Goal: Task Accomplishment & Management: Use online tool/utility

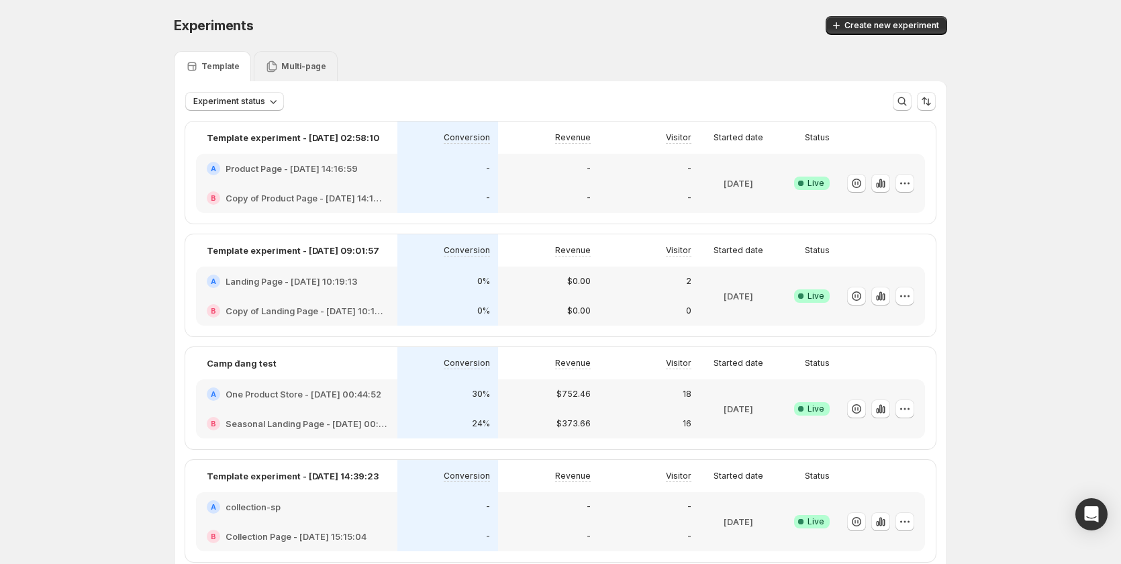
click at [314, 65] on p "Multi-page" at bounding box center [303, 66] width 45 height 11
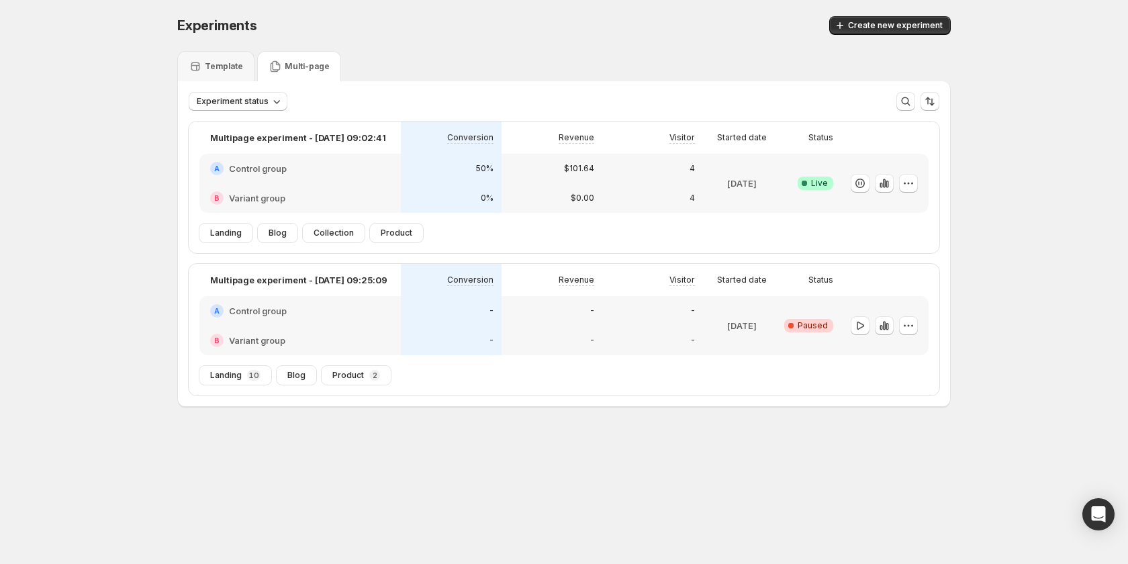
click at [527, 189] on div "$0.00" at bounding box center [552, 198] width 101 height 30
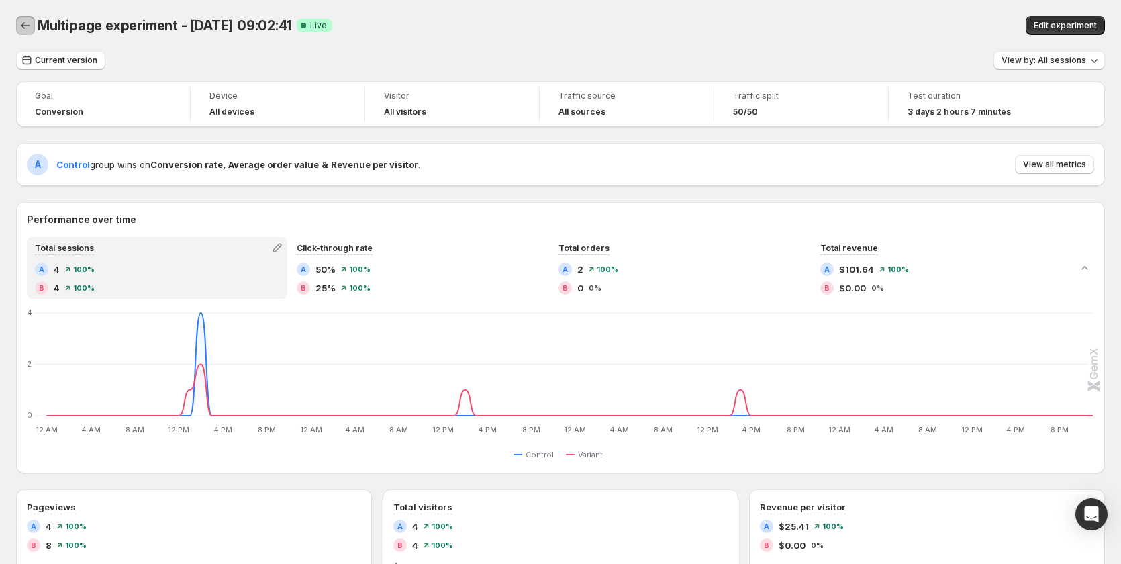
click at [30, 26] on icon "Back" at bounding box center [25, 25] width 13 height 13
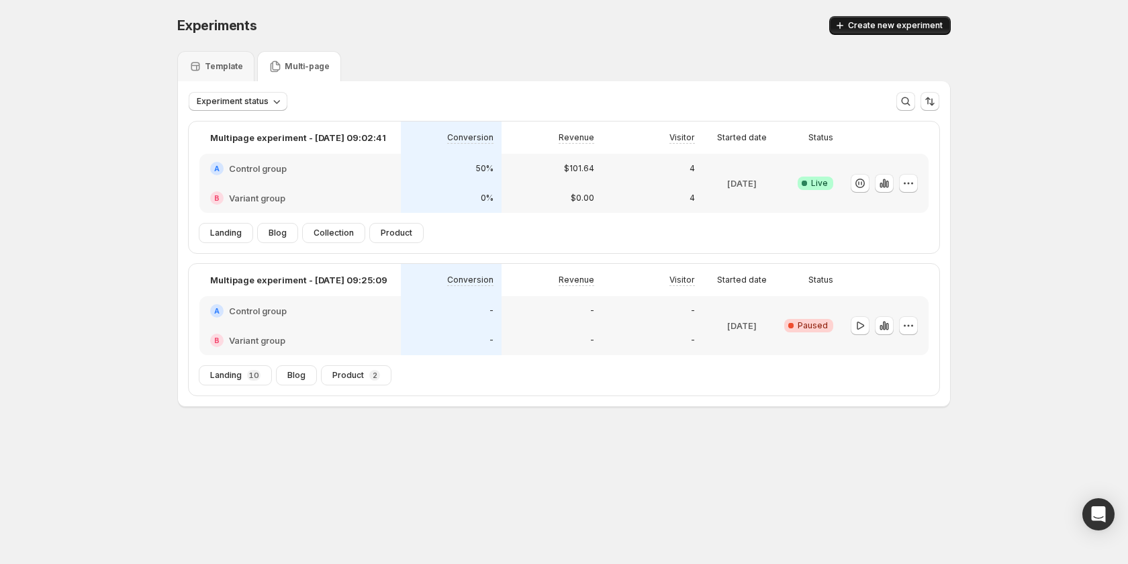
click at [890, 20] on button "Create new experiment" at bounding box center [890, 25] width 122 height 19
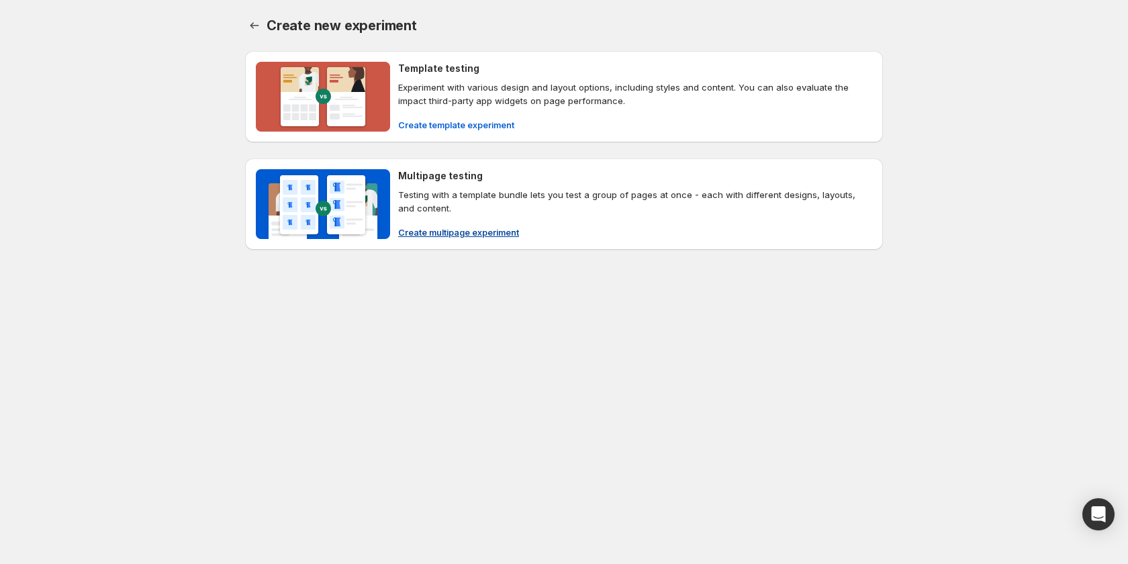
click at [443, 228] on span "Create multipage experiment" at bounding box center [458, 232] width 121 height 13
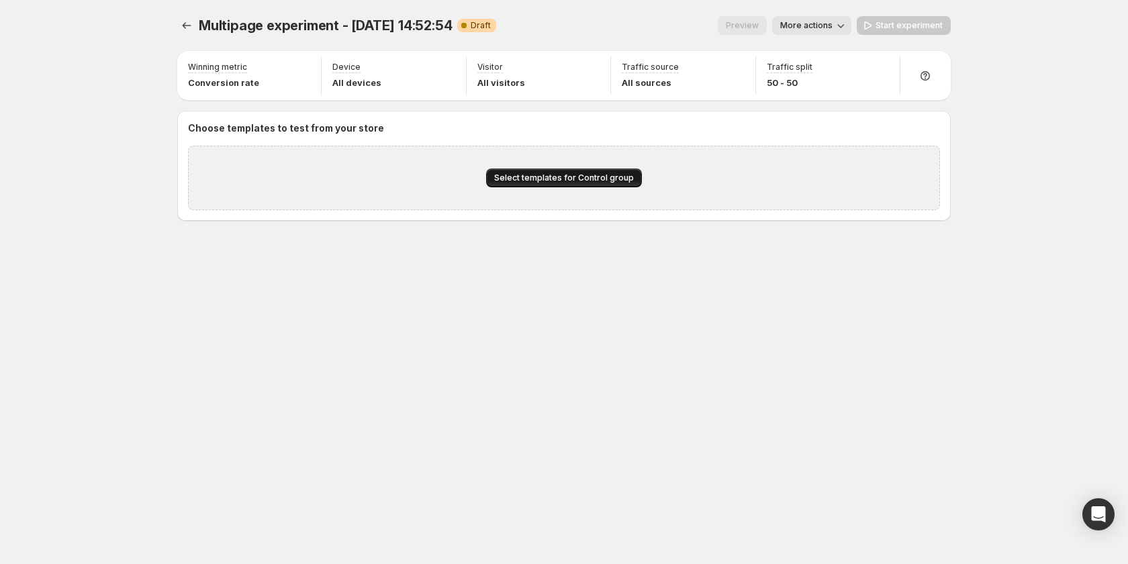
click at [518, 171] on button "Select templates for Control group" at bounding box center [564, 178] width 156 height 19
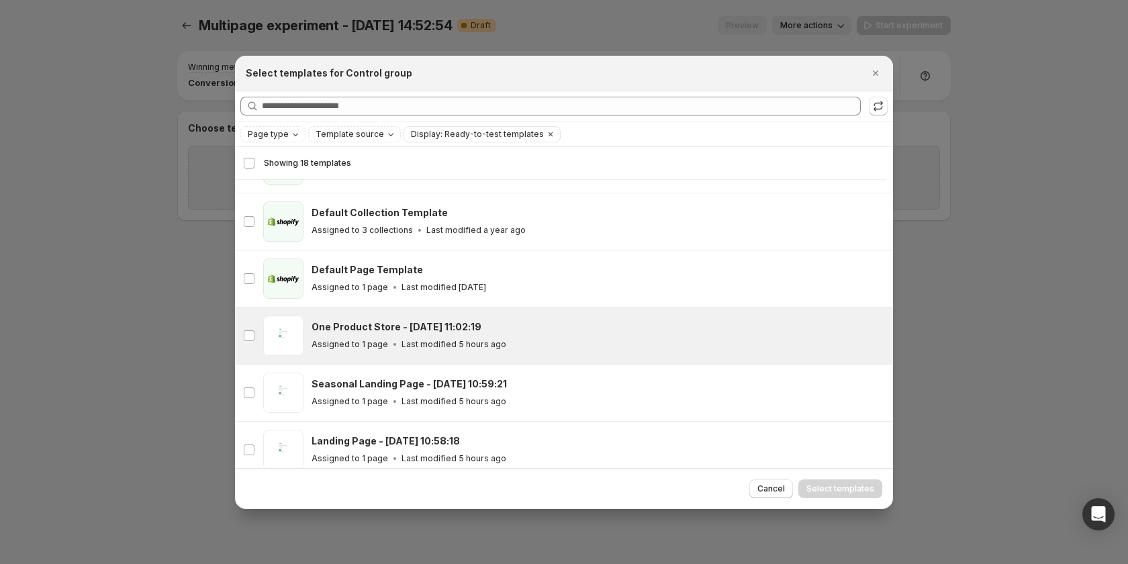
scroll to position [32, 0]
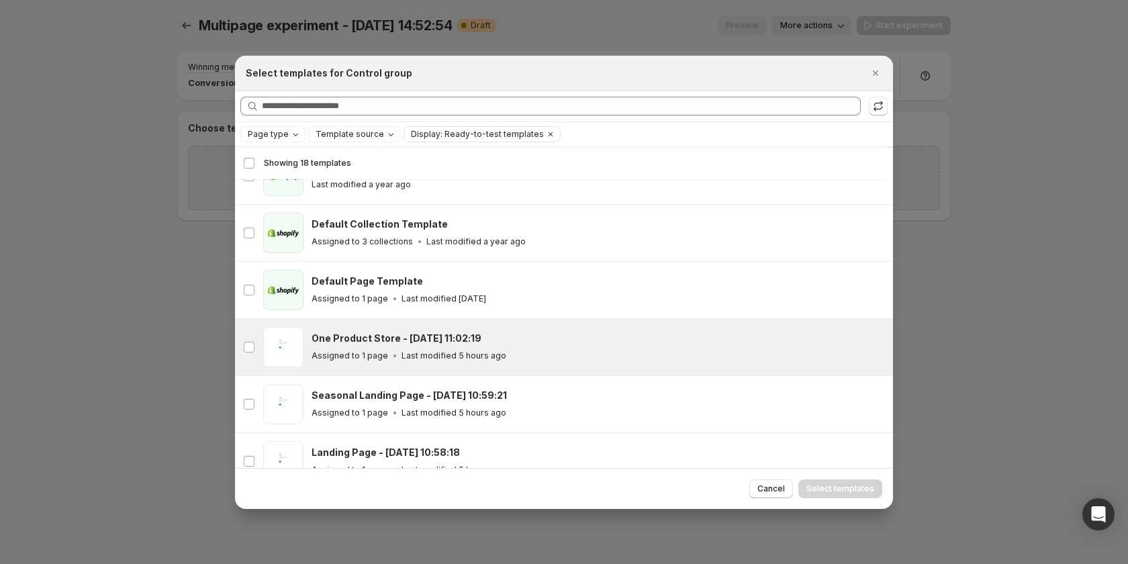
click at [517, 352] on div "Assigned to 1 page Last modified 5 hours ago" at bounding box center [596, 355] width 569 height 13
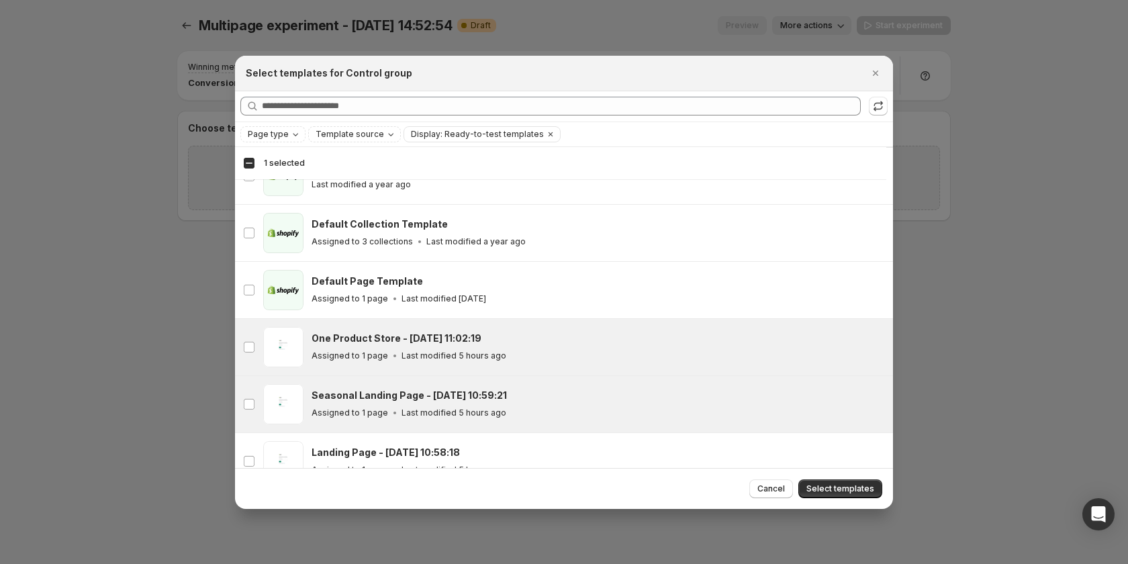
click at [502, 400] on div "Seasonal Landing Page - Sep 12, 10:59:21" at bounding box center [596, 395] width 569 height 13
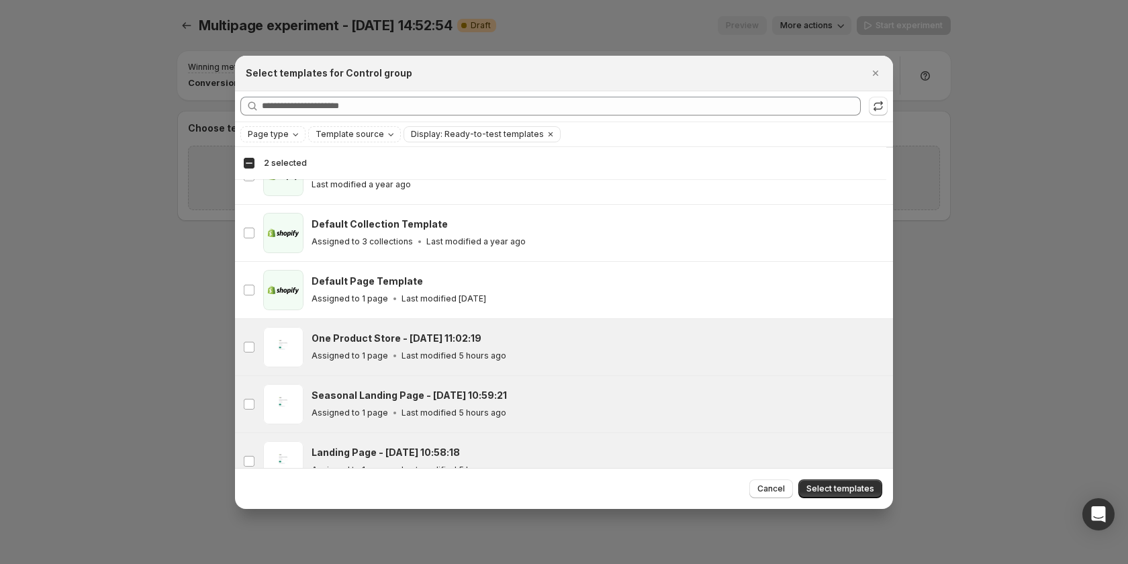
click at [524, 441] on div "Landing Page - Sep 12, 10:58:18 Assigned to 1 page Last modified 5 hours ago" at bounding box center [598, 461] width 573 height 40
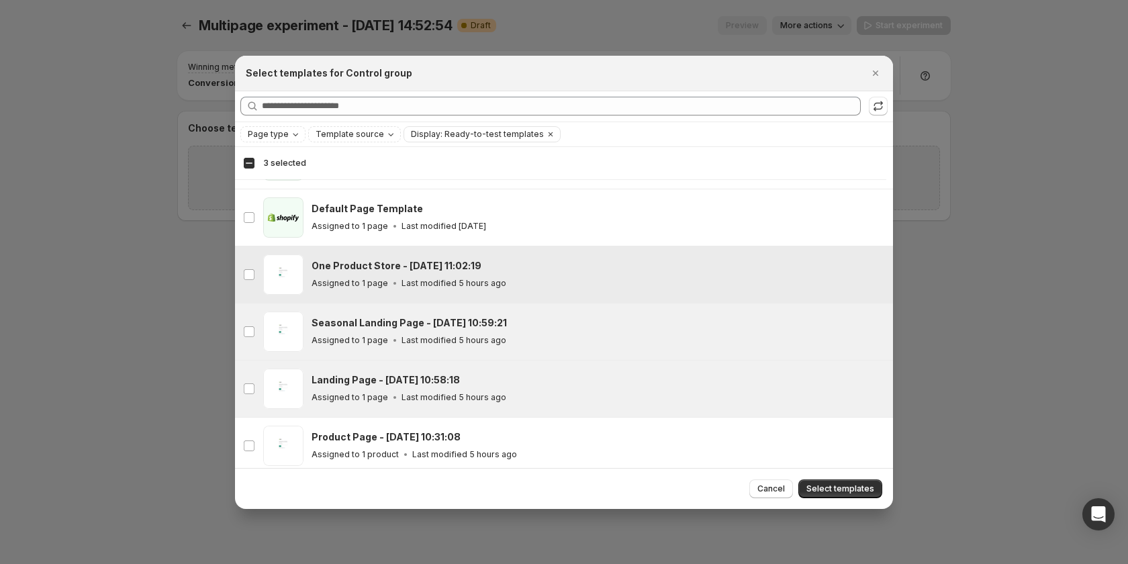
scroll to position [234, 0]
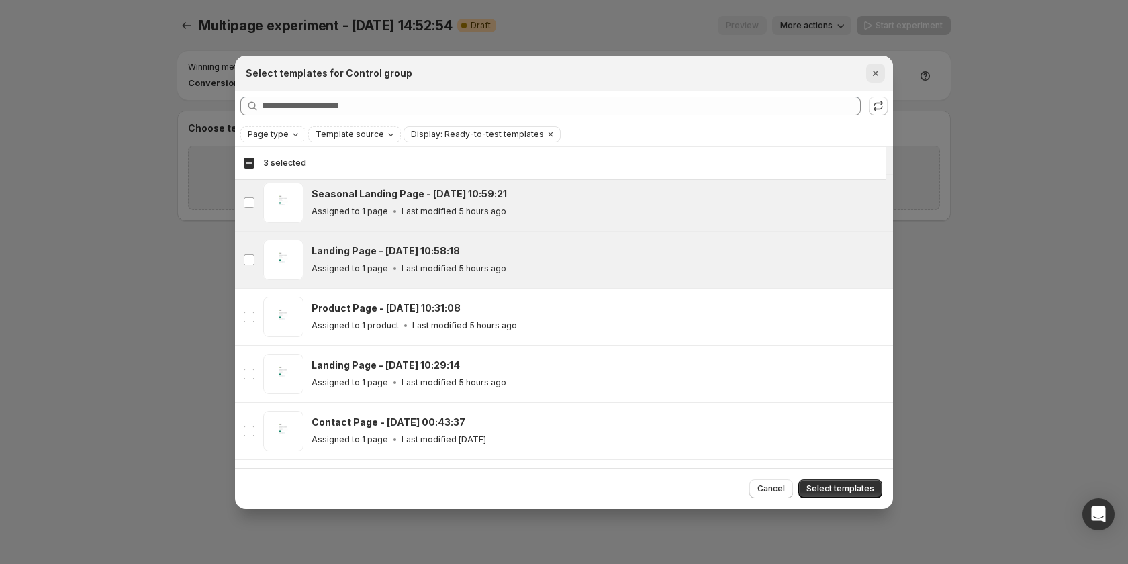
click at [879, 77] on icon "Close" at bounding box center [875, 72] width 13 height 13
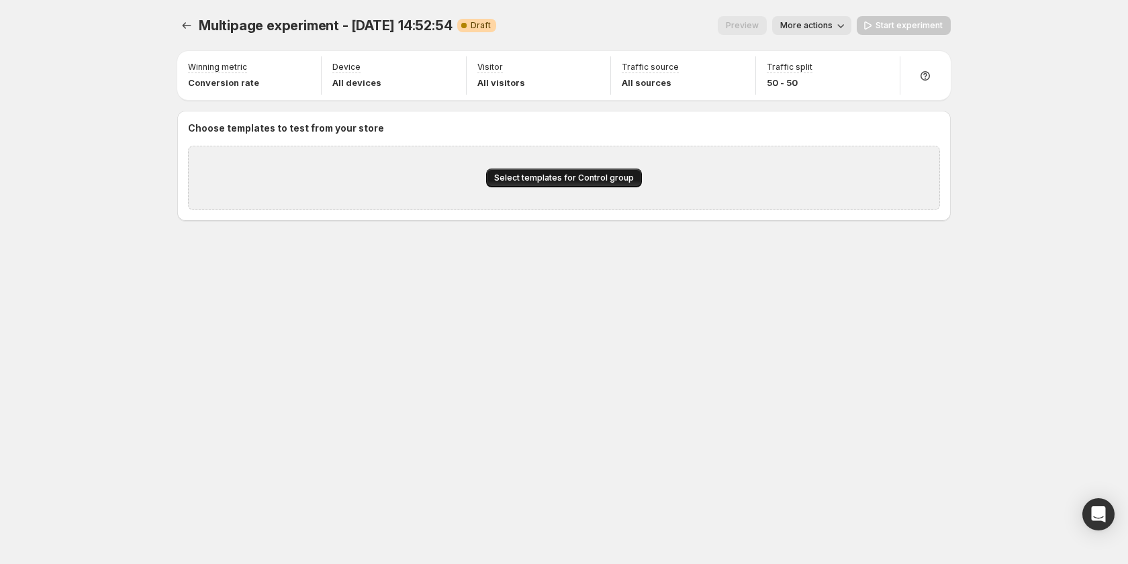
click at [563, 175] on span "Select templates for Control group" at bounding box center [564, 178] width 140 height 11
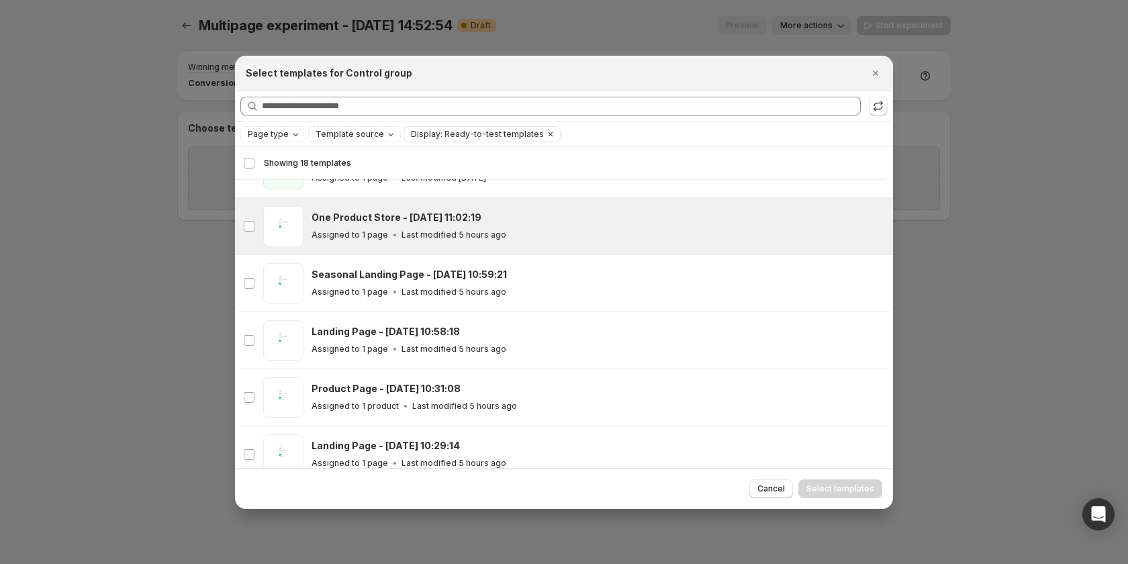
scroll to position [99, 0]
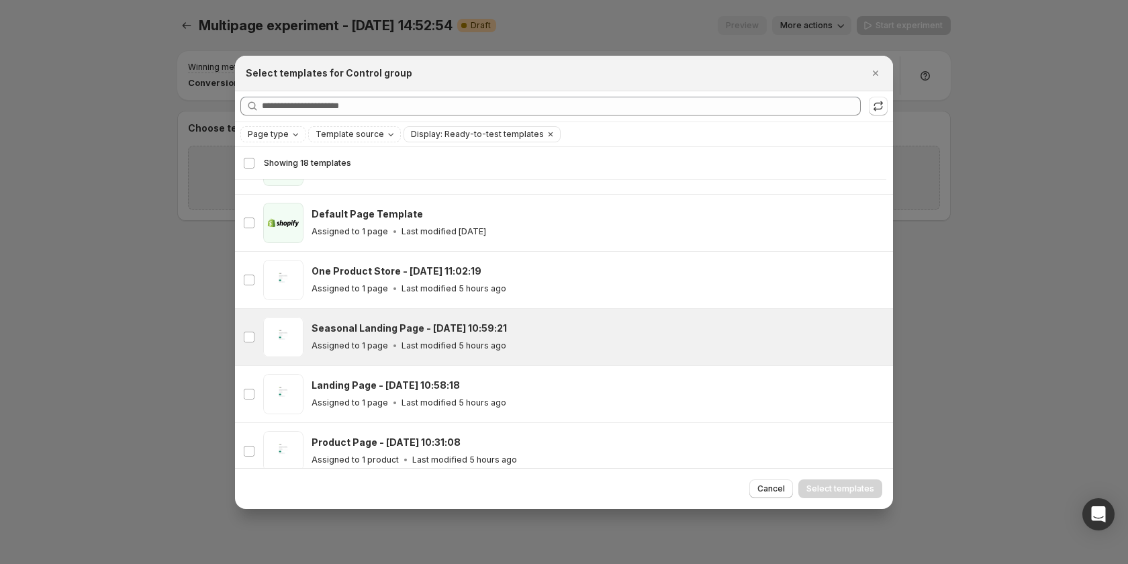
click at [511, 345] on div "Assigned to 1 page Last modified 5 hours ago" at bounding box center [596, 345] width 569 height 13
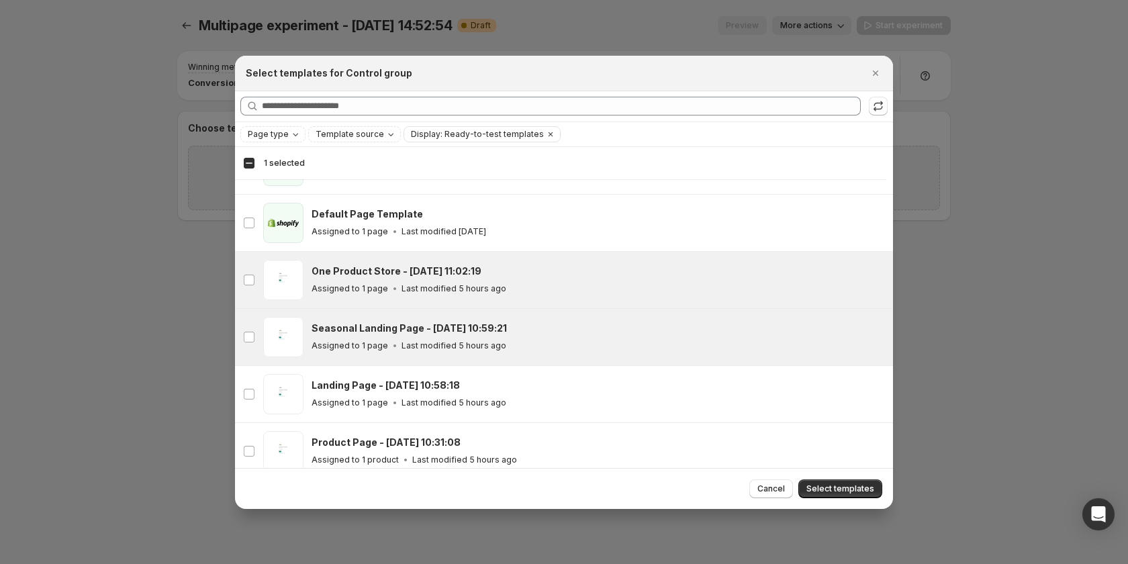
click at [515, 289] on div "Assigned to 1 page Last modified 5 hours ago" at bounding box center [596, 288] width 569 height 13
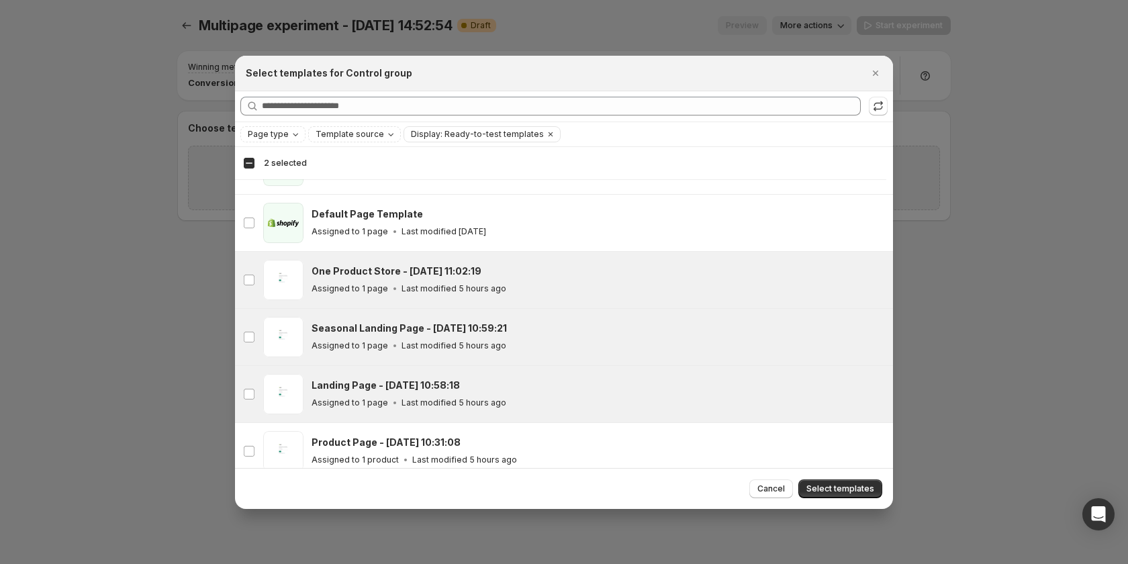
click at [521, 398] on div "Assigned to 1 page Last modified 5 hours ago" at bounding box center [596, 402] width 569 height 13
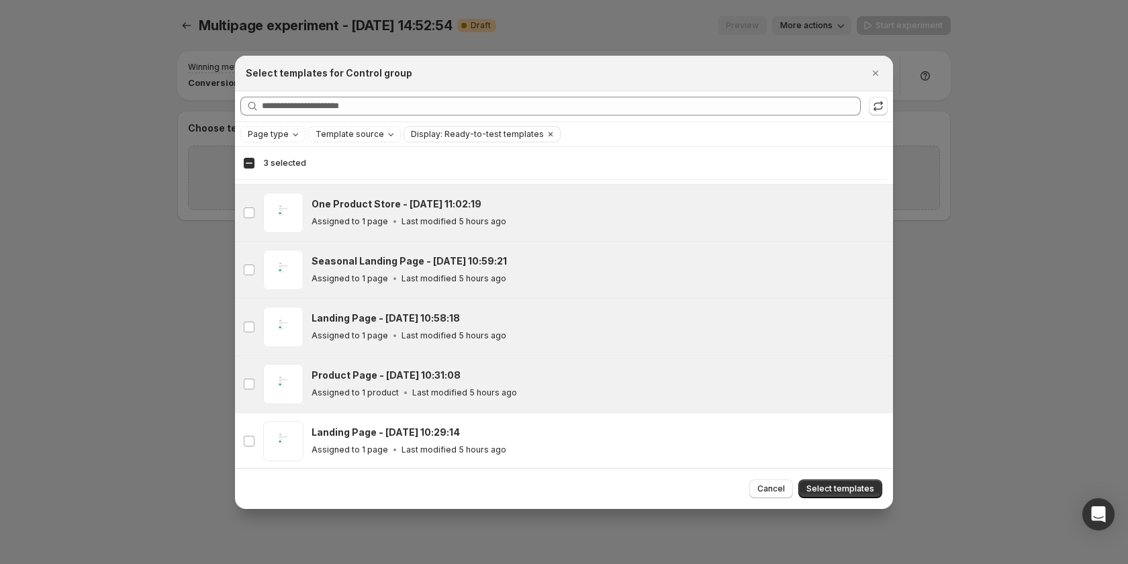
click at [565, 386] on div "Assigned to 1 product Last modified 5 hours ago" at bounding box center [596, 392] width 569 height 13
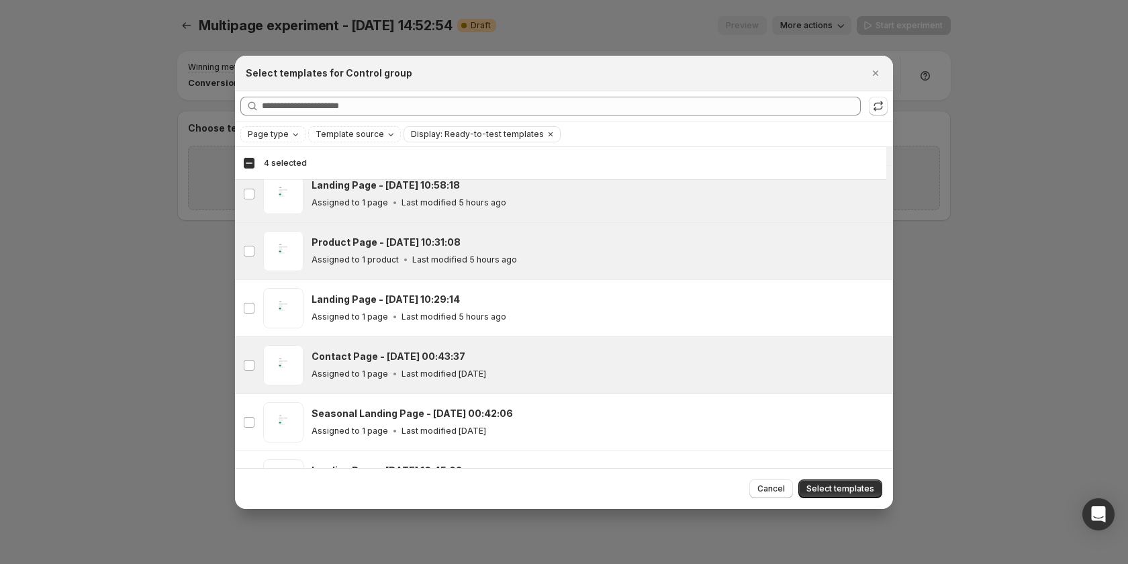
scroll to position [301, 0]
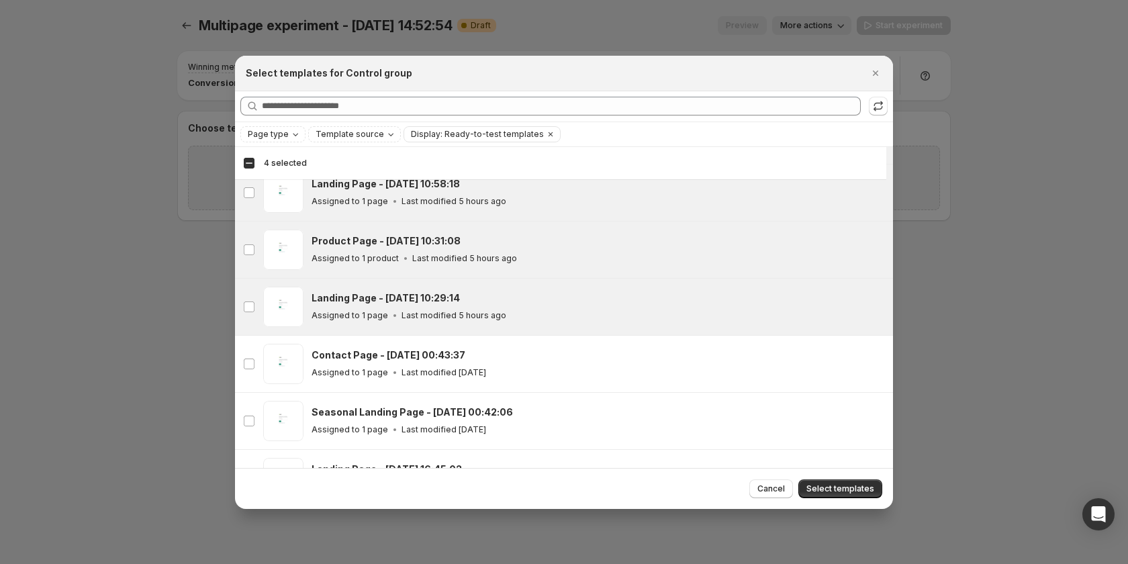
click at [529, 302] on div "Landing Page - [DATE] 10:29:14" at bounding box center [596, 297] width 569 height 13
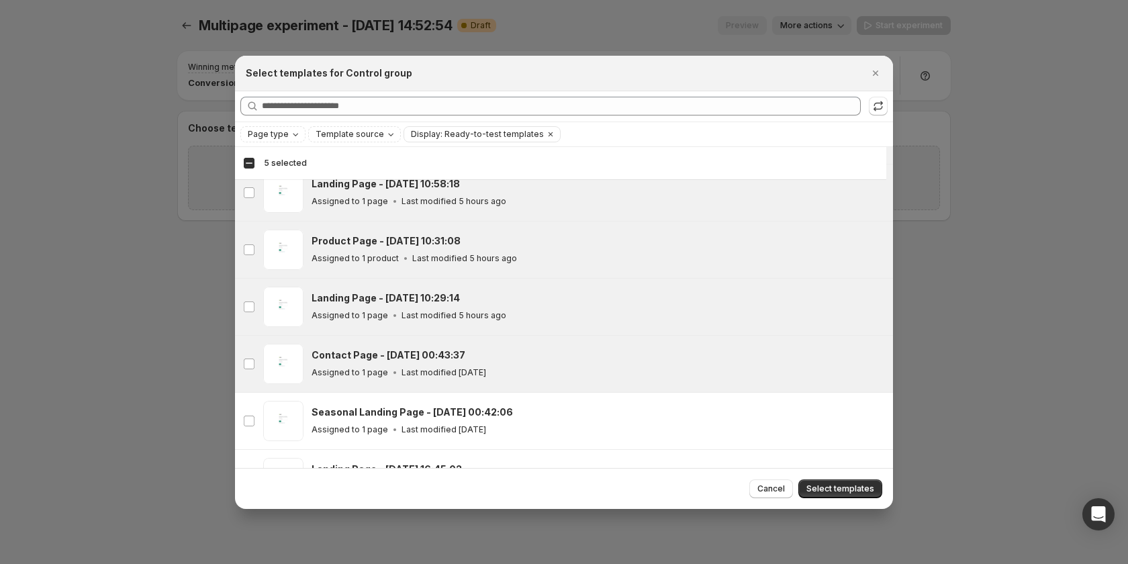
click at [528, 349] on div "Contact Page - [DATE] 00:43:37" at bounding box center [596, 355] width 569 height 13
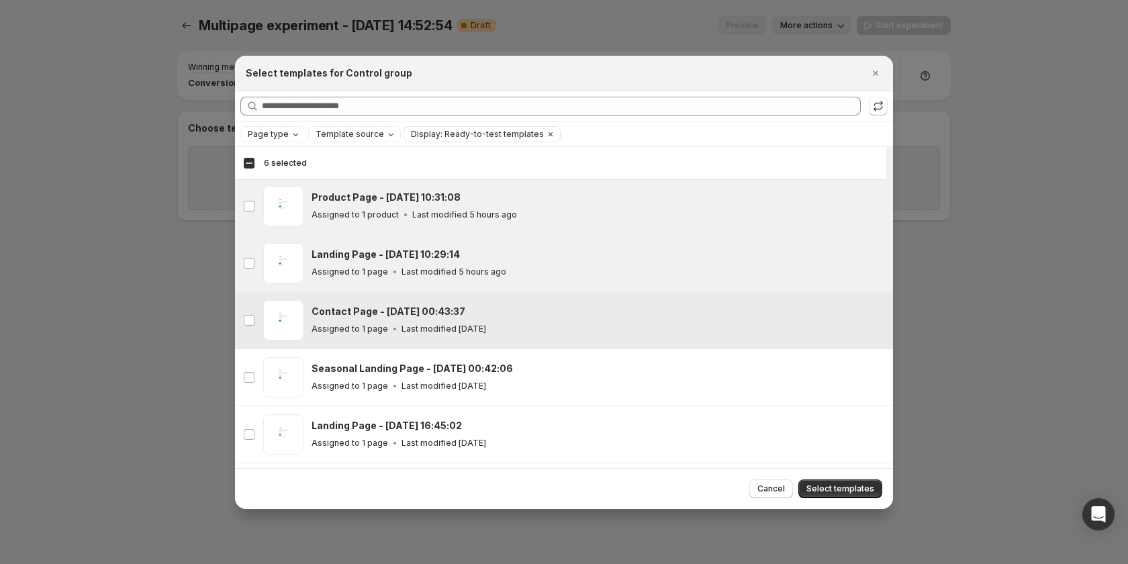
scroll to position [368, 0]
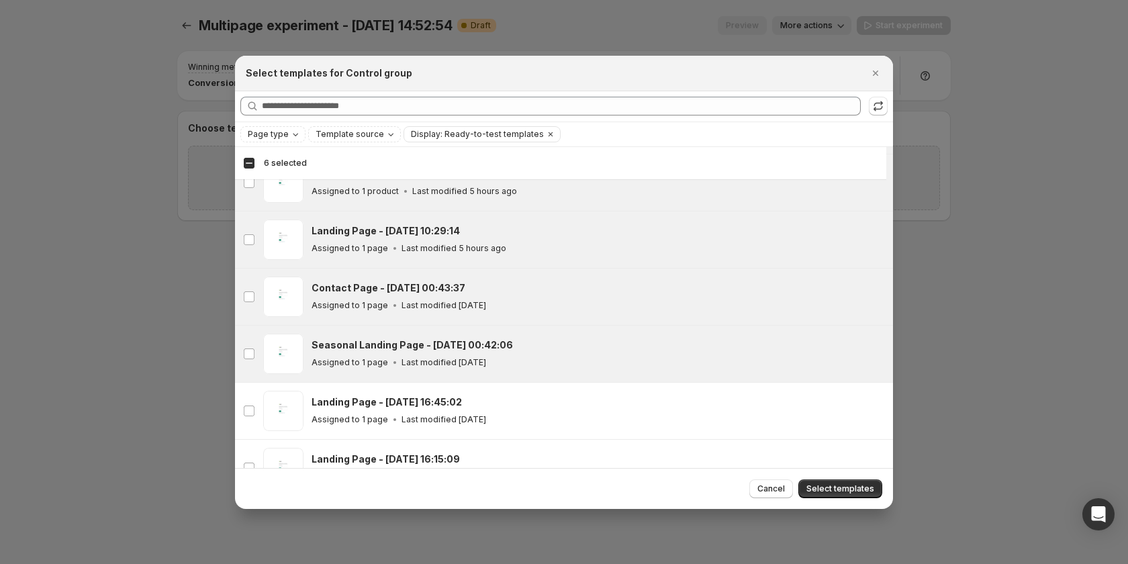
click at [561, 359] on div "Assigned to 1 page Last modified 6 days ago" at bounding box center [596, 362] width 569 height 13
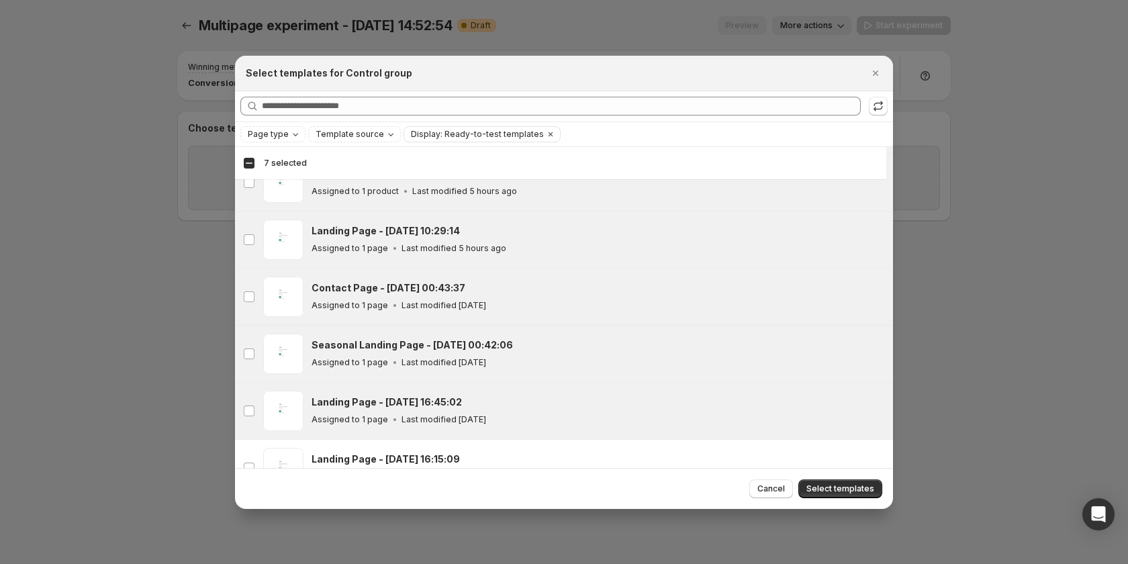
click at [571, 408] on div "Landing Page - [DATE] 16:45:02" at bounding box center [596, 402] width 569 height 13
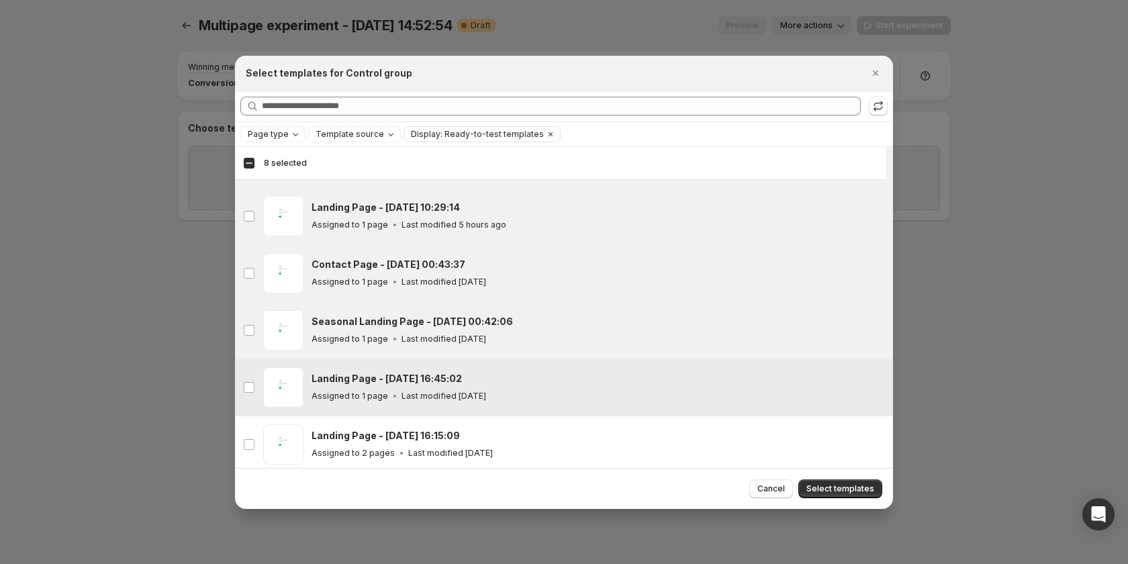
scroll to position [502, 0]
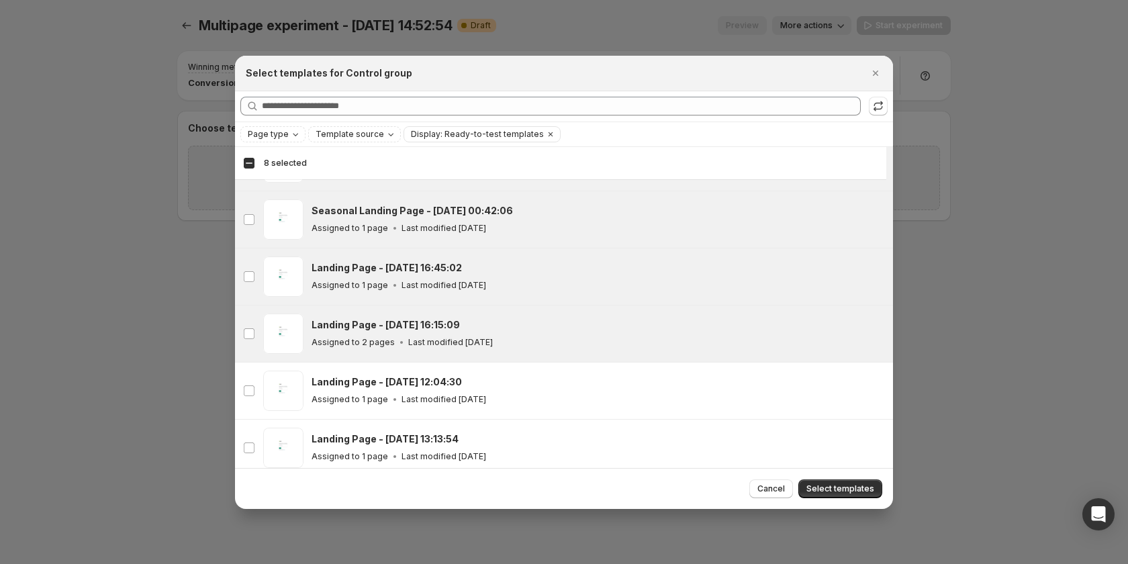
click at [601, 339] on div "Assigned to 2 pages Last modified 9 months ago" at bounding box center [596, 342] width 569 height 13
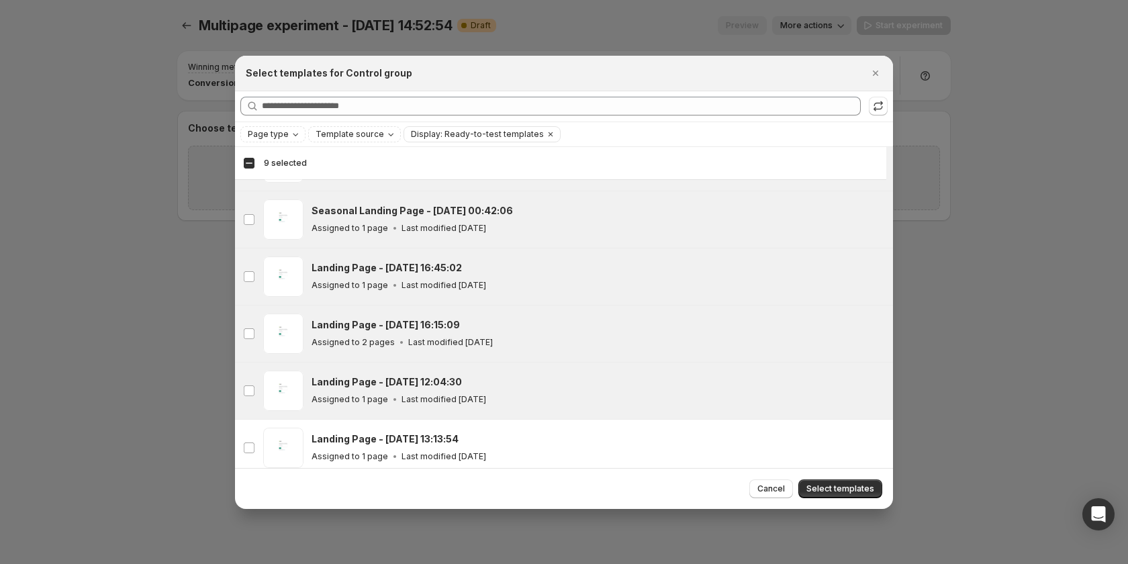
click at [592, 390] on div "Landing Page - Nov 22, 12:04:30 Assigned to 1 page Last modified 10 months ago" at bounding box center [596, 390] width 569 height 31
click at [571, 387] on div "Landing Page - [DATE] 12:04:30" at bounding box center [596, 381] width 569 height 13
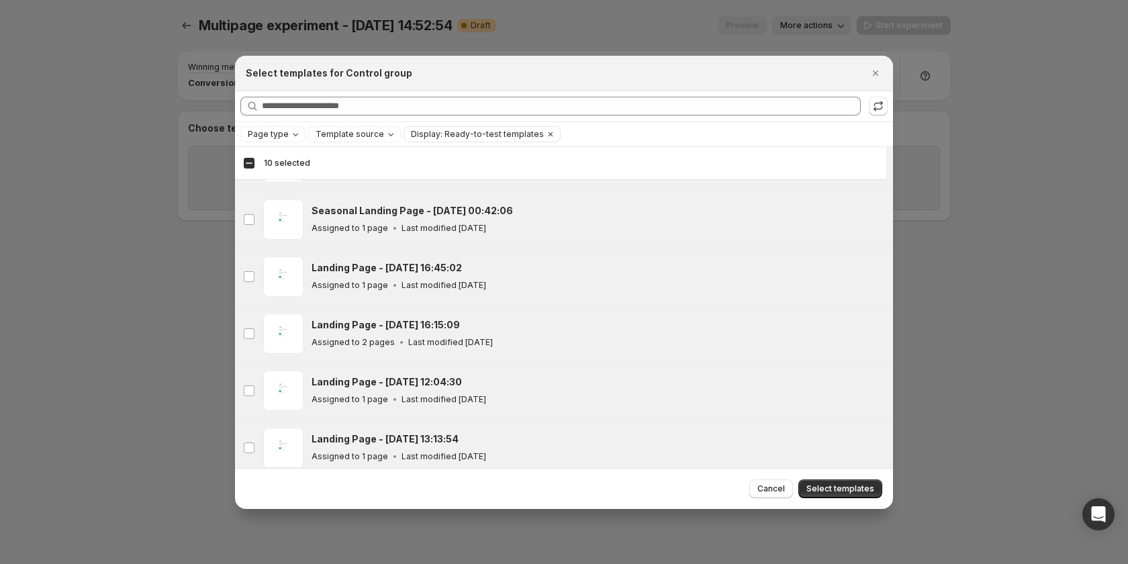
click at [558, 435] on div "Landing Page - Aug 1, 13:13:54" at bounding box center [596, 438] width 569 height 13
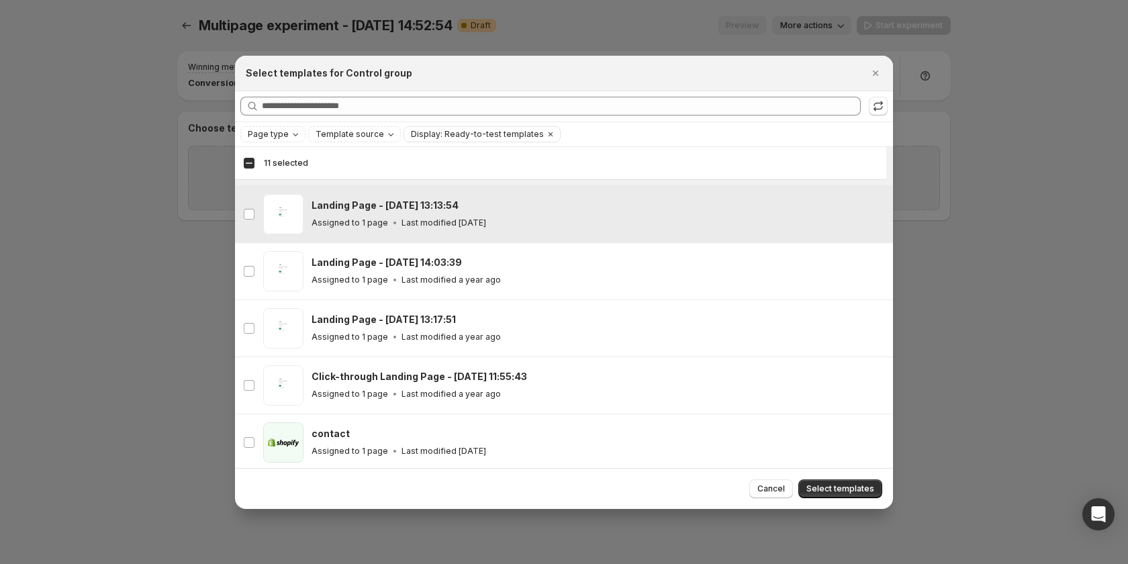
scroll to position [739, 0]
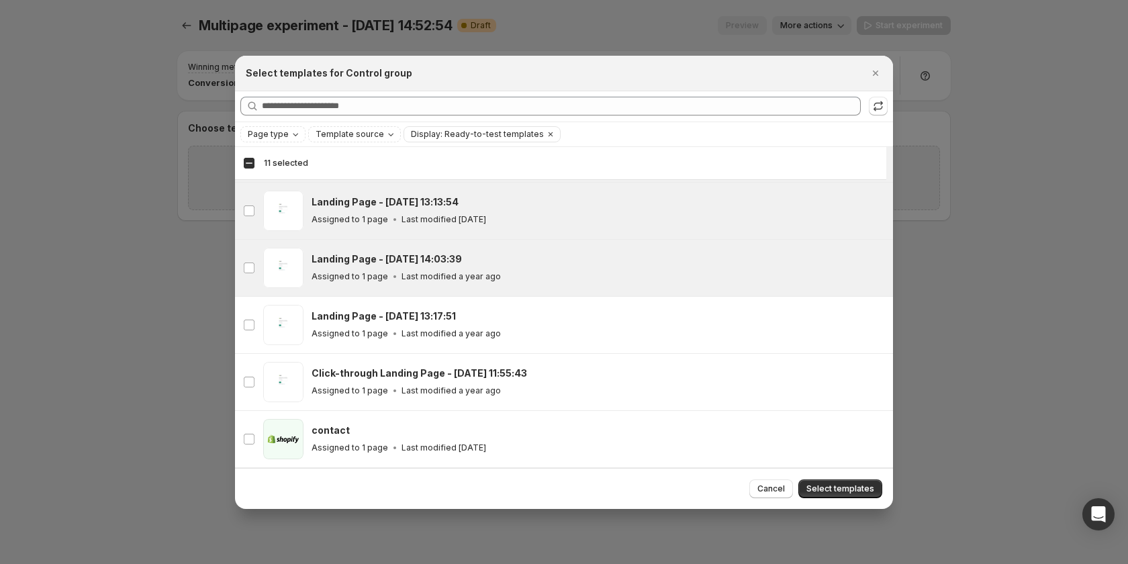
click at [524, 283] on div "Landing Page - Aug 8, 14:03:39 Assigned to 1 page Last modified a year ago" at bounding box center [598, 268] width 573 height 40
click at [498, 274] on div "Assigned to 1 page Last modified a year ago" at bounding box center [596, 276] width 569 height 13
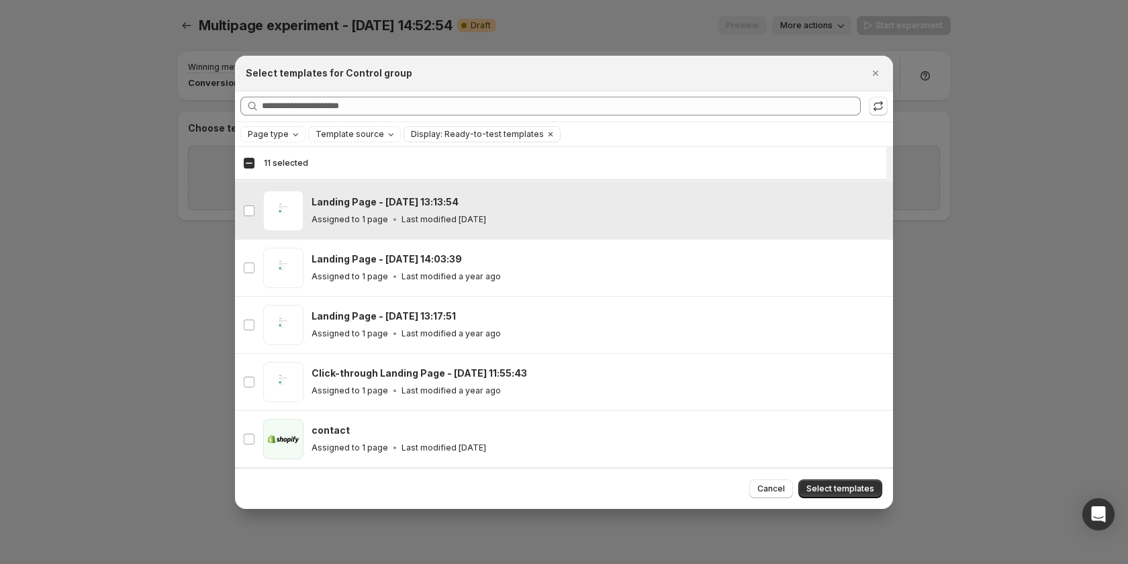
click at [514, 232] on div "gp-template-539973419358225207 Landing Page - Aug 1, 13:13:54 Assigned to 1 pag…" at bounding box center [564, 211] width 658 height 56
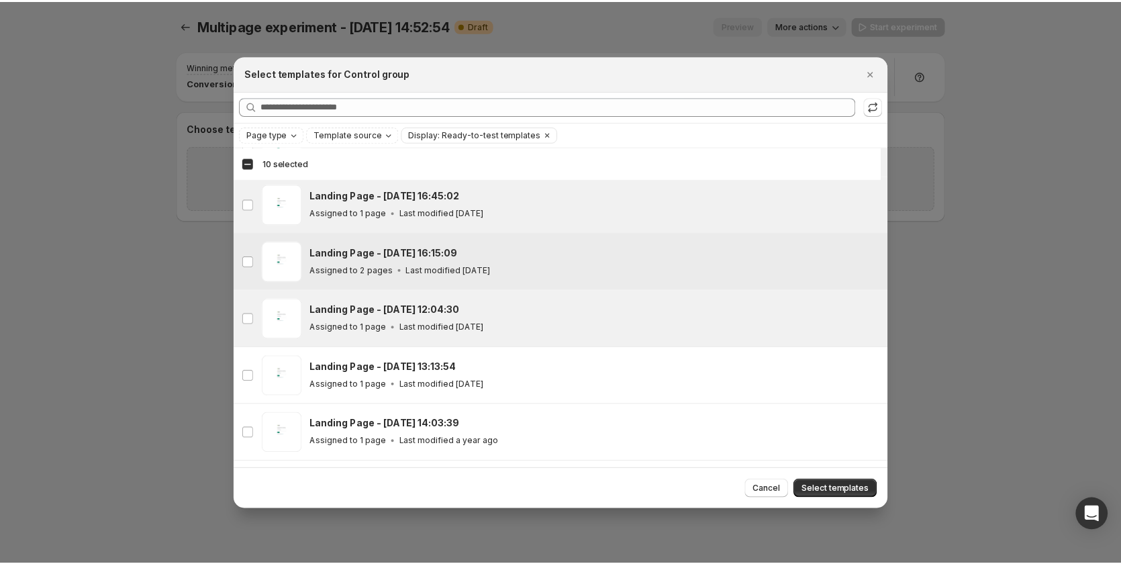
scroll to position [605, 0]
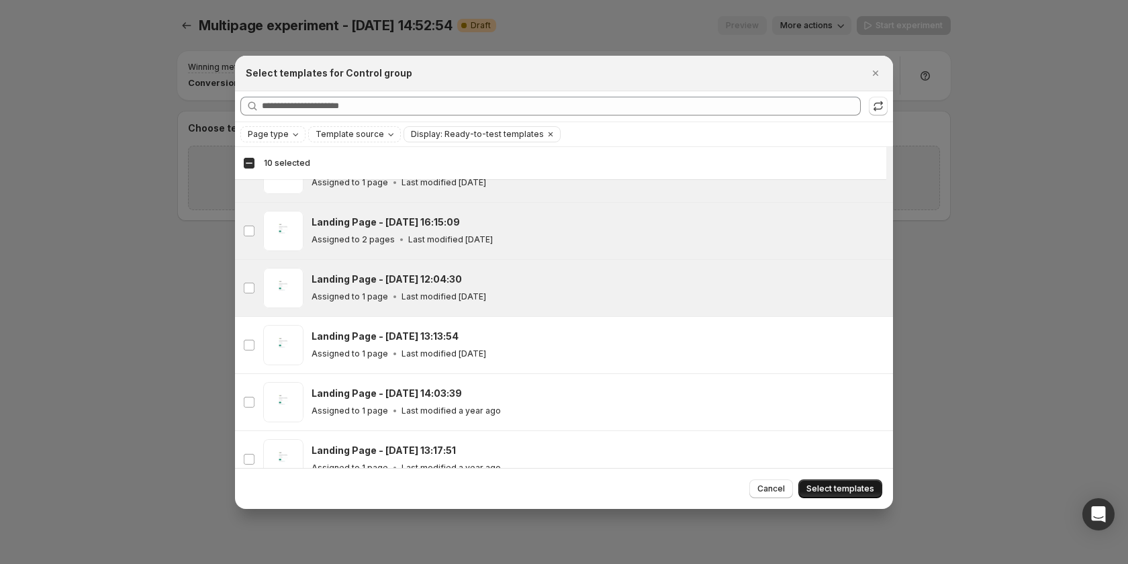
click at [816, 484] on span "Select templates" at bounding box center [840, 488] width 68 height 11
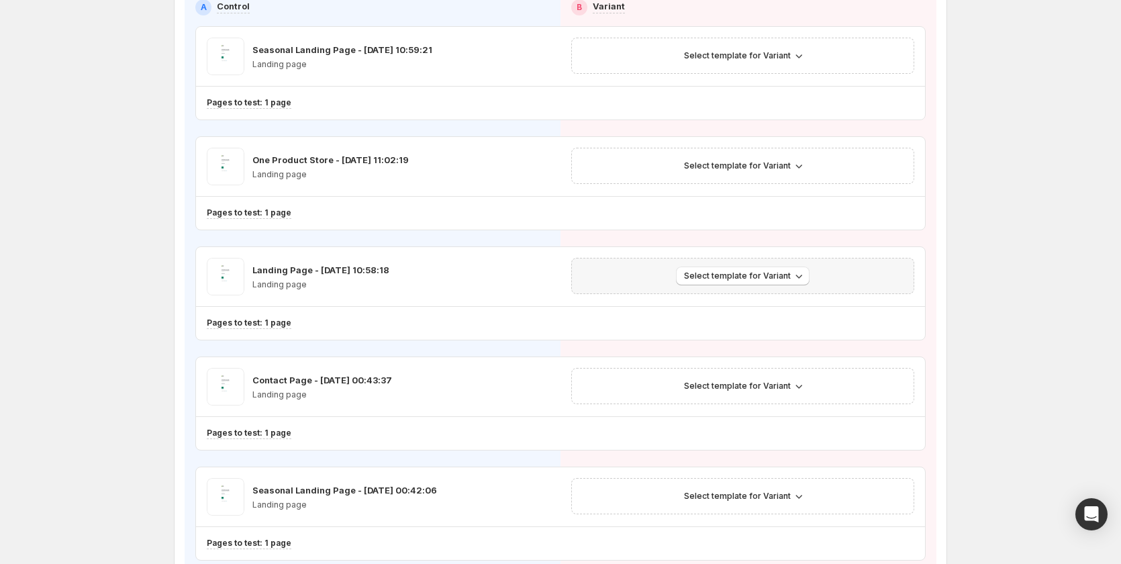
scroll to position [22, 0]
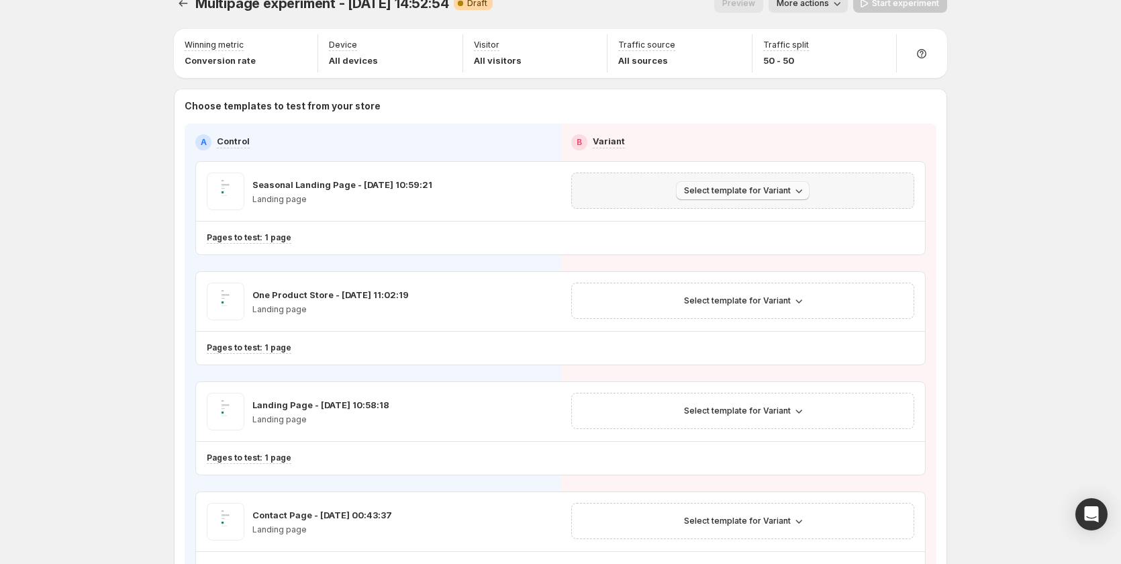
click at [780, 193] on span "Select template for Variant" at bounding box center [737, 190] width 107 height 11
click at [759, 241] on span "Create Variant based on Control" at bounding box center [748, 241] width 137 height 11
click at [762, 299] on span "Select template for Variant" at bounding box center [737, 300] width 107 height 11
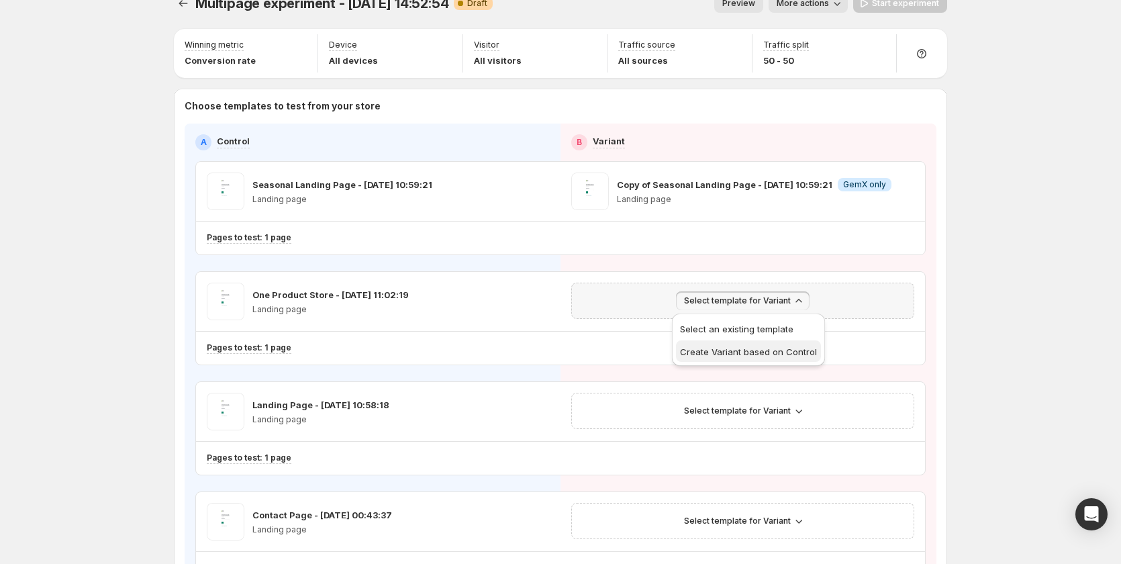
click at [735, 347] on span "Create Variant based on Control" at bounding box center [748, 351] width 137 height 11
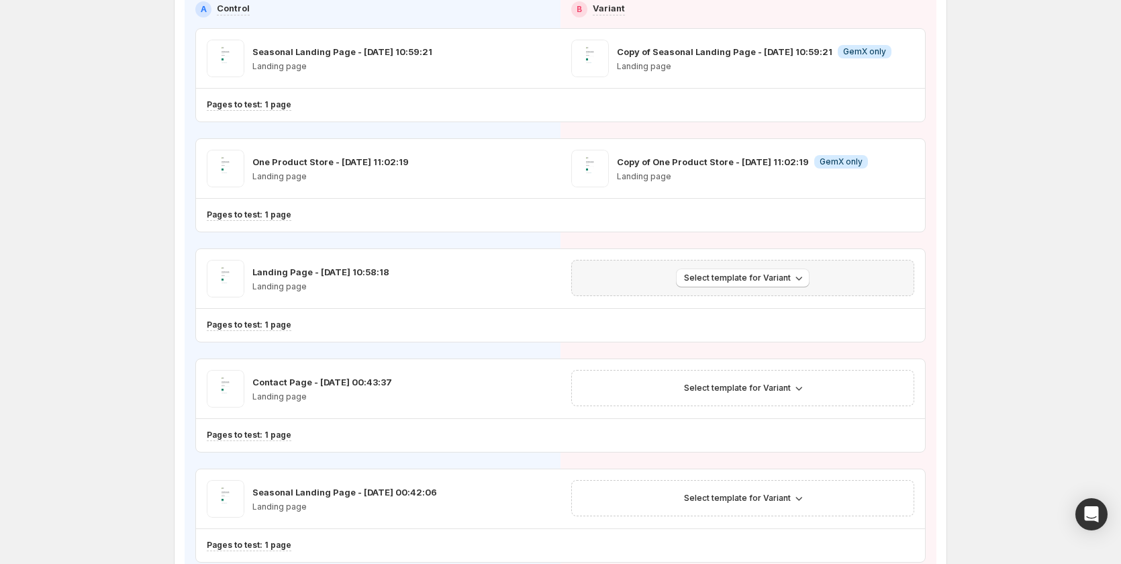
scroll to position [156, 0]
click at [753, 279] on span "Select template for Variant" at bounding box center [737, 276] width 107 height 11
click at [741, 324] on span "Create Variant based on Control" at bounding box center [748, 327] width 137 height 11
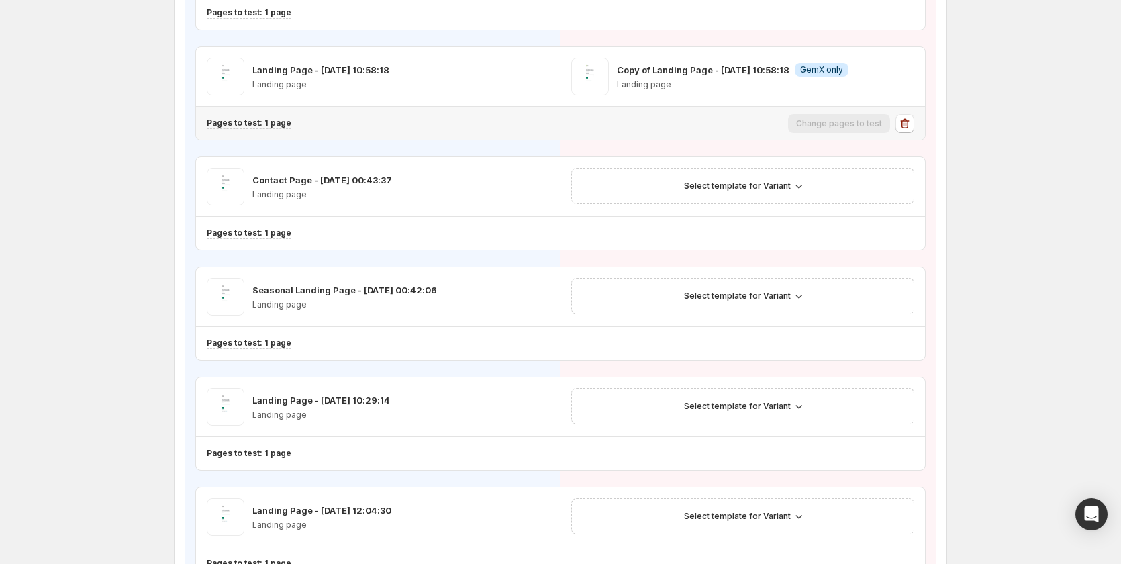
scroll to position [358, 0]
click at [753, 183] on span "Select template for Variant" at bounding box center [737, 185] width 107 height 11
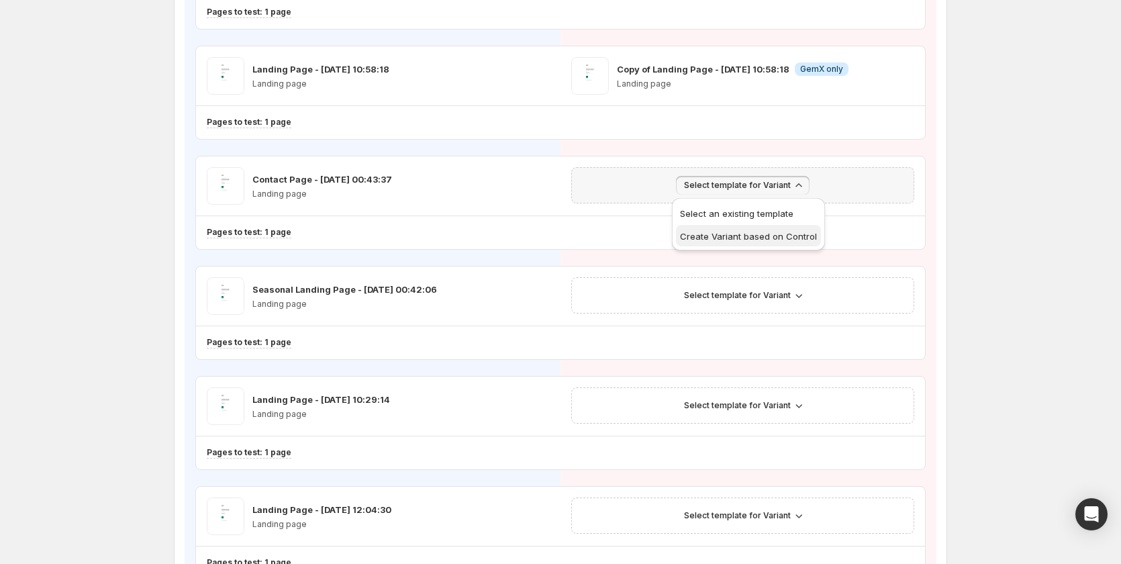
click at [748, 242] on span "Create Variant based on Control" at bounding box center [748, 236] width 137 height 13
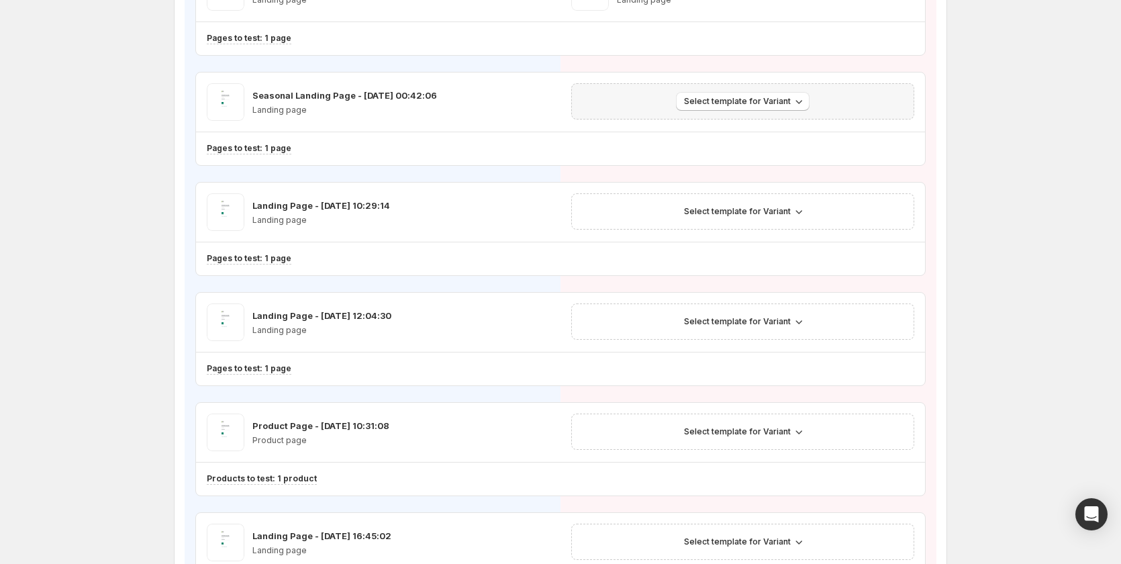
scroll to position [559, 0]
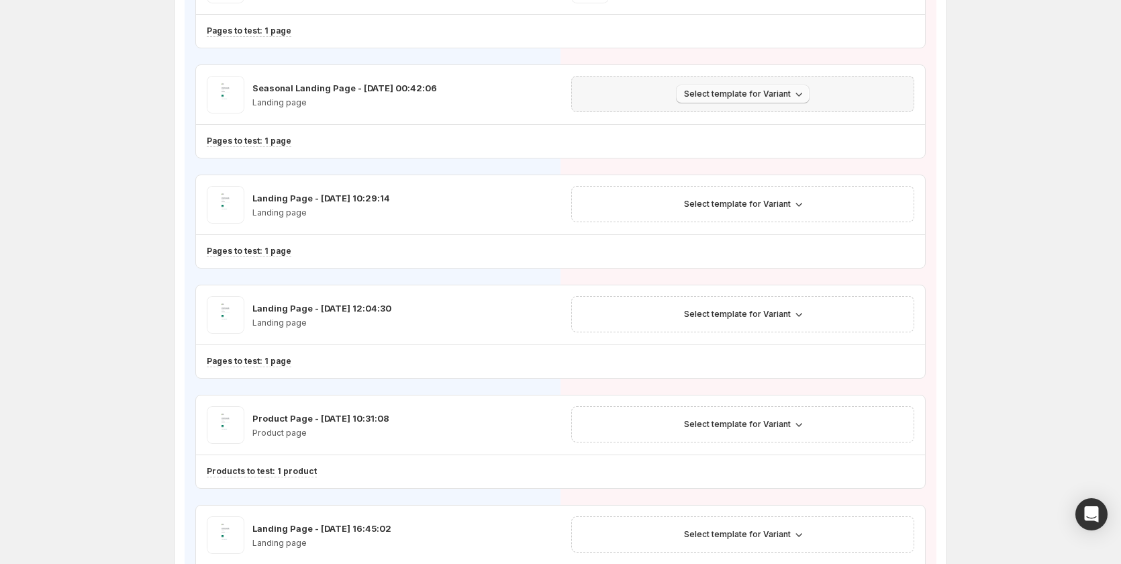
click at [766, 97] on span "Select template for Variant" at bounding box center [737, 94] width 107 height 11
click at [744, 148] on span "Create Variant based on Control" at bounding box center [748, 145] width 137 height 11
click at [771, 205] on span "Select template for Variant" at bounding box center [737, 204] width 107 height 11
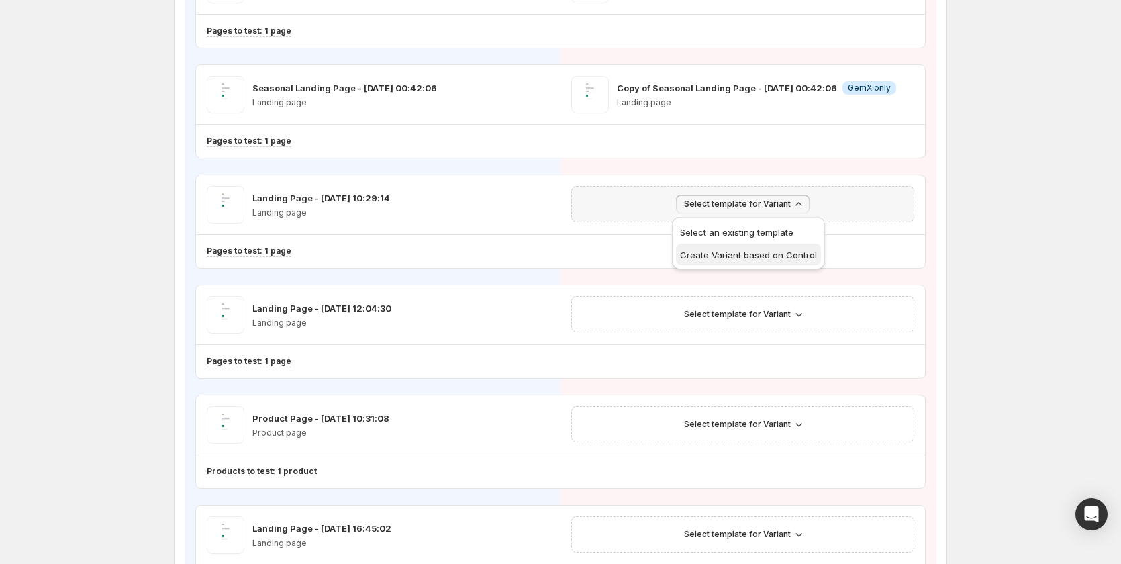
click at [752, 254] on span "Create Variant based on Control" at bounding box center [748, 255] width 137 height 11
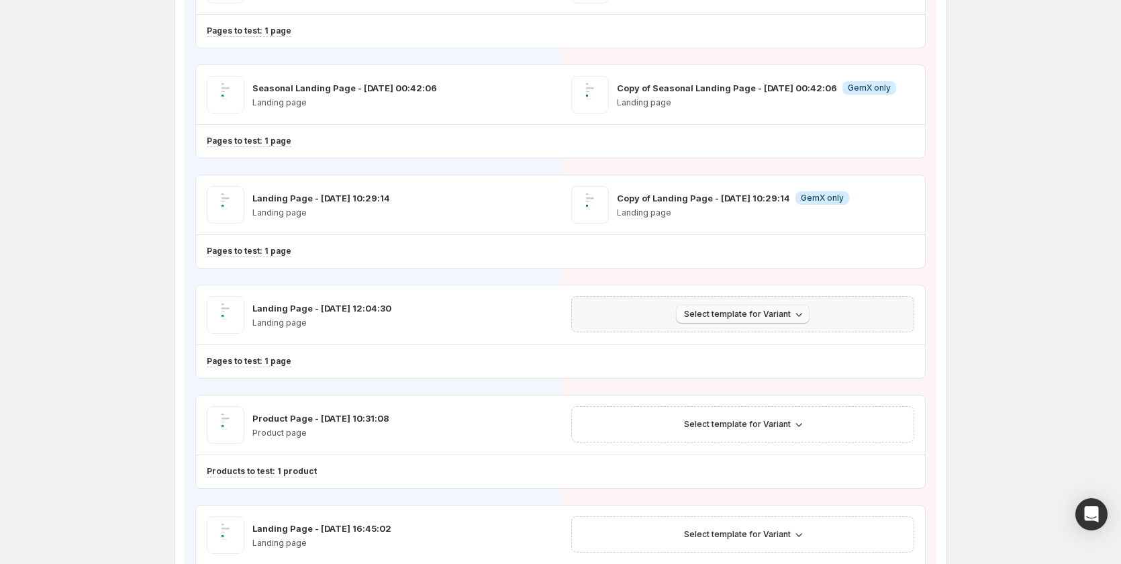
click at [734, 306] on button "Select template for Variant" at bounding box center [743, 314] width 134 height 19
click at [740, 362] on span "Create Variant based on Control" at bounding box center [748, 365] width 137 height 11
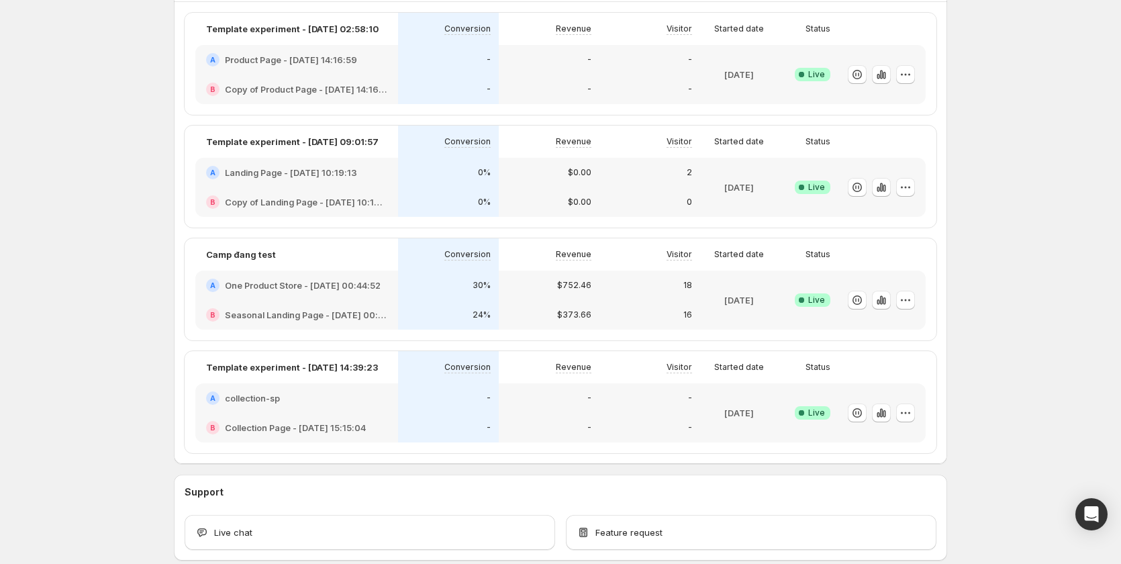
scroll to position [452, 0]
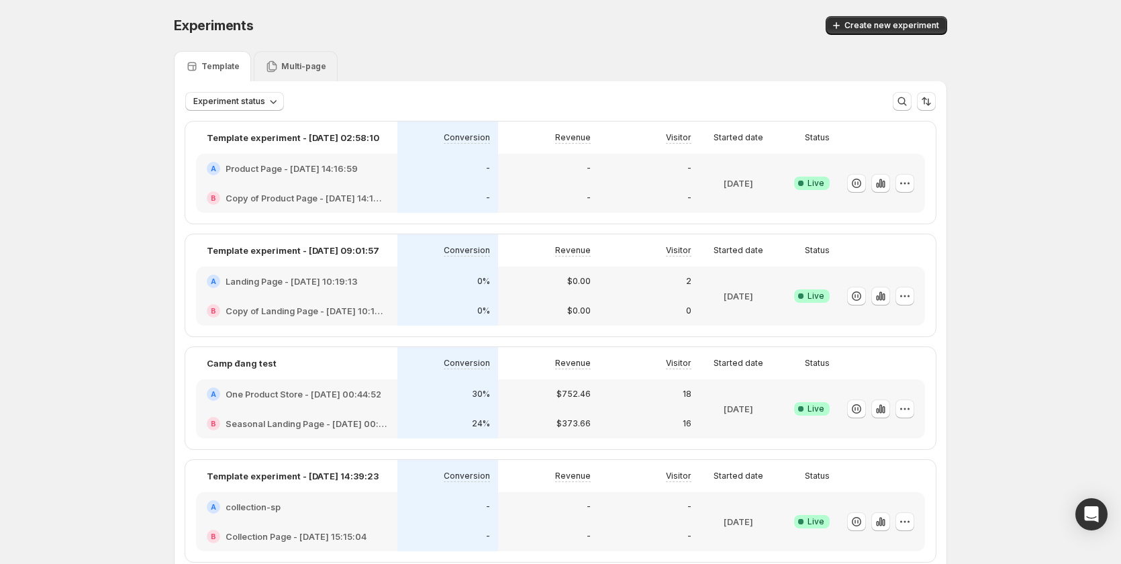
click at [303, 62] on p "Multi-page" at bounding box center [303, 66] width 45 height 11
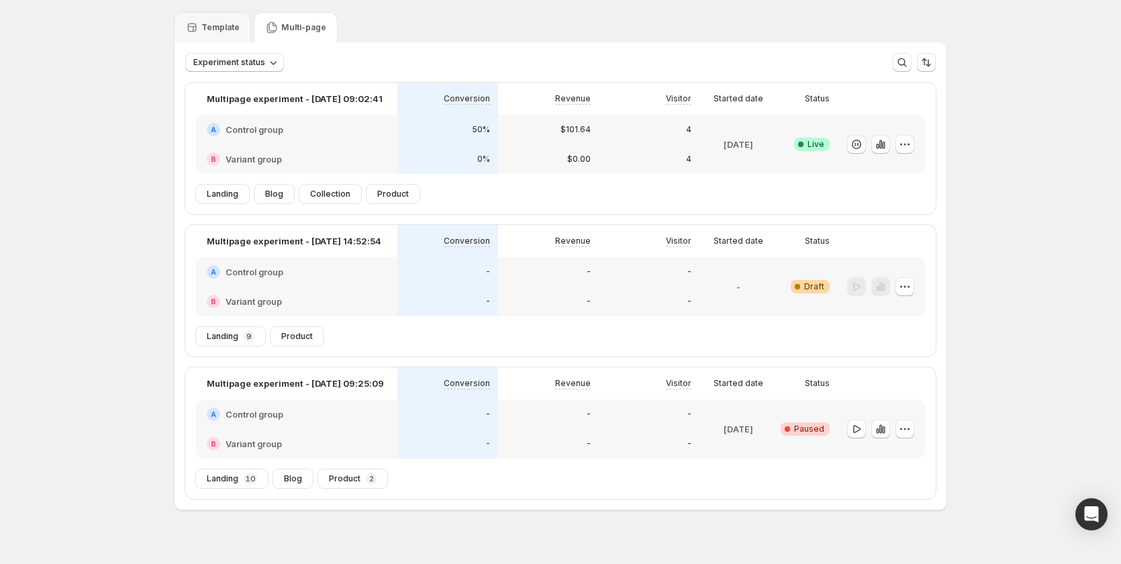
scroll to position [58, 0]
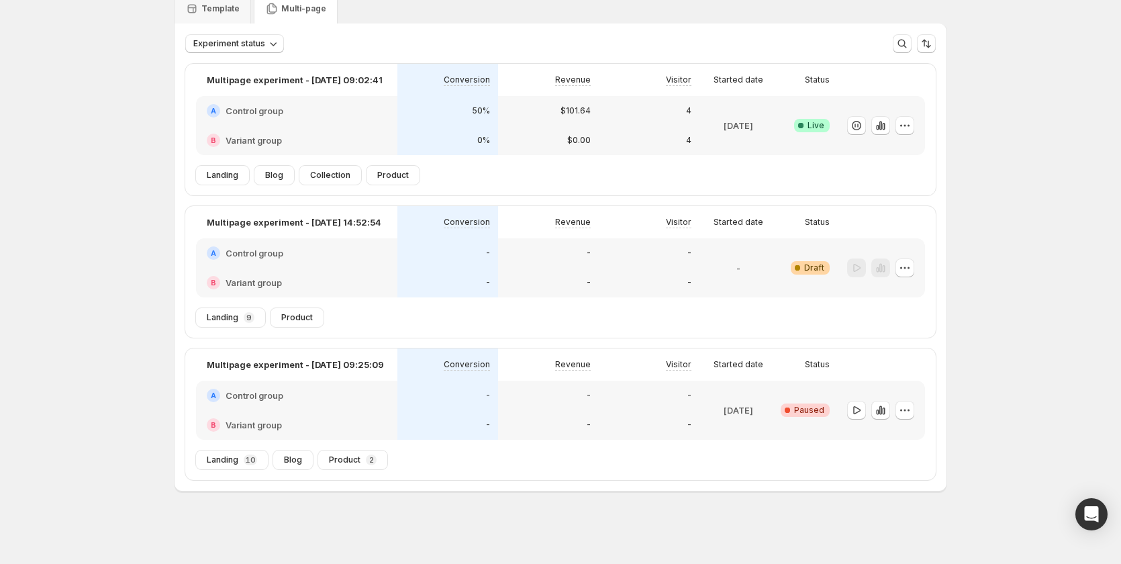
click at [494, 277] on div "-" at bounding box center [448, 283] width 101 height 30
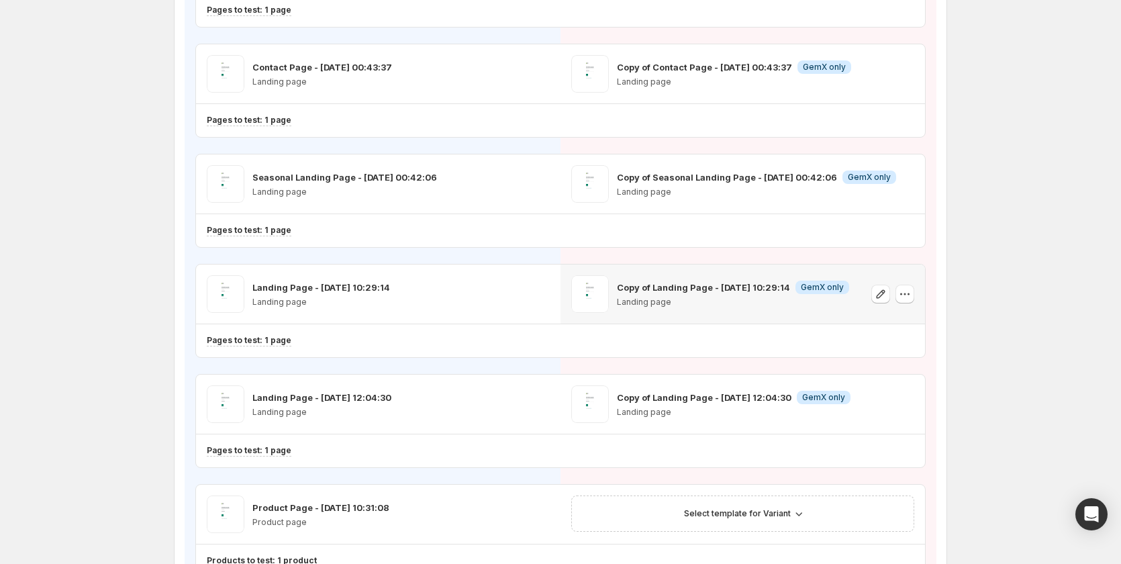
scroll to position [806, 0]
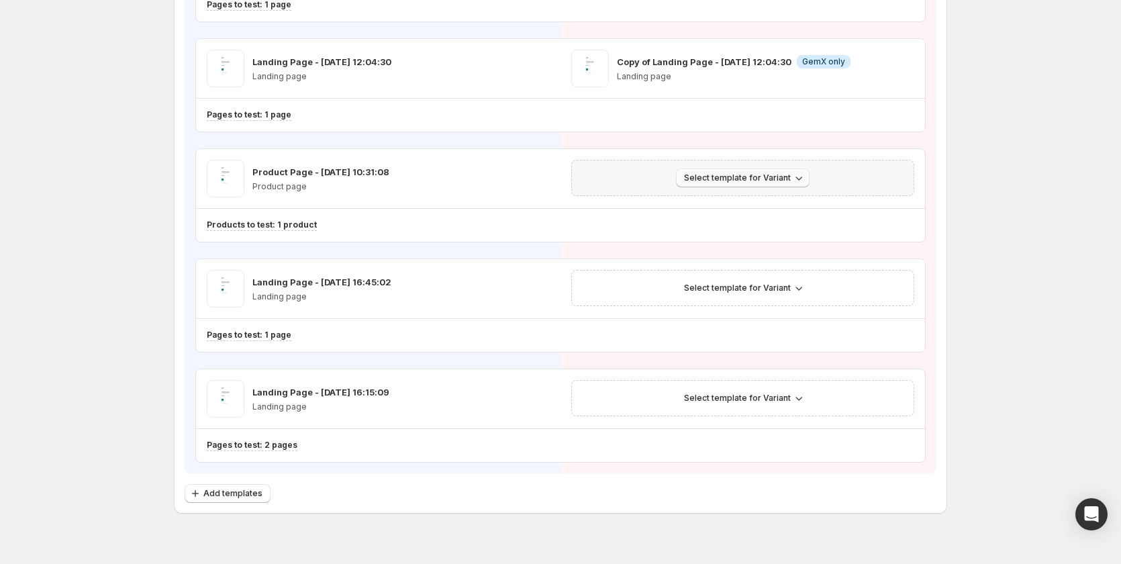
click at [751, 181] on span "Select template for Variant" at bounding box center [737, 178] width 107 height 11
click at [751, 231] on span "Create Variant based on Control" at bounding box center [748, 229] width 137 height 11
click at [739, 288] on span "Select template for Variant" at bounding box center [737, 288] width 107 height 11
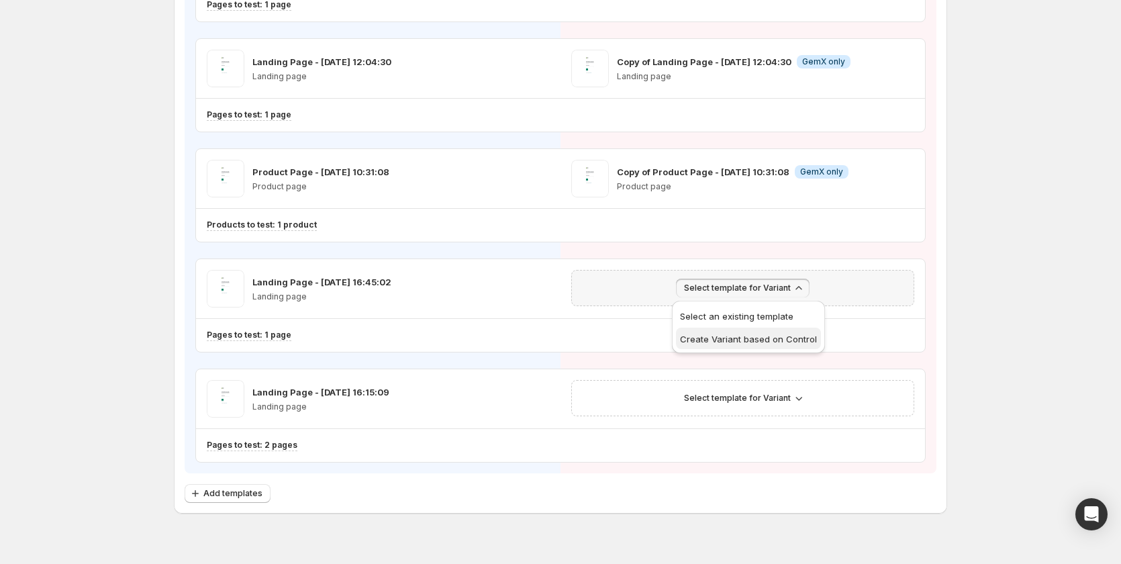
click at [741, 336] on span "Create Variant based on Control" at bounding box center [748, 339] width 137 height 11
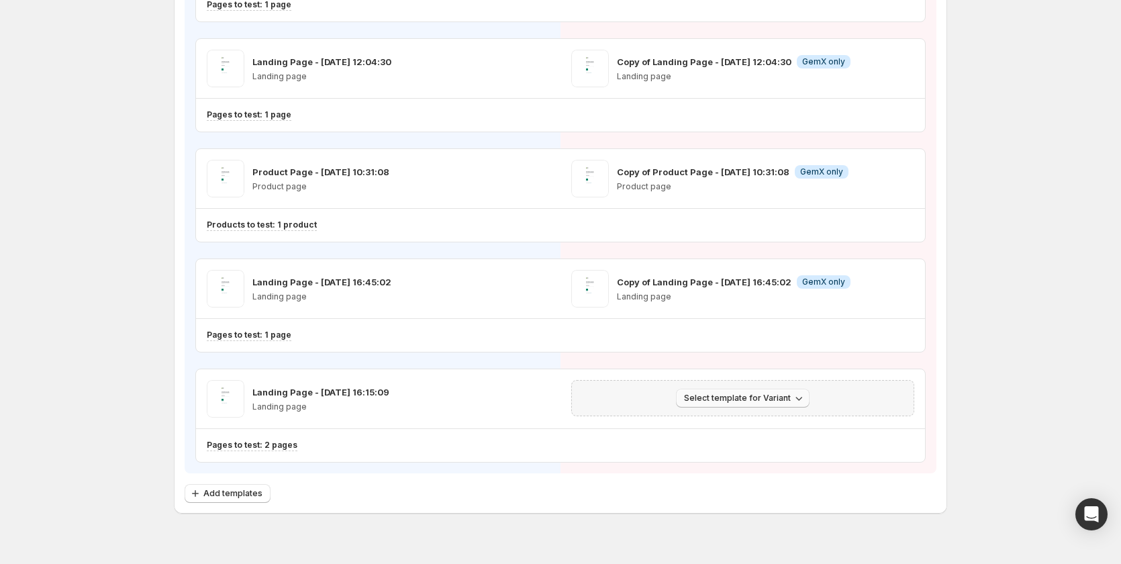
click at [737, 390] on button "Select template for Variant" at bounding box center [743, 398] width 134 height 19
click at [712, 441] on button "Create Variant based on Control" at bounding box center [748, 448] width 145 height 21
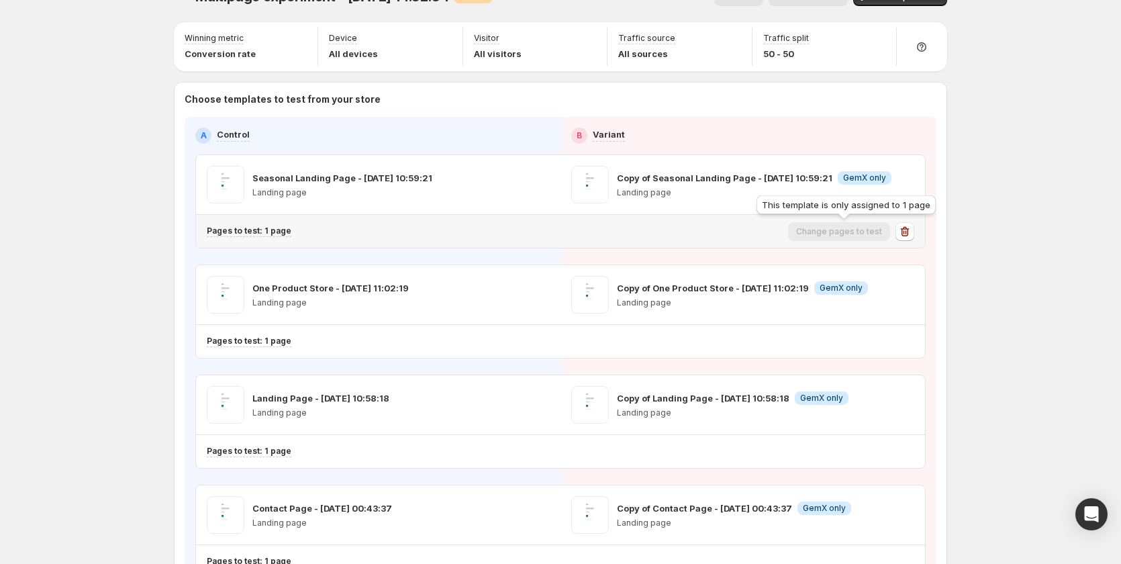
scroll to position [0, 0]
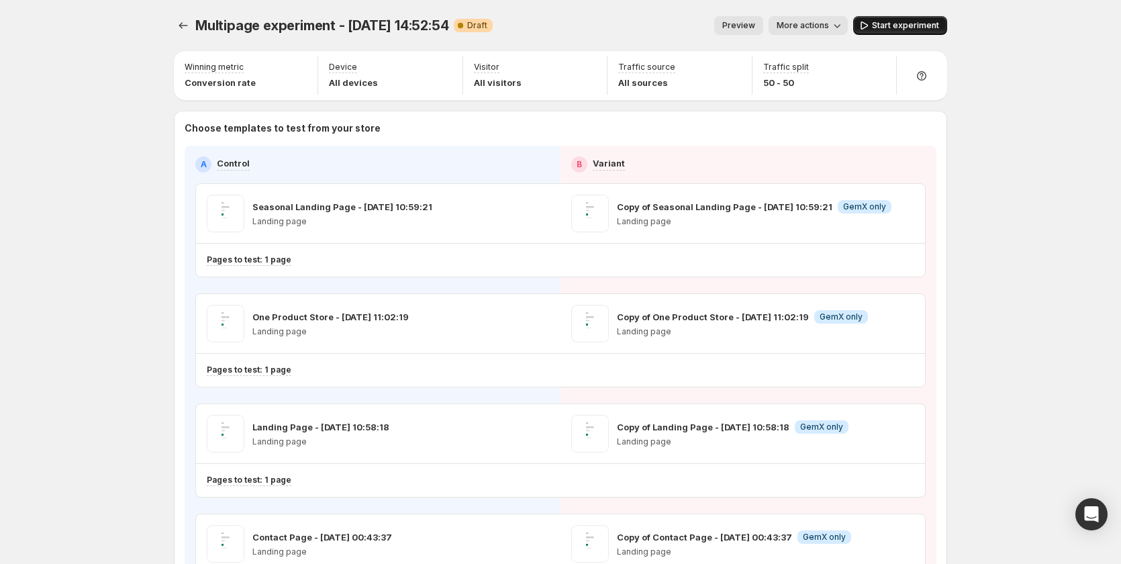
click at [911, 19] on button "Start experiment" at bounding box center [900, 25] width 94 height 19
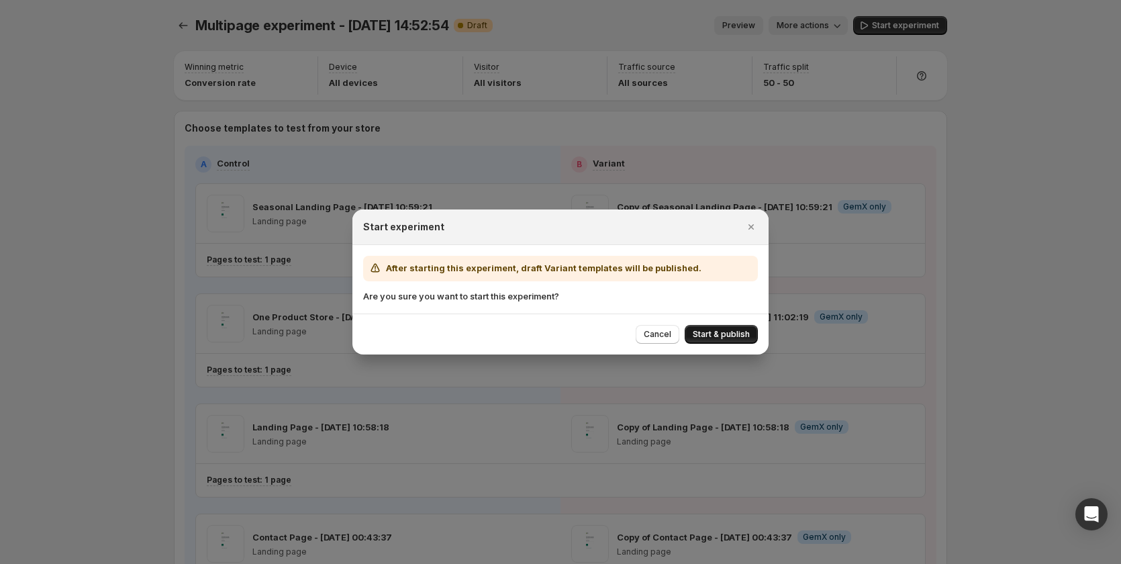
click at [727, 330] on span "Start & publish" at bounding box center [721, 334] width 57 height 11
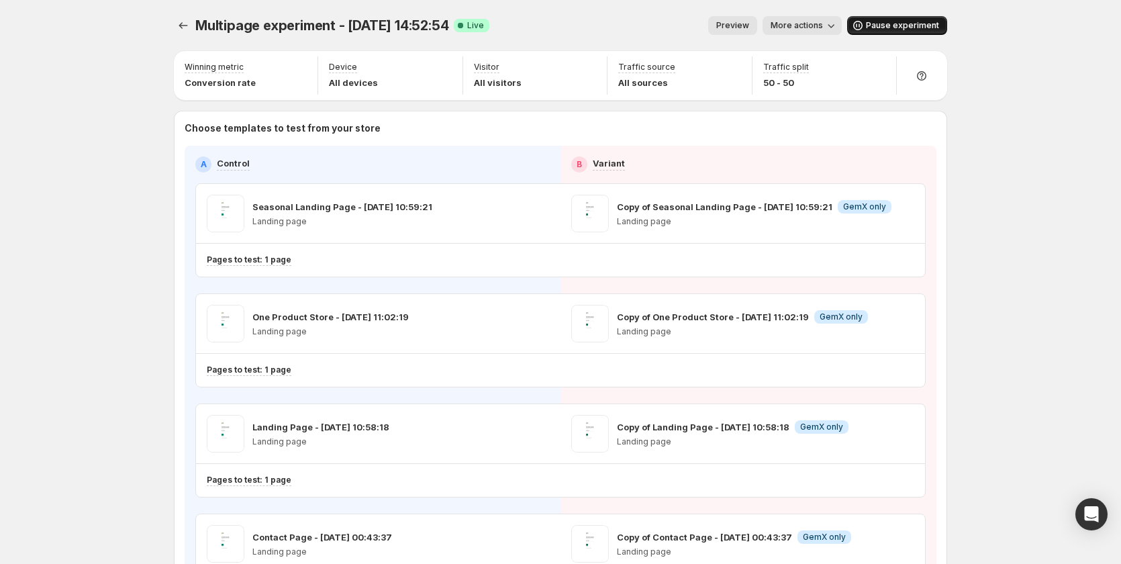
click at [892, 18] on button "Pause experiment" at bounding box center [897, 25] width 100 height 19
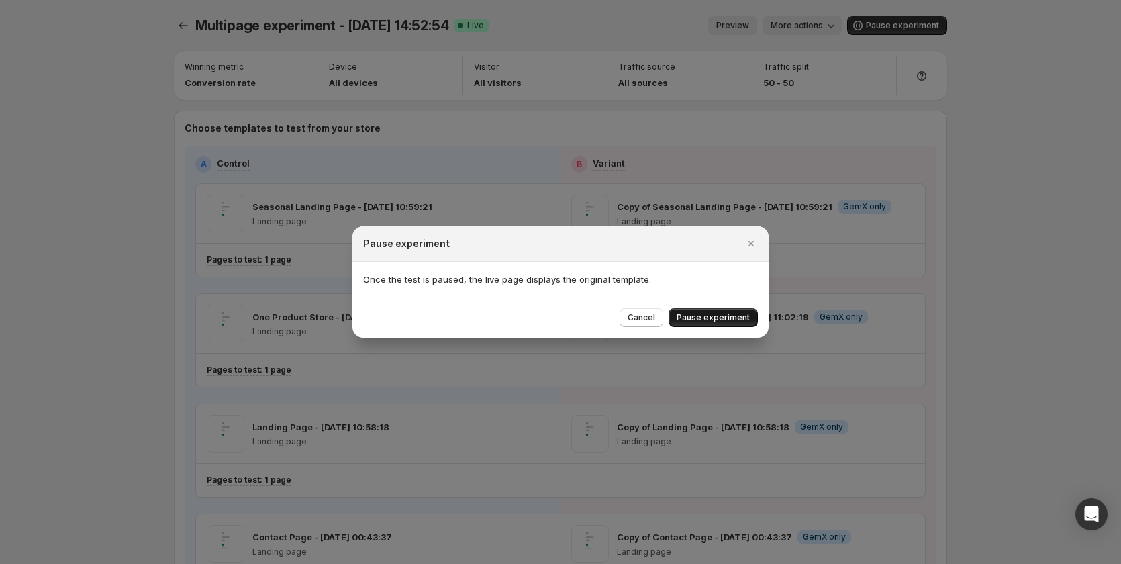
click at [702, 316] on span "Pause experiment" at bounding box center [713, 317] width 73 height 11
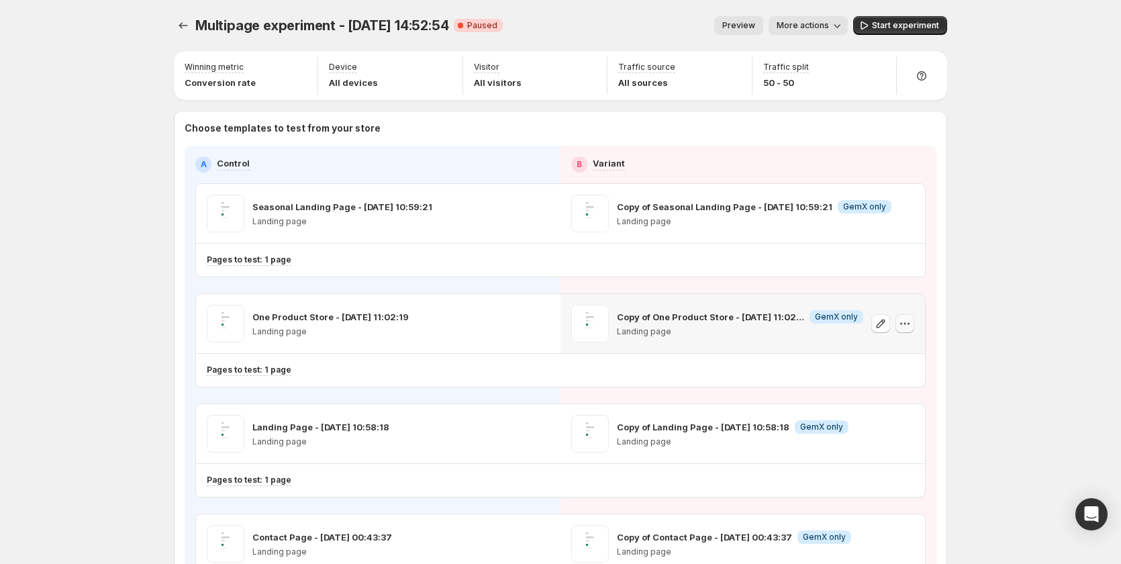
click at [909, 321] on icon "button" at bounding box center [904, 323] width 13 height 13
click at [878, 402] on span "Remove template" at bounding box center [920, 408] width 93 height 13
click at [753, 320] on span "Select template for Variant" at bounding box center [737, 323] width 107 height 11
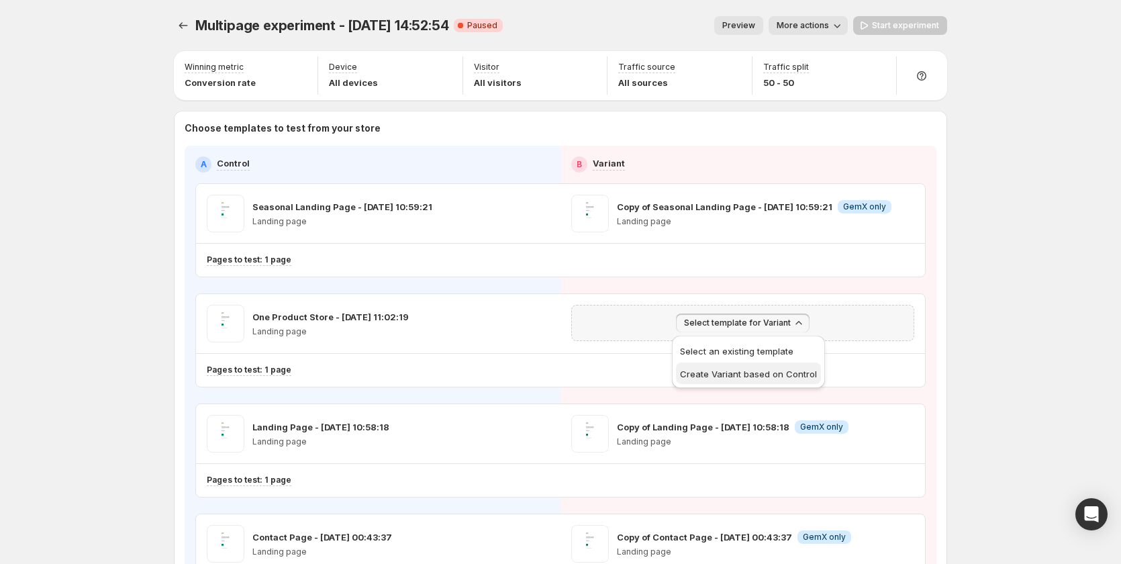
click at [760, 377] on span "Create Variant based on Control" at bounding box center [748, 374] width 137 height 11
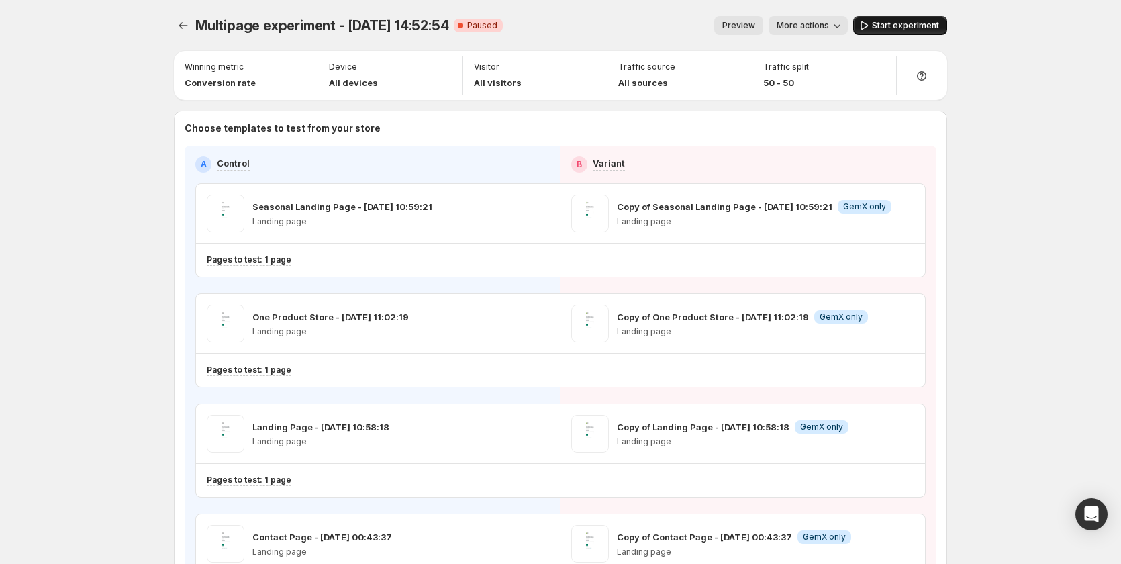
click at [937, 17] on button "Start experiment" at bounding box center [900, 25] width 94 height 19
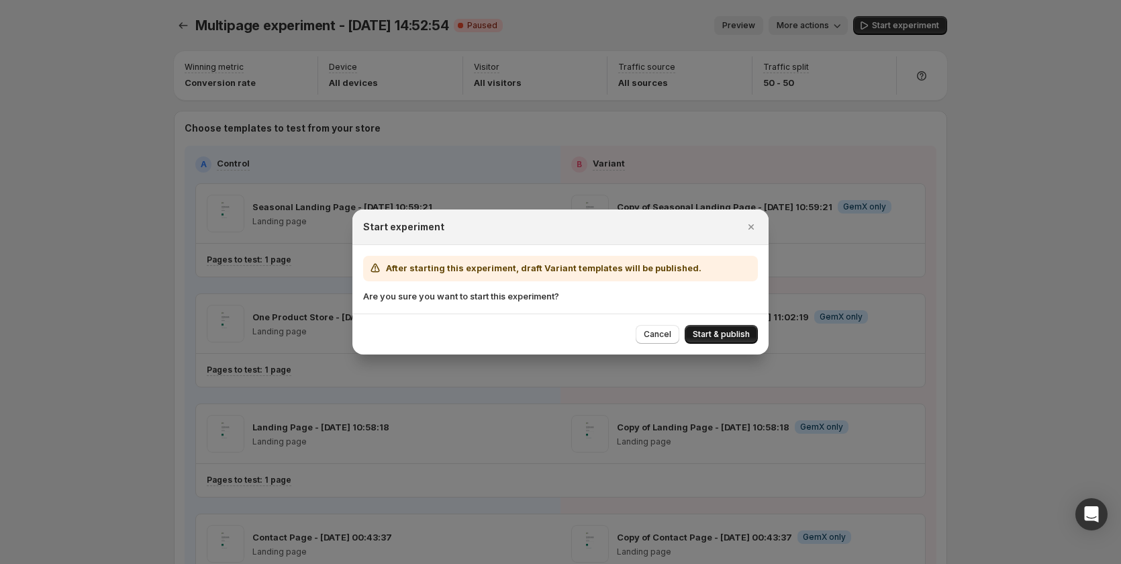
click at [712, 330] on span "Start & publish" at bounding box center [721, 334] width 57 height 11
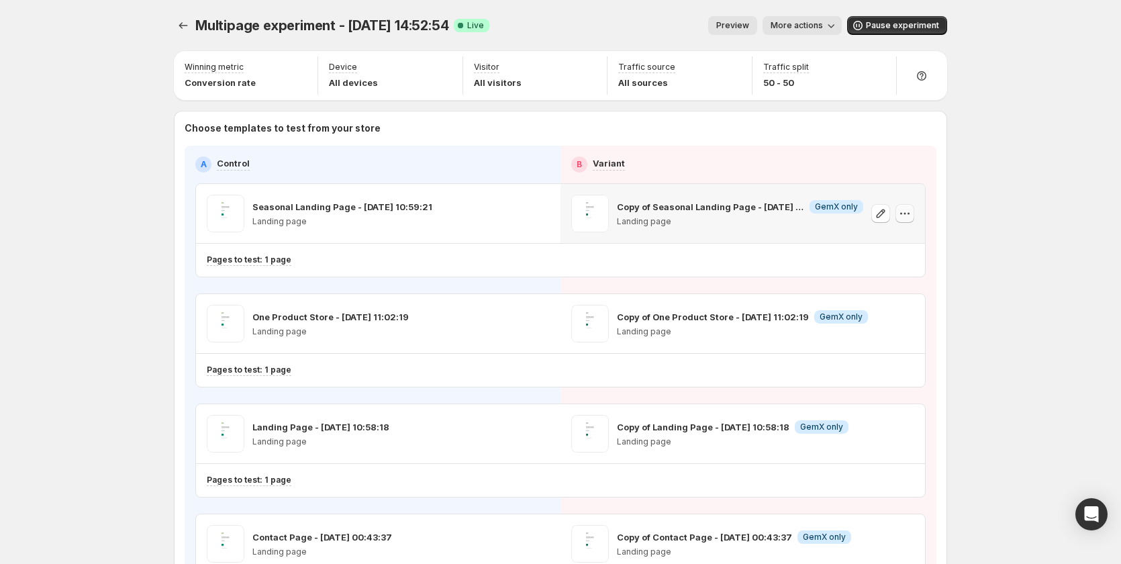
click at [910, 215] on icon "button" at bounding box center [904, 213] width 13 height 13
click at [909, 212] on icon "button" at bounding box center [904, 213] width 13 height 13
click at [882, 24] on span "Pause experiment" at bounding box center [902, 25] width 73 height 11
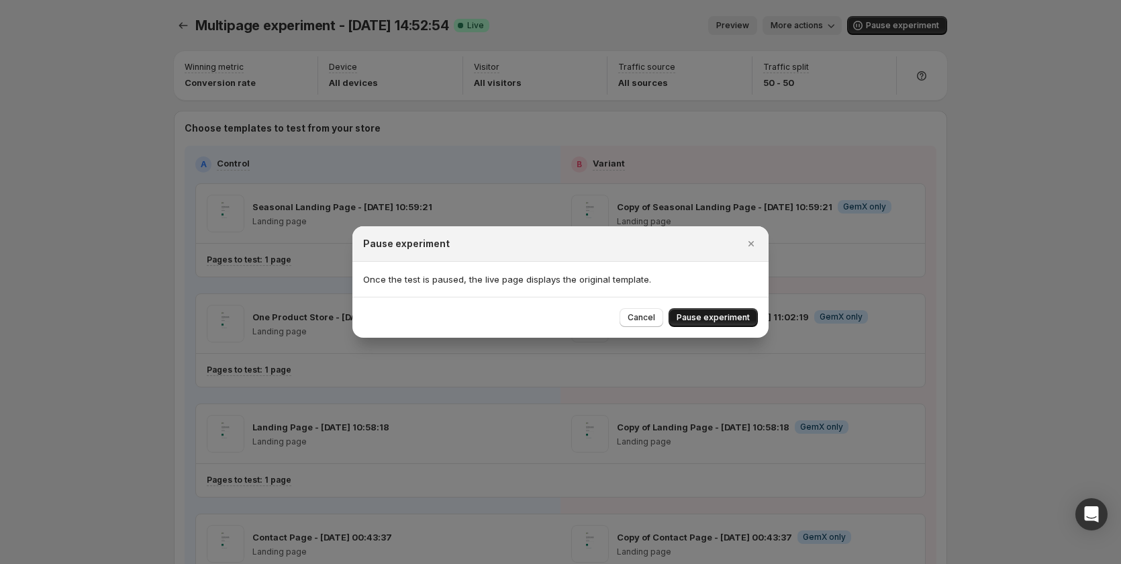
click at [726, 313] on span "Pause experiment" at bounding box center [713, 317] width 73 height 11
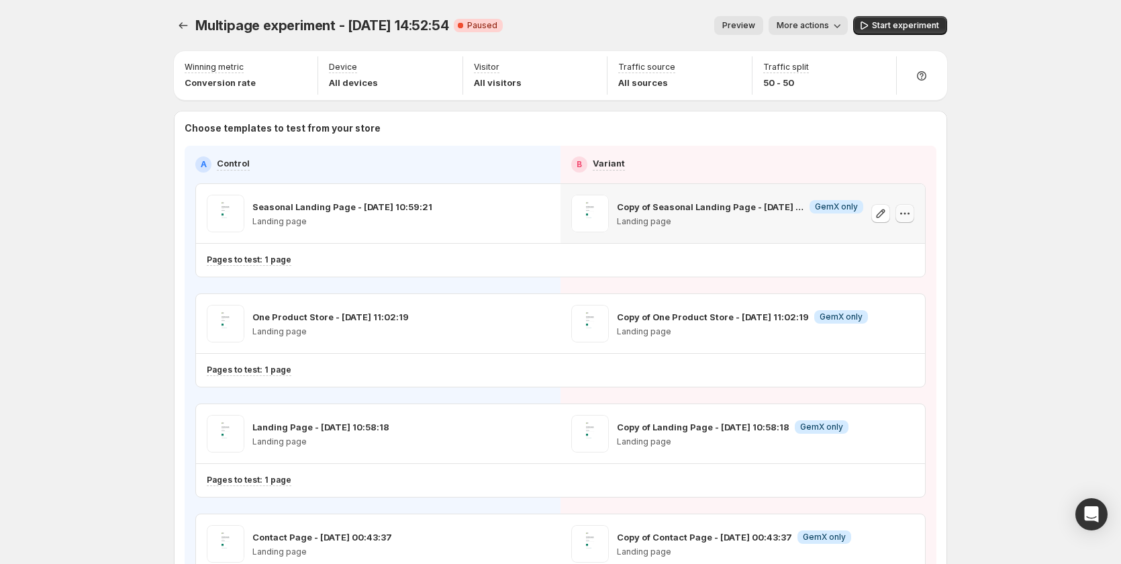
click at [904, 213] on icon "button" at bounding box center [904, 213] width 13 height 13
click at [900, 304] on span "Remove template" at bounding box center [920, 298] width 95 height 13
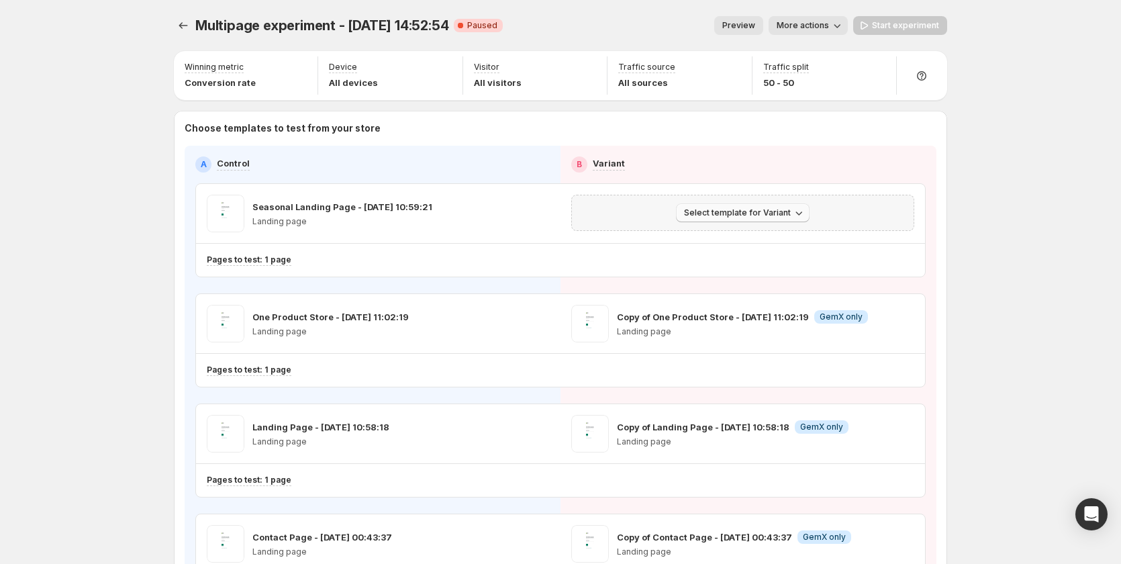
click at [766, 211] on span "Select template for Variant" at bounding box center [737, 212] width 107 height 11
click at [759, 261] on span "Create Variant based on Control" at bounding box center [748, 264] width 137 height 11
click at [892, 25] on span "Start experiment" at bounding box center [905, 25] width 67 height 11
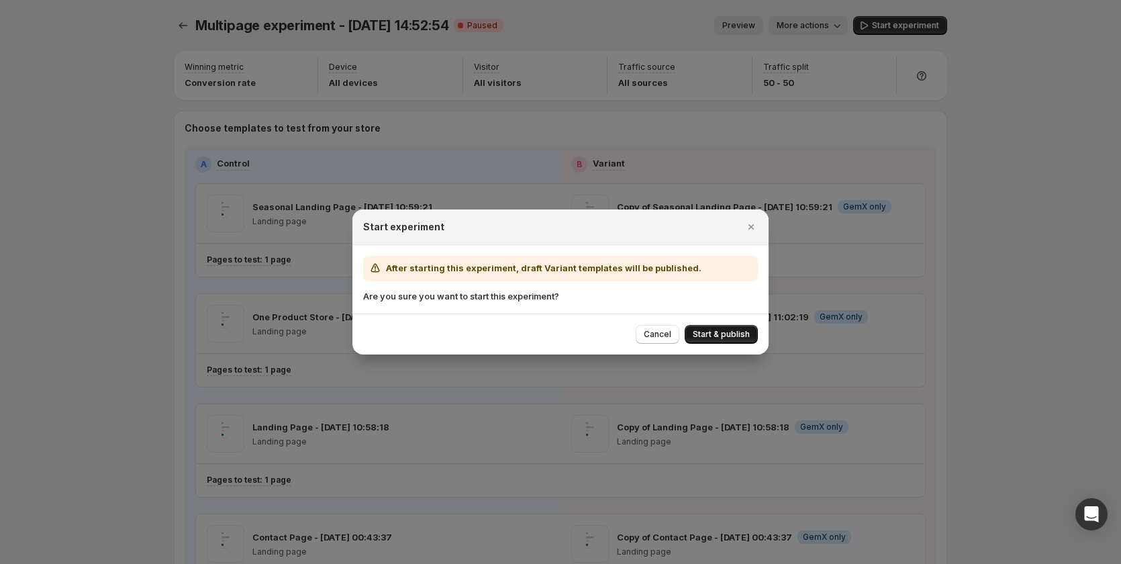
click at [723, 332] on span "Start & publish" at bounding box center [721, 334] width 57 height 11
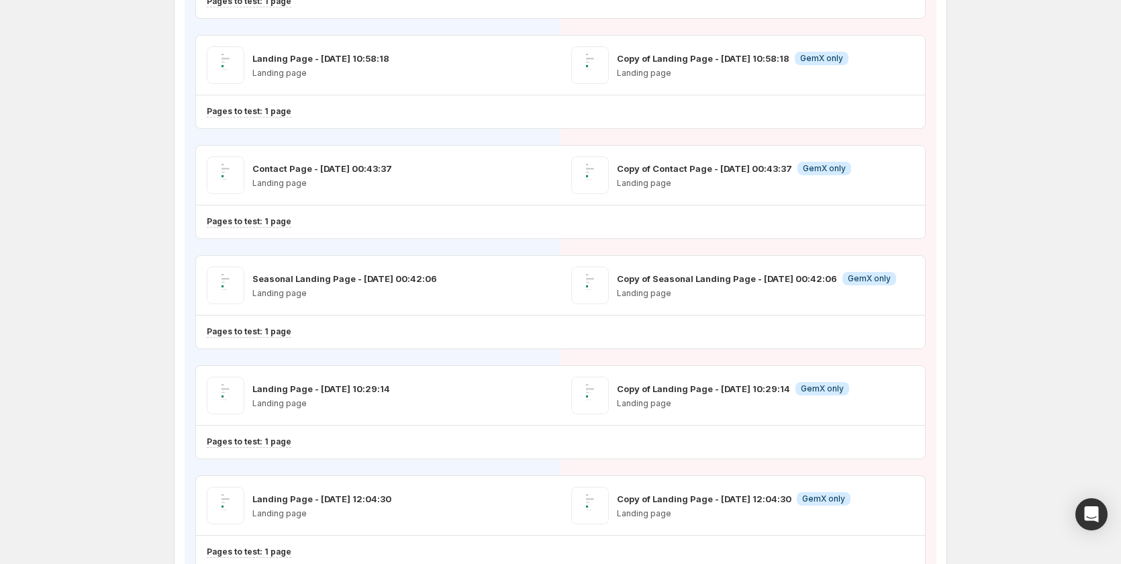
scroll to position [537, 0]
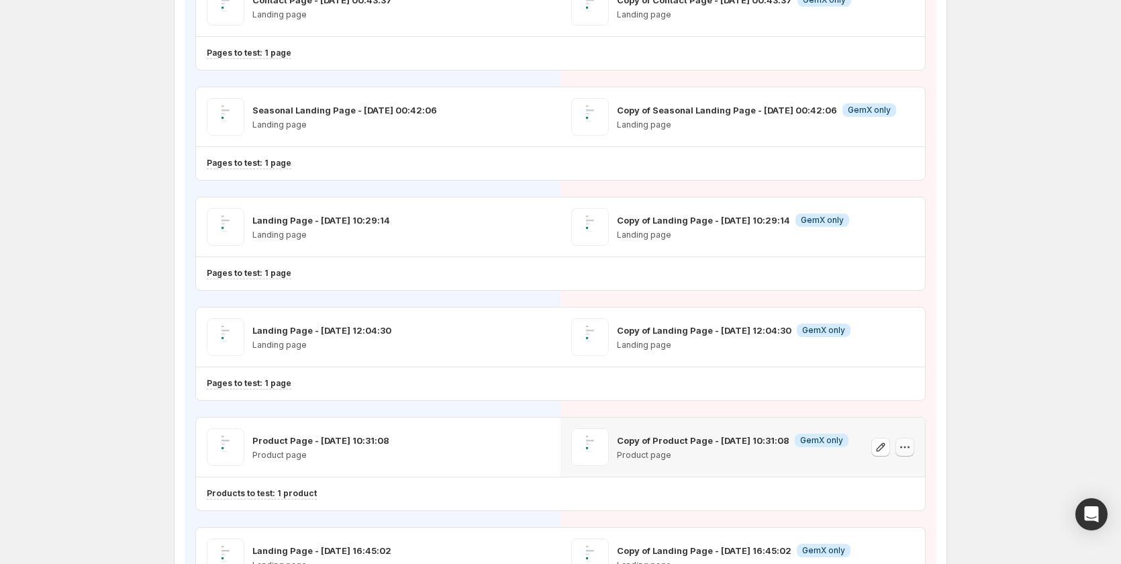
drag, startPoint x: 910, startPoint y: 447, endPoint x: 909, endPoint y: 455, distance: 8.8
click at [910, 447] on icon "button" at bounding box center [904, 446] width 13 height 13
click at [968, 365] on div "Multipage experiment - Sep 12, 14:52:54. This page is ready Multipage experimen…" at bounding box center [560, 159] width 1121 height 1393
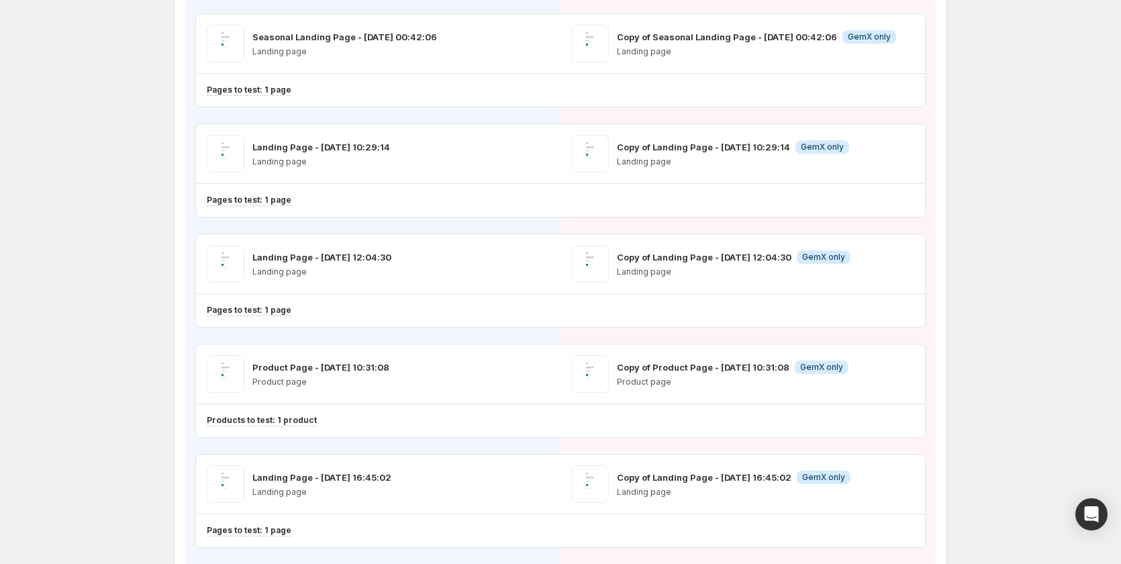
scroll to position [671, 0]
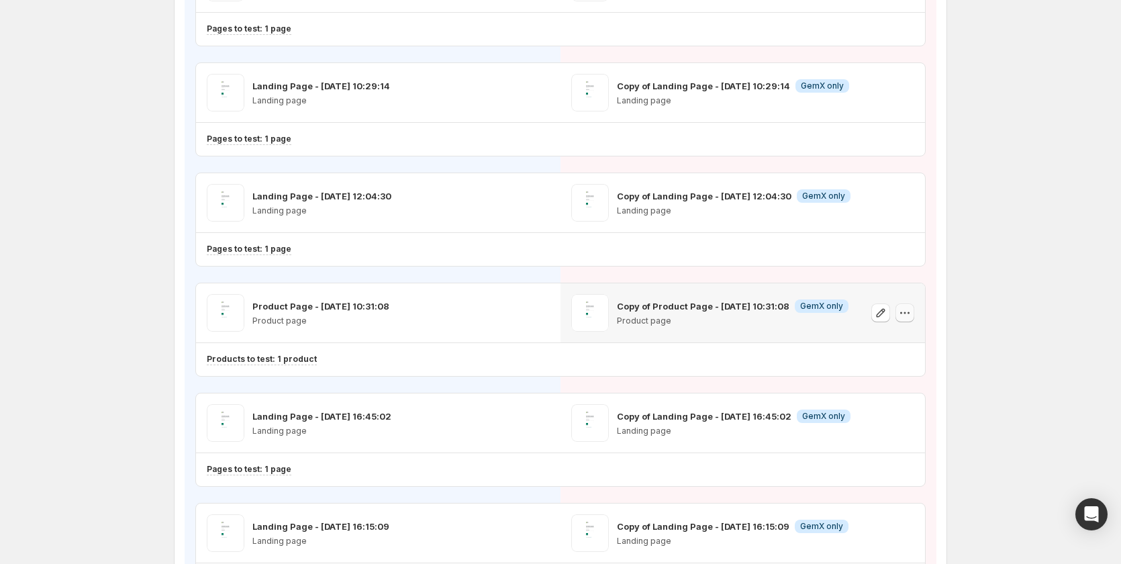
click at [911, 313] on icon "button" at bounding box center [904, 312] width 13 height 13
click at [978, 232] on div "Multipage experiment - Sep 12, 14:52:54. This page is ready Multipage experimen…" at bounding box center [560, 25] width 1121 height 1393
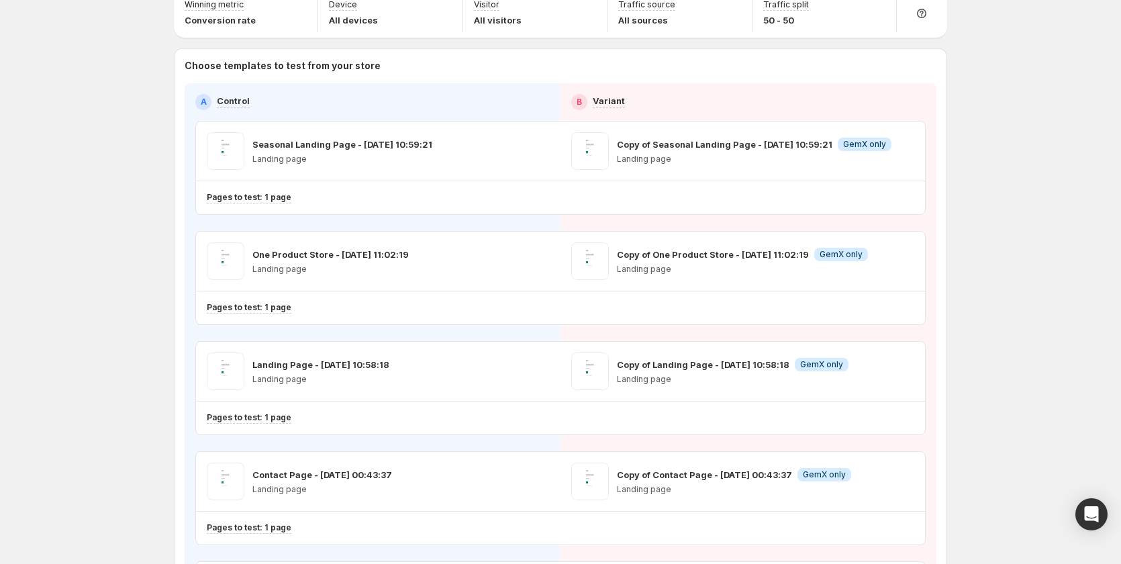
scroll to position [0, 0]
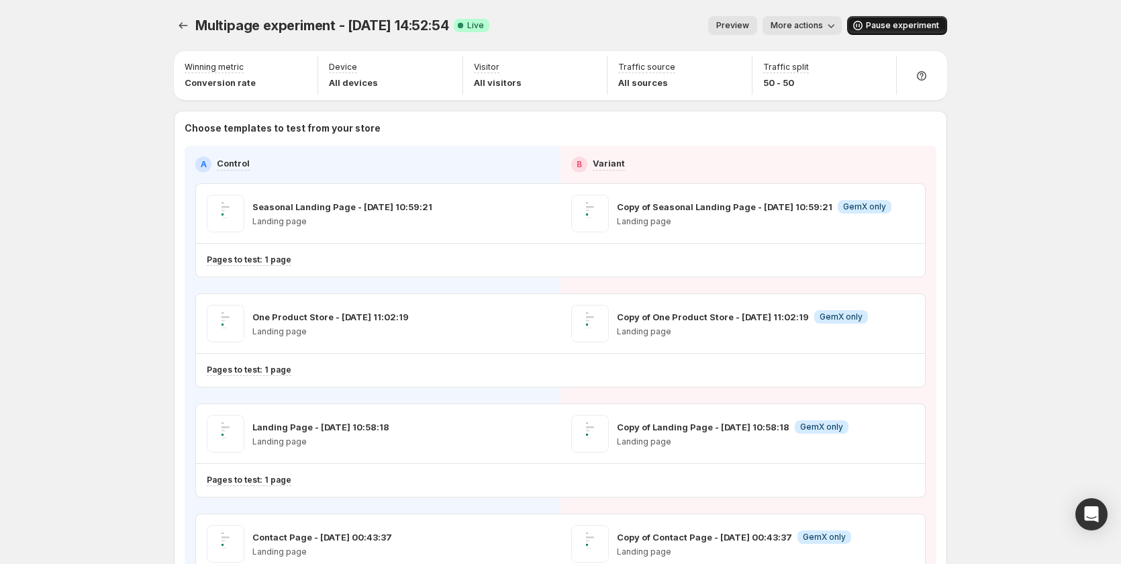
click at [884, 19] on button "Pause experiment" at bounding box center [897, 25] width 100 height 19
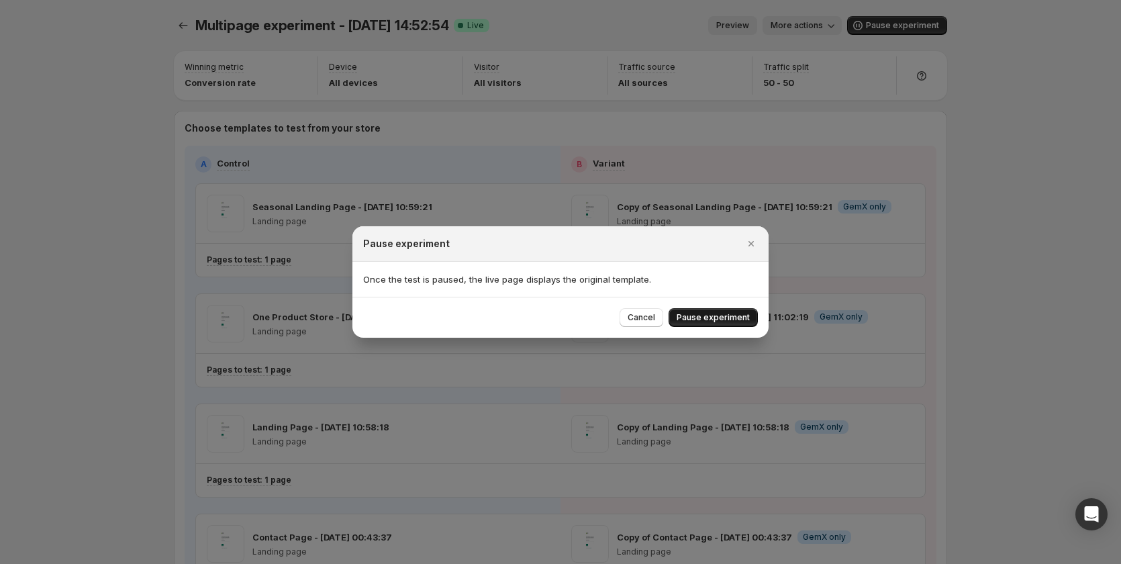
click at [721, 324] on button "Pause experiment" at bounding box center [713, 317] width 89 height 19
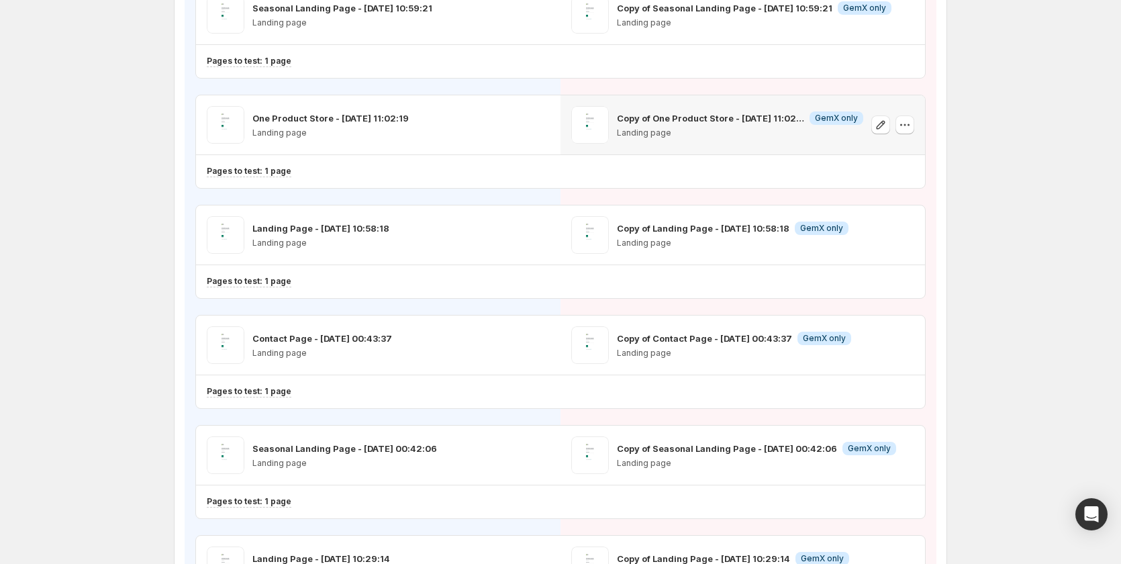
scroll to position [201, 0]
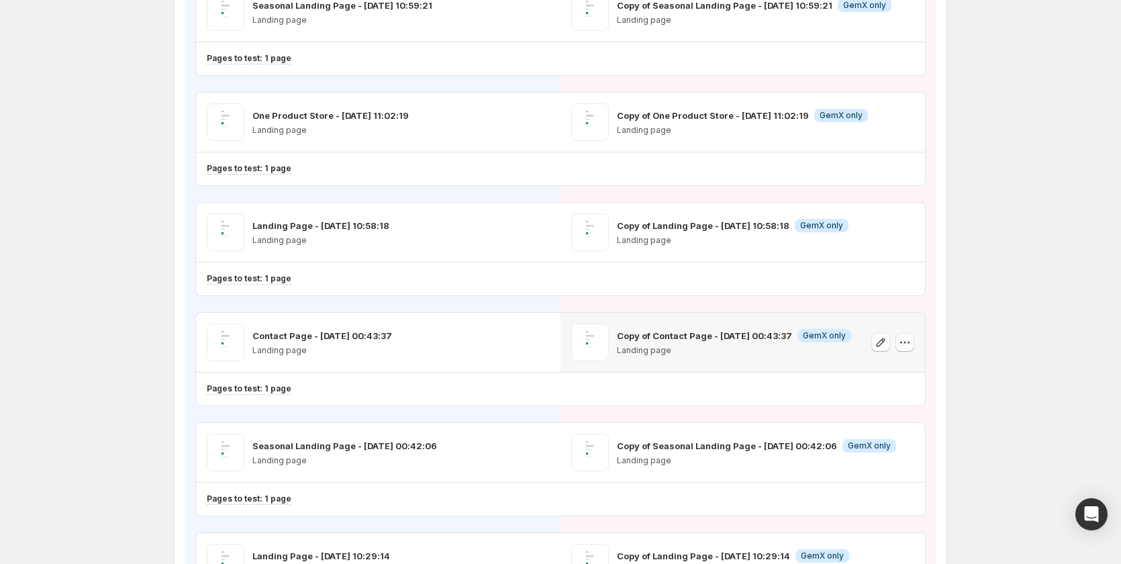
click at [906, 341] on icon "button" at bounding box center [904, 342] width 13 height 13
click at [898, 426] on span "Remove template" at bounding box center [908, 427] width 73 height 11
click at [791, 344] on span "Select template for Variant" at bounding box center [737, 341] width 107 height 11
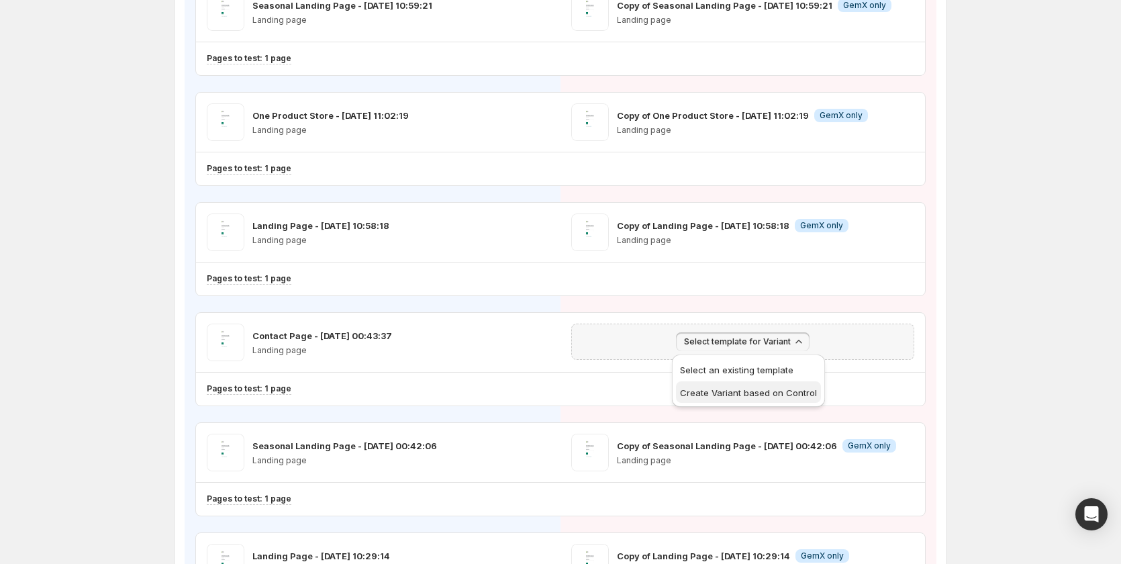
click at [771, 385] on button "Create Variant based on Control" at bounding box center [748, 391] width 145 height 21
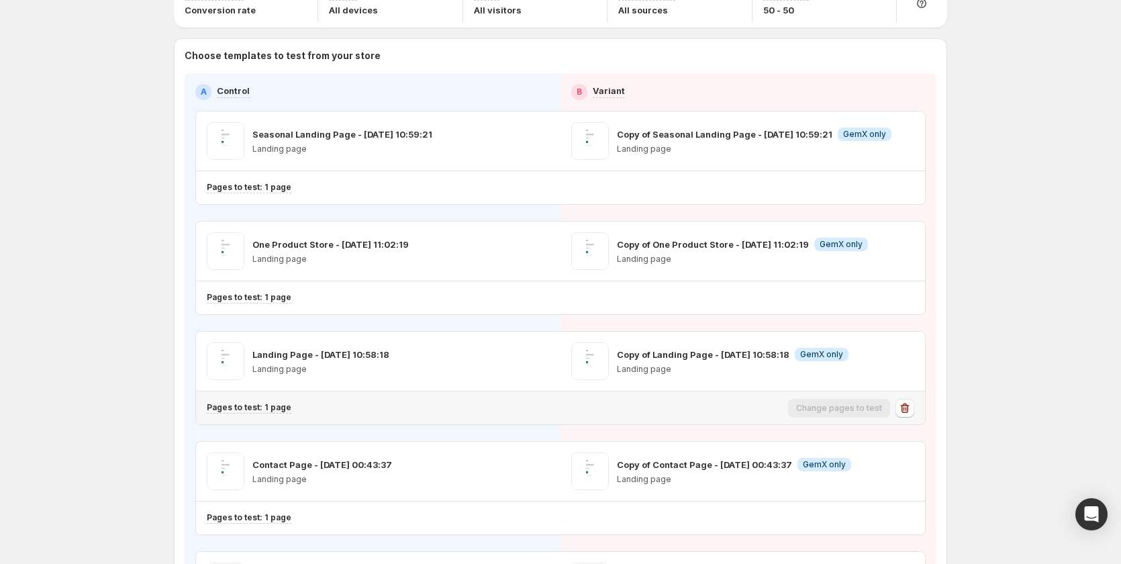
scroll to position [0, 0]
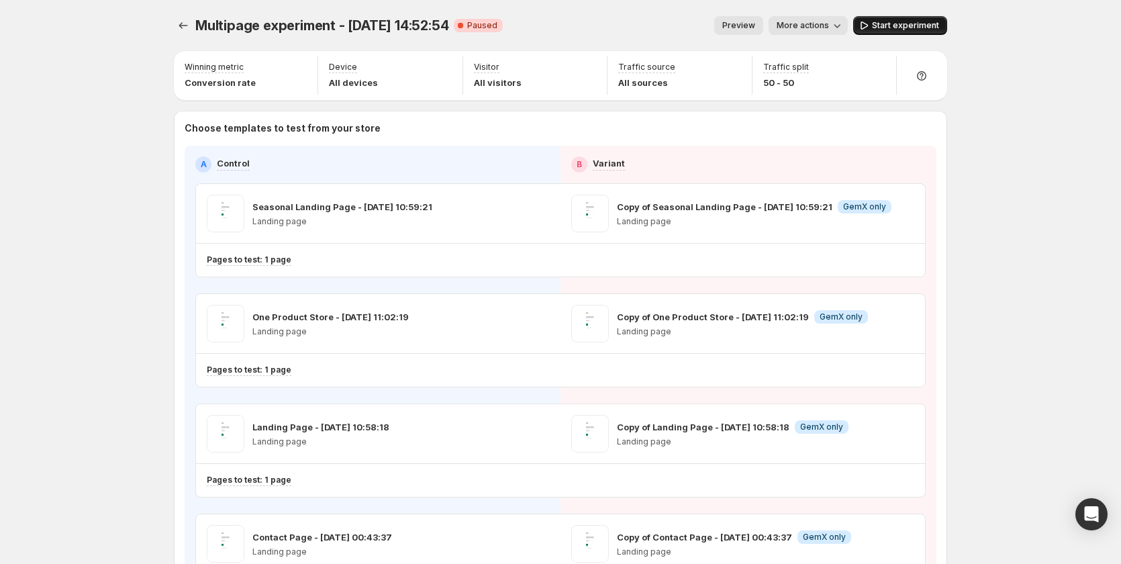
click at [884, 23] on span "Start experiment" at bounding box center [905, 25] width 67 height 11
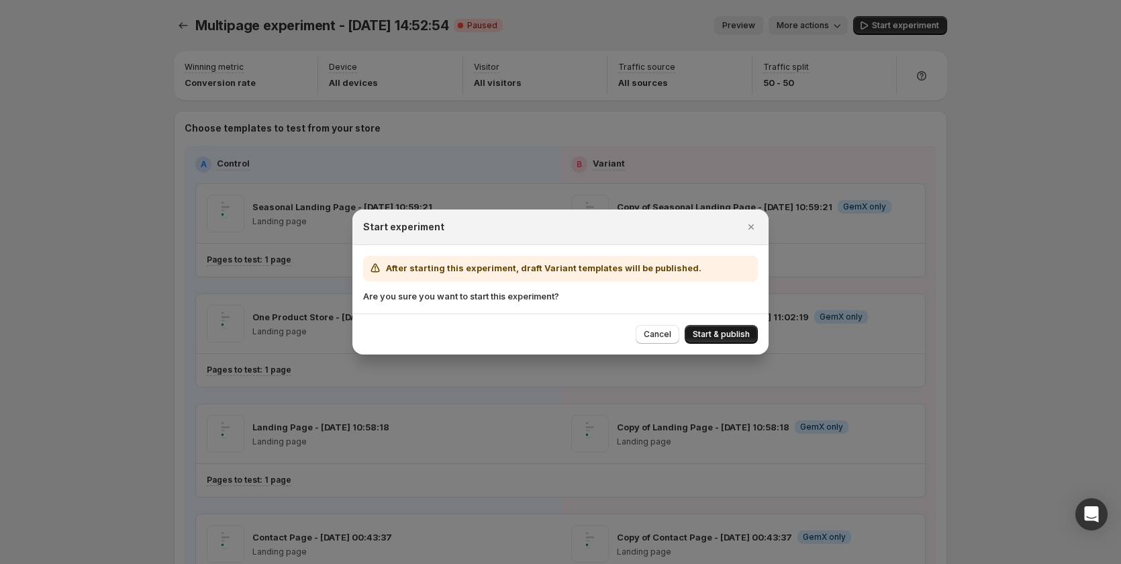
click at [695, 335] on span "Start & publish" at bounding box center [721, 334] width 57 height 11
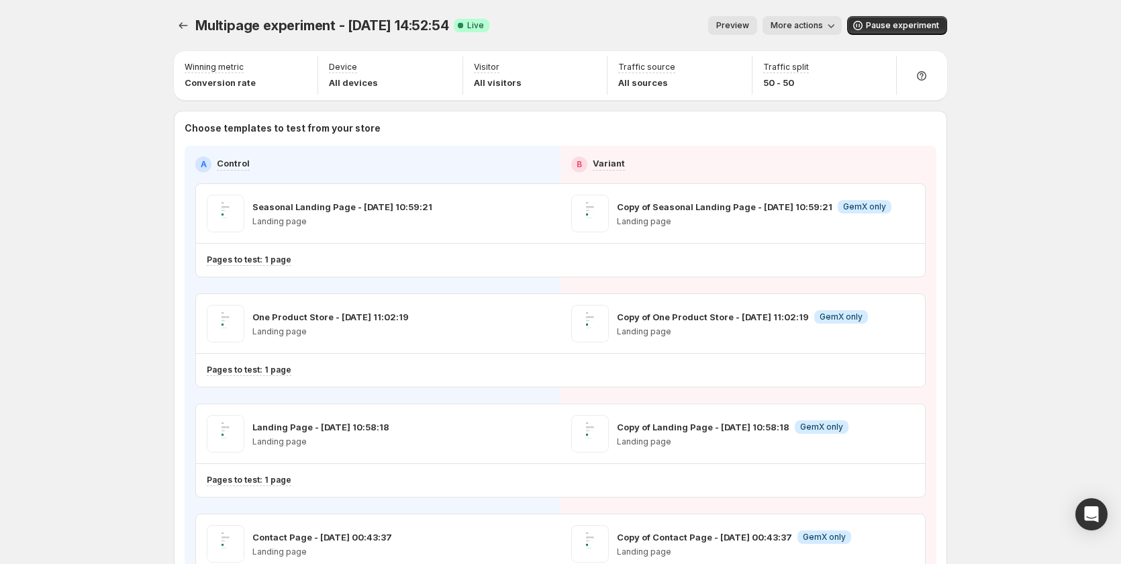
click at [753, 33] on button "Preview" at bounding box center [732, 25] width 49 height 19
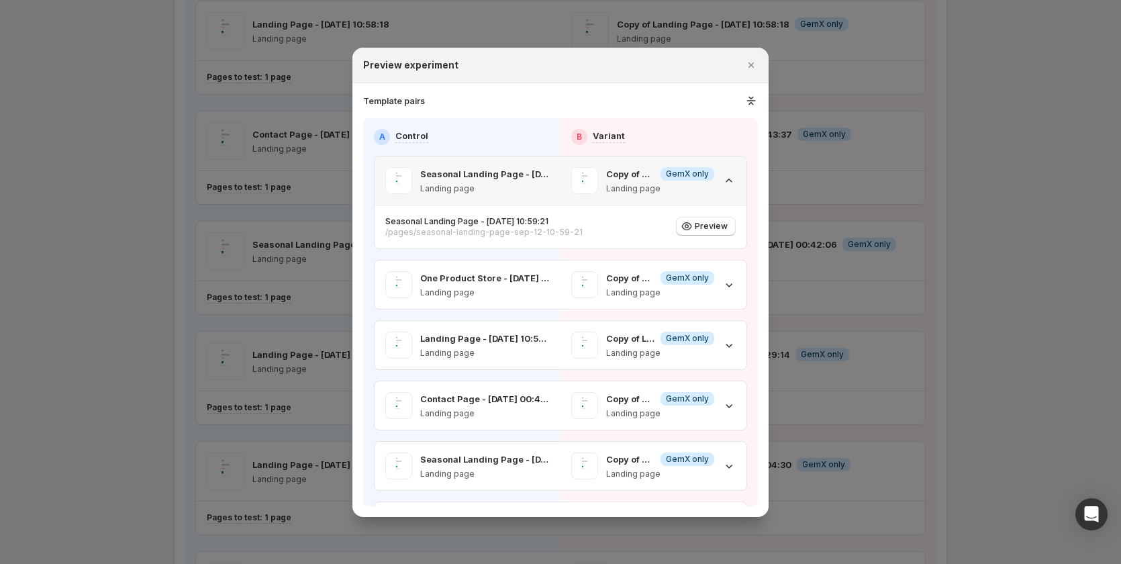
click at [729, 176] on icon ":r19b:" at bounding box center [729, 180] width 13 height 13
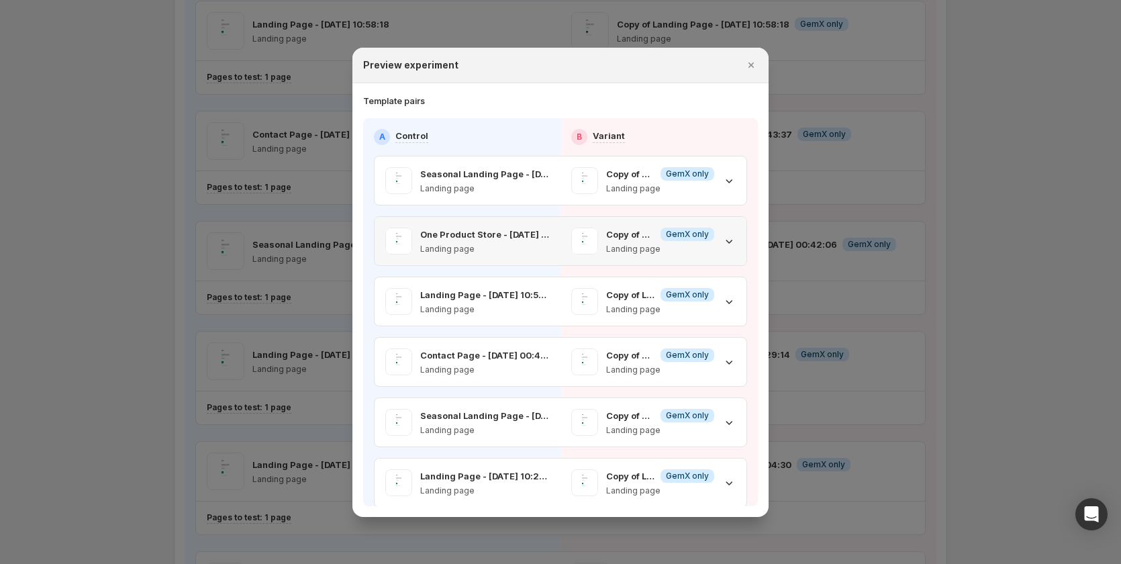
click at [727, 240] on icon ":r19b:" at bounding box center [730, 242] width 7 height 4
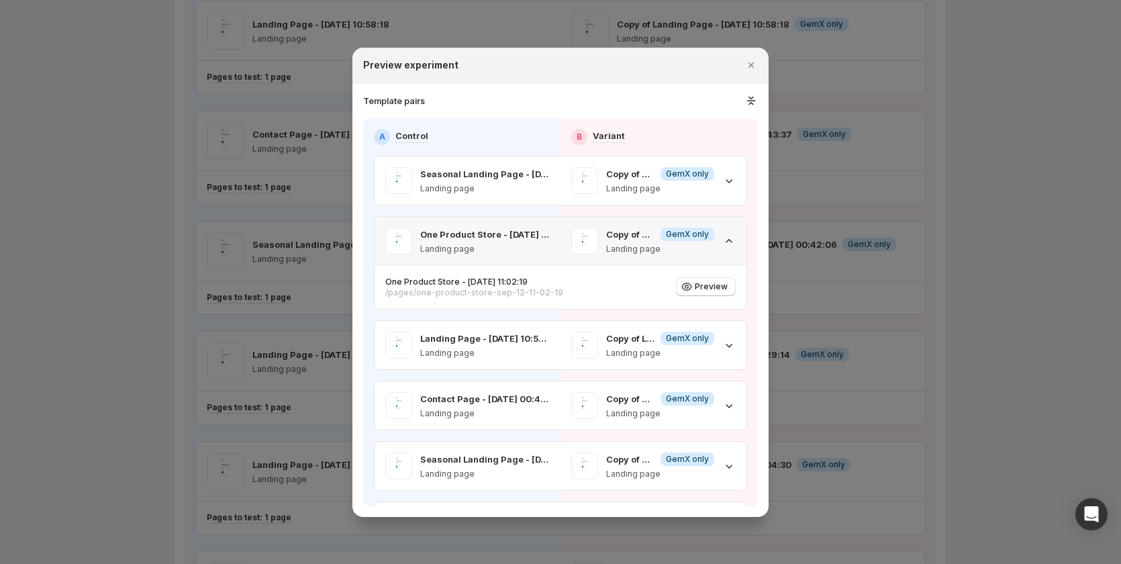
click at [723, 240] on icon ":r19b:" at bounding box center [729, 240] width 13 height 13
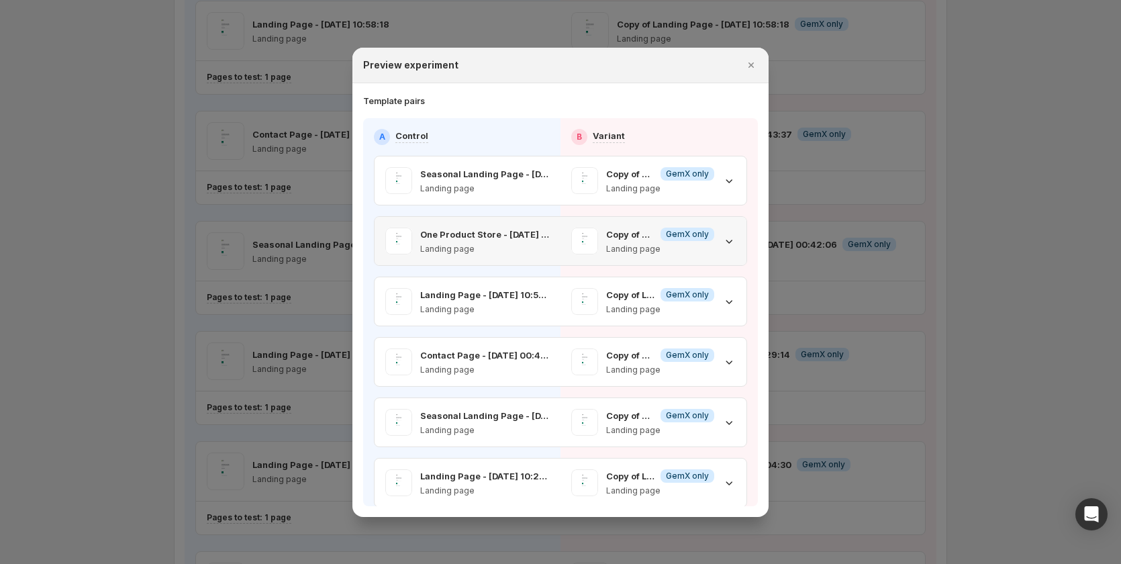
click at [727, 240] on icon ":r19b:" at bounding box center [730, 242] width 7 height 4
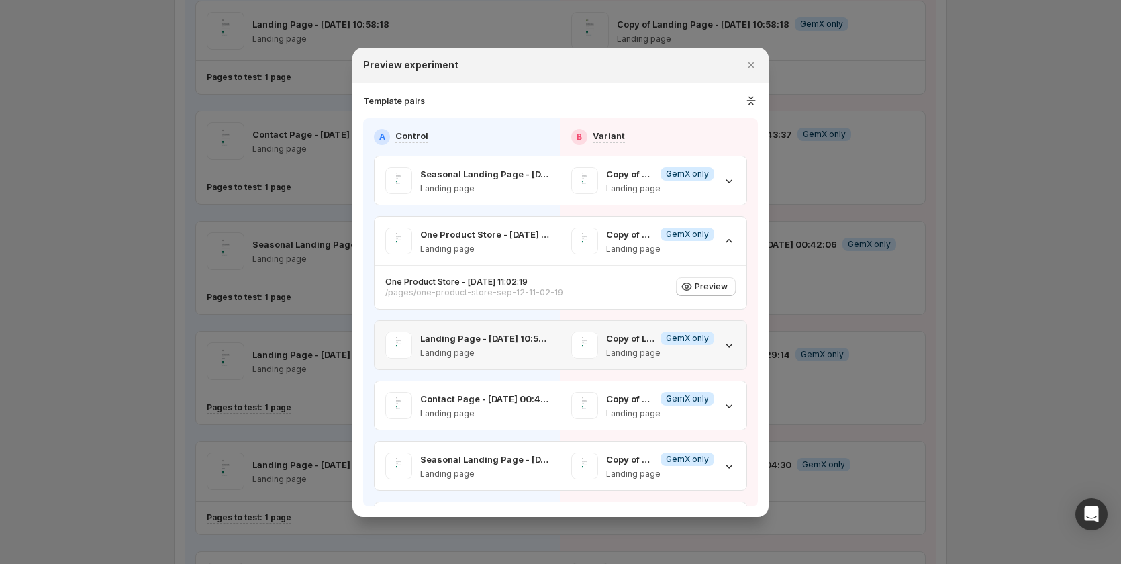
click at [727, 334] on div "Copy of Landing Page - Sep 12, 10:58:18 Info GemX only Landing page" at bounding box center [653, 345] width 165 height 27
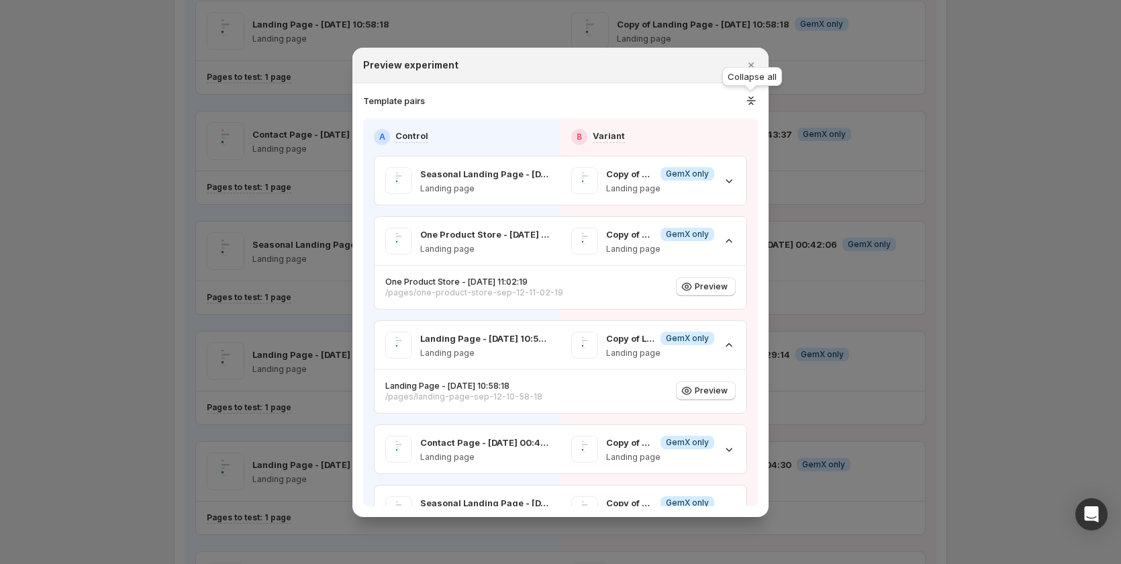
click at [747, 100] on icon ":r19b:" at bounding box center [751, 100] width 9 height 1
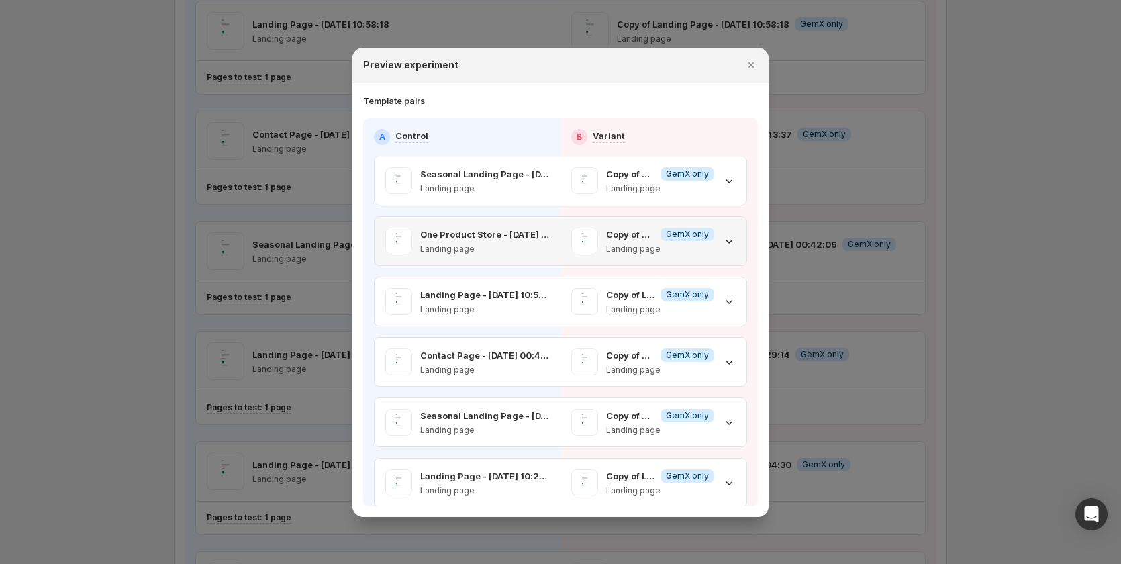
click at [723, 244] on icon ":r19b:" at bounding box center [729, 240] width 13 height 13
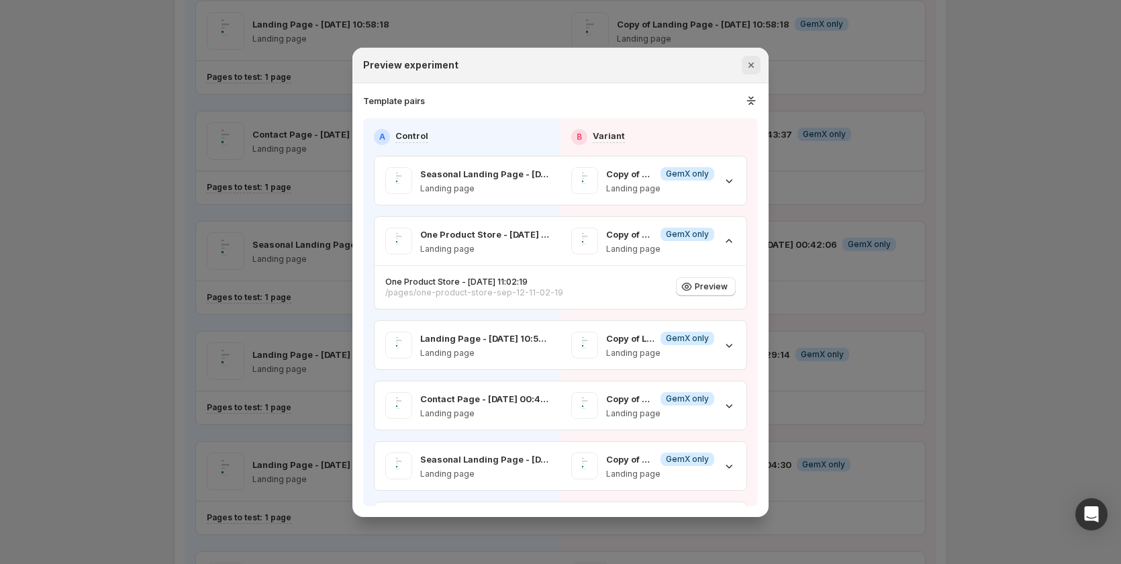
click at [749, 68] on icon "Close" at bounding box center [751, 64] width 13 height 13
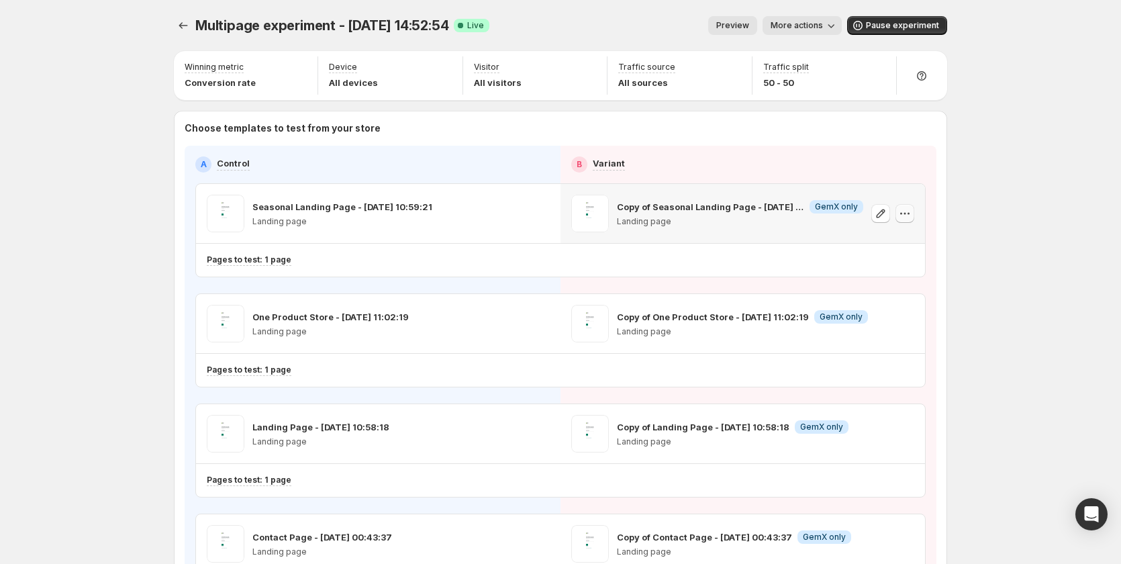
click at [910, 214] on icon "button" at bounding box center [904, 213] width 13 height 13
click at [903, 294] on span "Copy ID 584078000518267644" at bounding box center [921, 281] width 152 height 27
click at [810, 19] on button "More actions" at bounding box center [802, 25] width 79 height 19
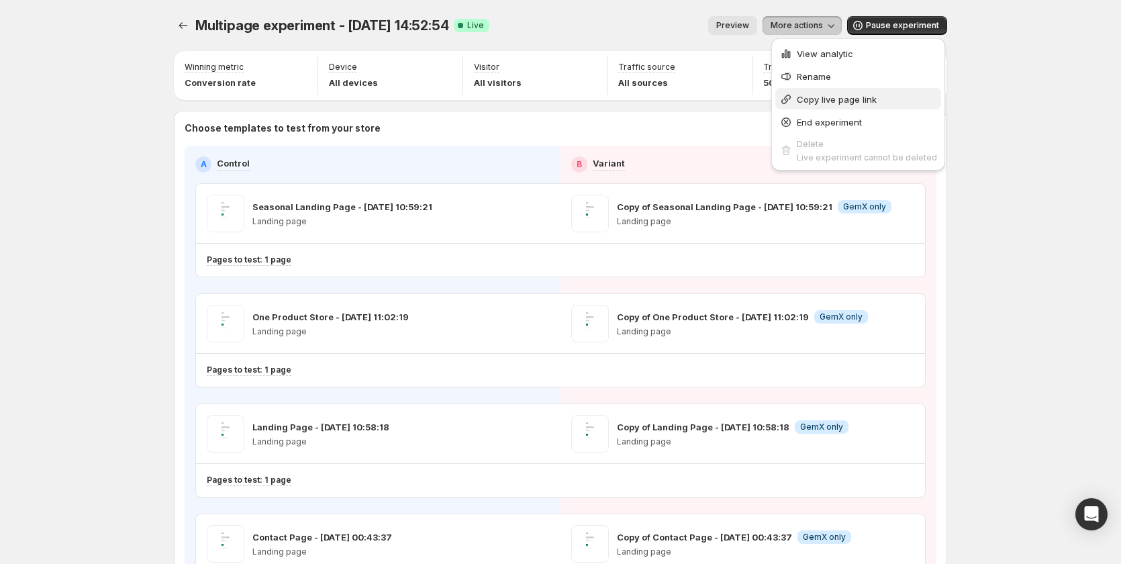
click at [808, 103] on span "Copy live page link" at bounding box center [837, 99] width 80 height 11
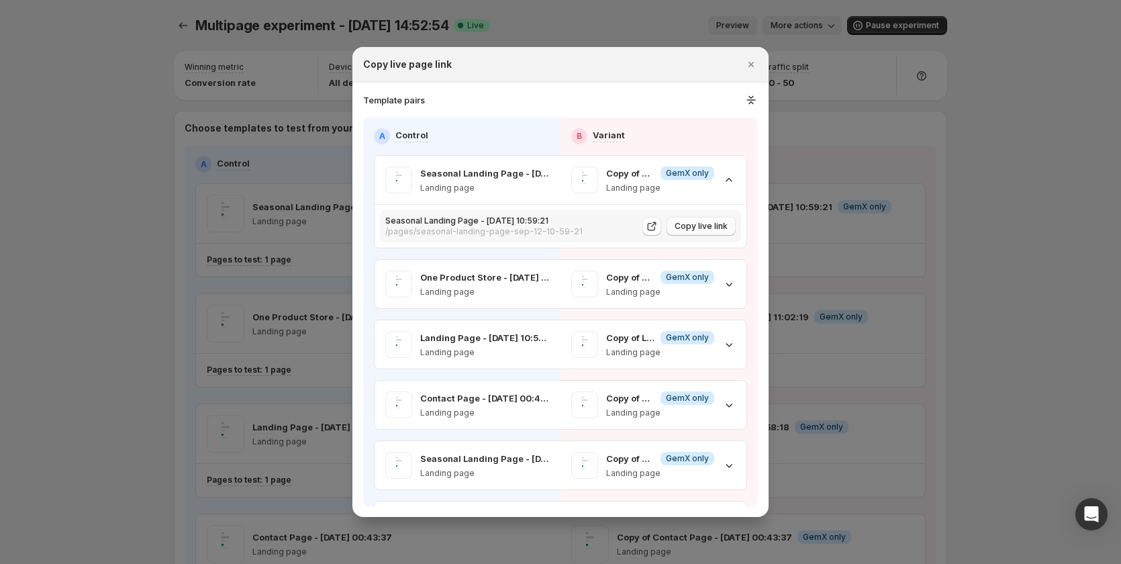
click at [702, 224] on span "Copy live link" at bounding box center [701, 226] width 53 height 11
click at [645, 230] on icon ":r1bm:" at bounding box center [651, 226] width 13 height 13
drag, startPoint x: 951, startPoint y: 138, endPoint x: 894, endPoint y: 79, distance: 81.7
click at [941, 115] on div at bounding box center [560, 282] width 1121 height 564
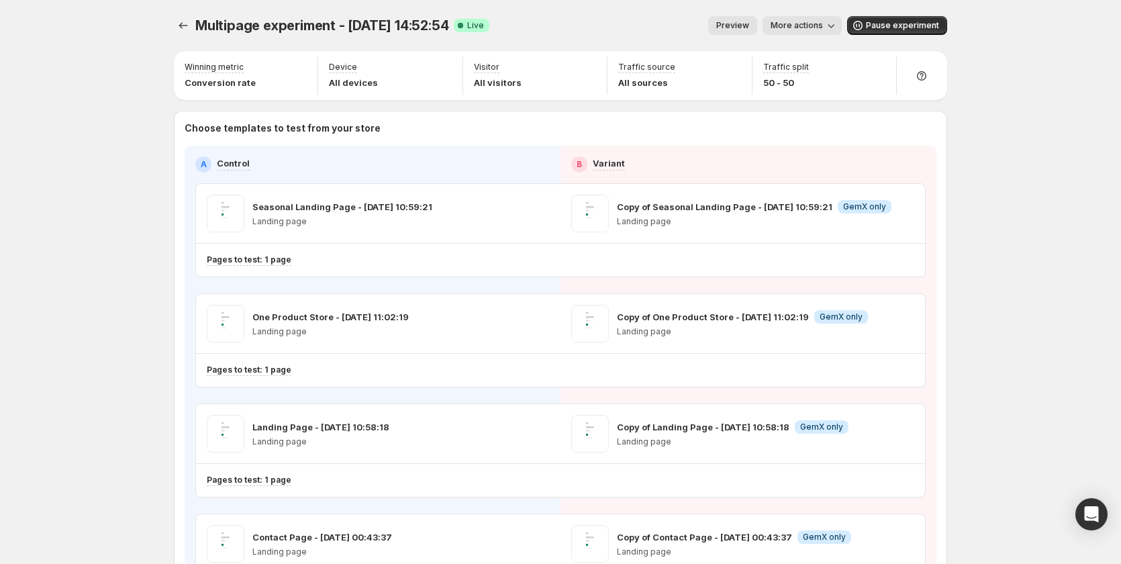
click at [736, 23] on span "Preview" at bounding box center [732, 25] width 33 height 11
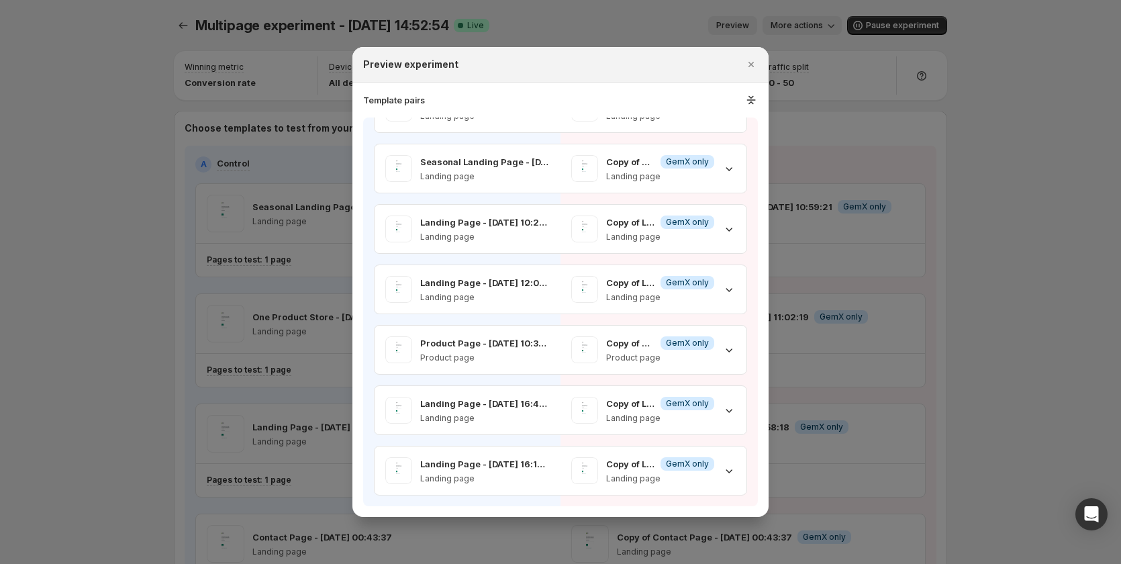
click at [1001, 207] on div at bounding box center [560, 282] width 1121 height 564
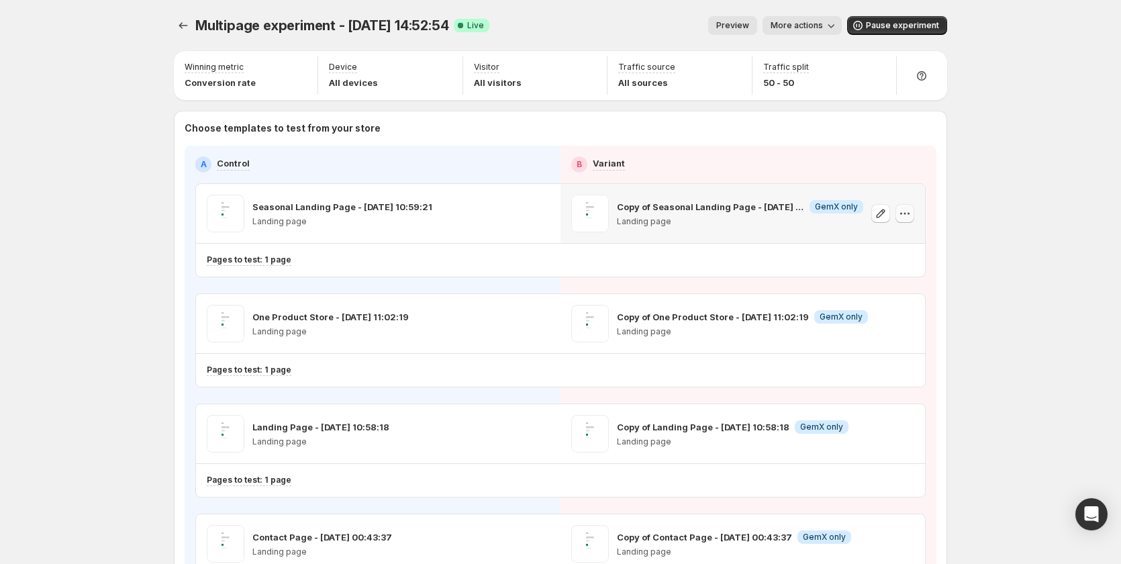
click at [909, 212] on icon "button" at bounding box center [904, 213] width 13 height 13
click at [860, 27] on icon "button" at bounding box center [857, 25] width 13 height 13
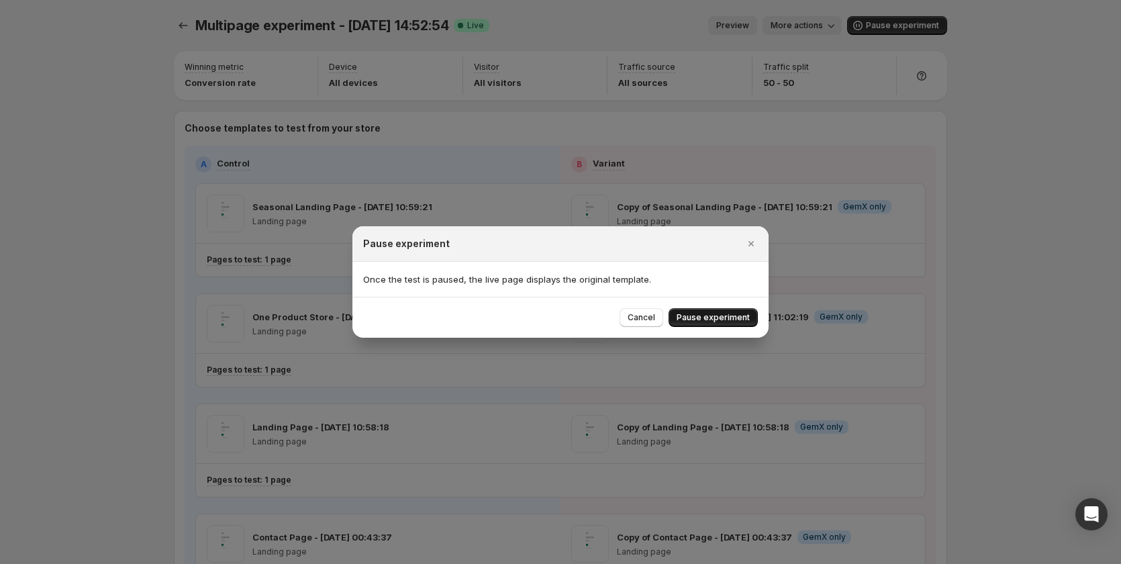
click at [713, 314] on span "Pause experiment" at bounding box center [713, 317] width 73 height 11
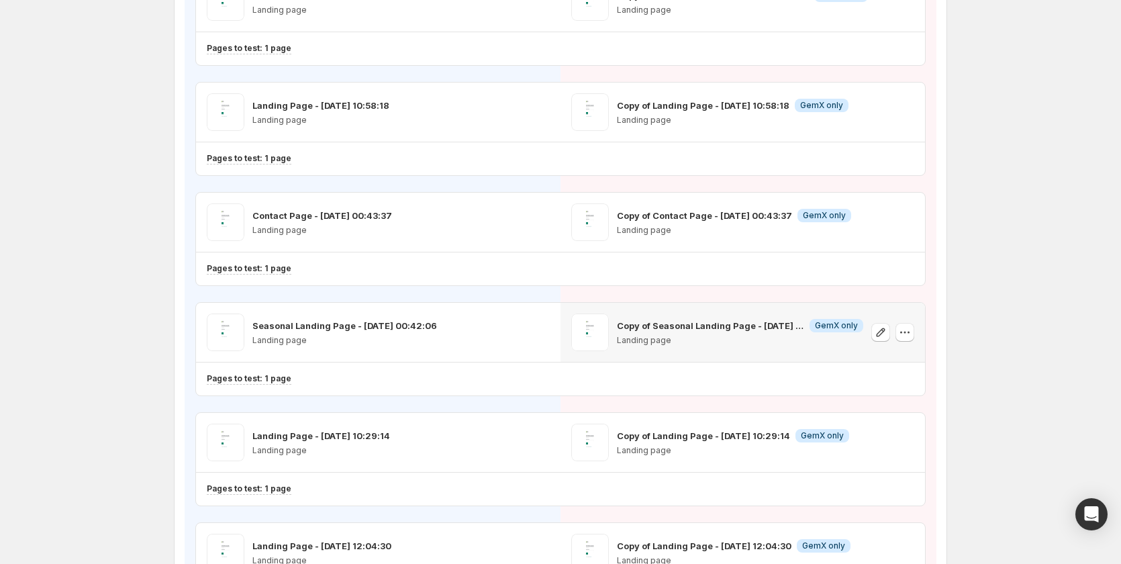
scroll to position [336, 0]
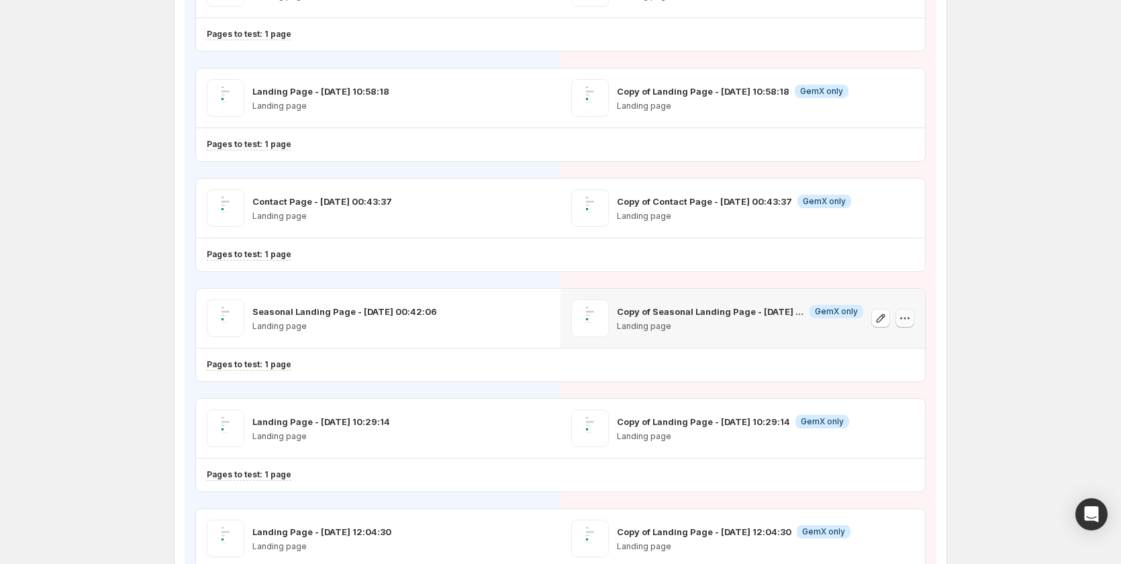
click at [906, 321] on icon "button" at bounding box center [904, 318] width 13 height 13
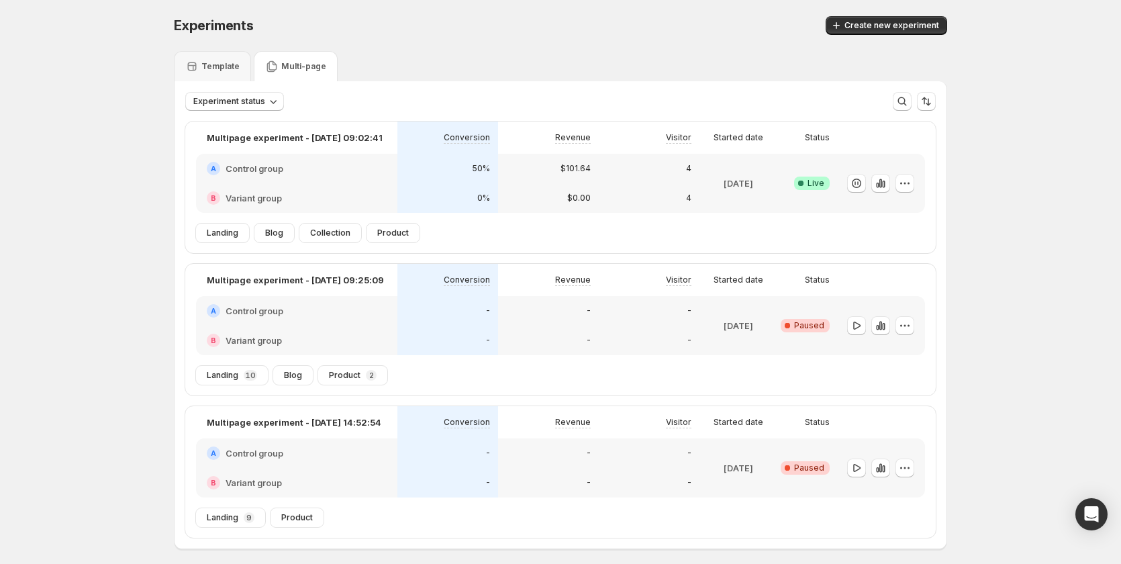
click at [470, 330] on div "-" at bounding box center [448, 341] width 101 height 30
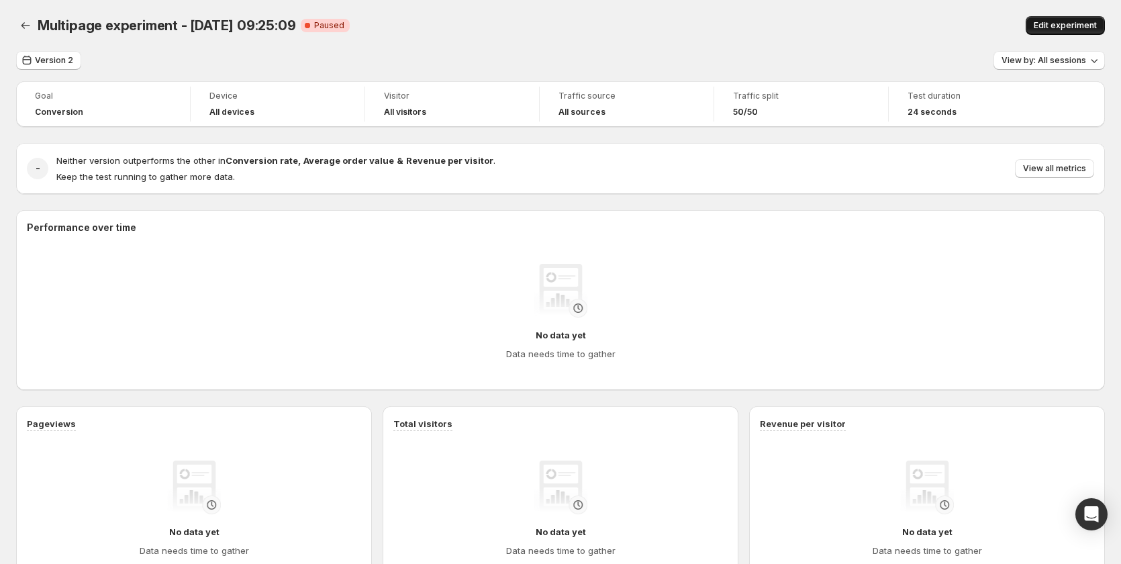
click at [1088, 17] on button "Edit experiment" at bounding box center [1065, 25] width 79 height 19
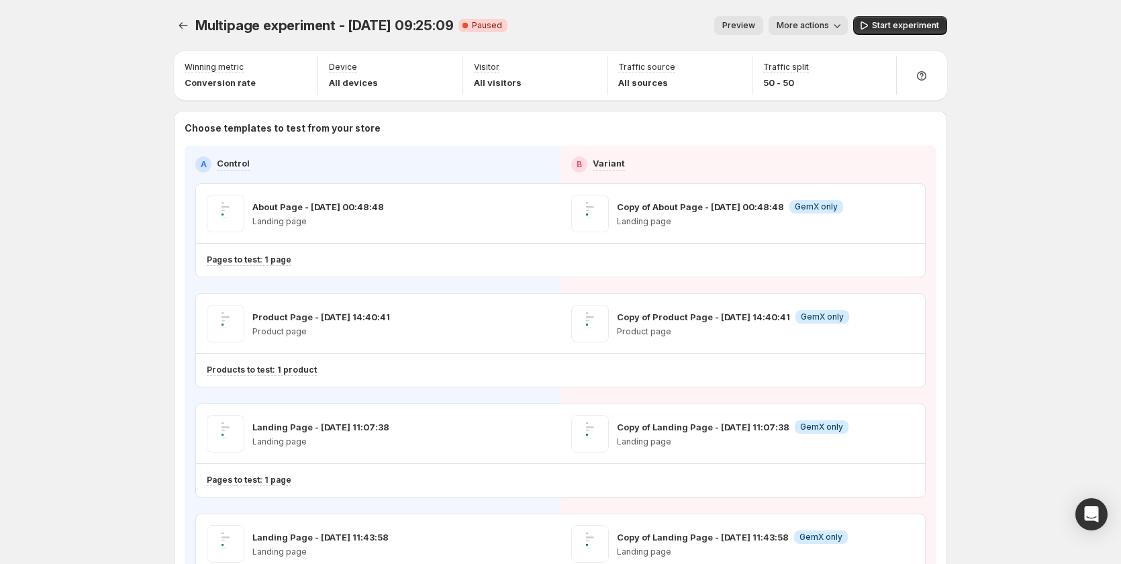
click at [813, 29] on span "More actions" at bounding box center [803, 25] width 52 height 11
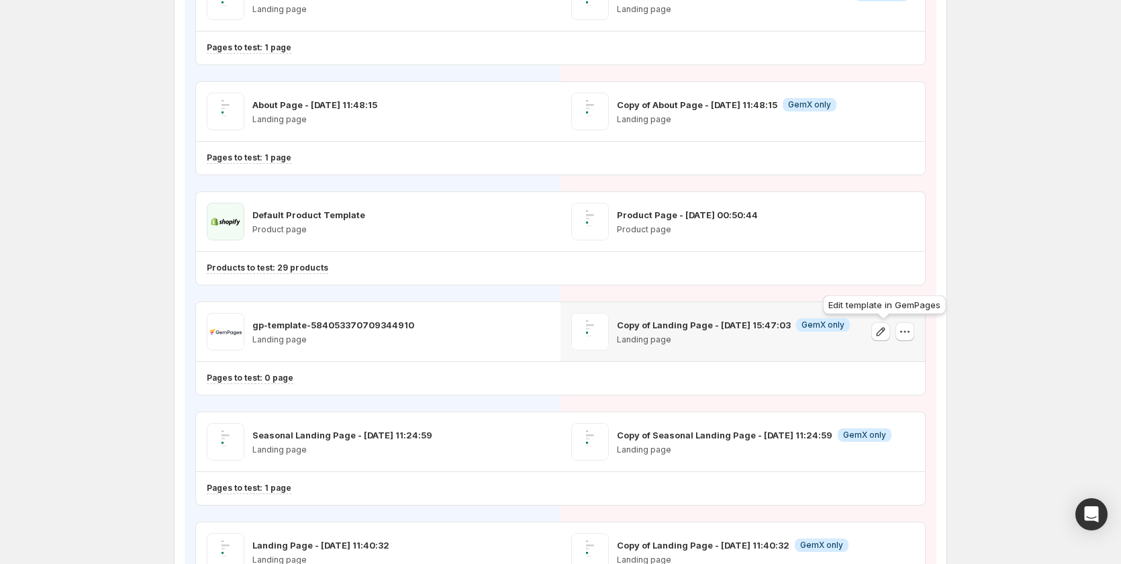
scroll to position [873, 0]
click at [909, 327] on icon "button" at bounding box center [904, 331] width 13 height 13
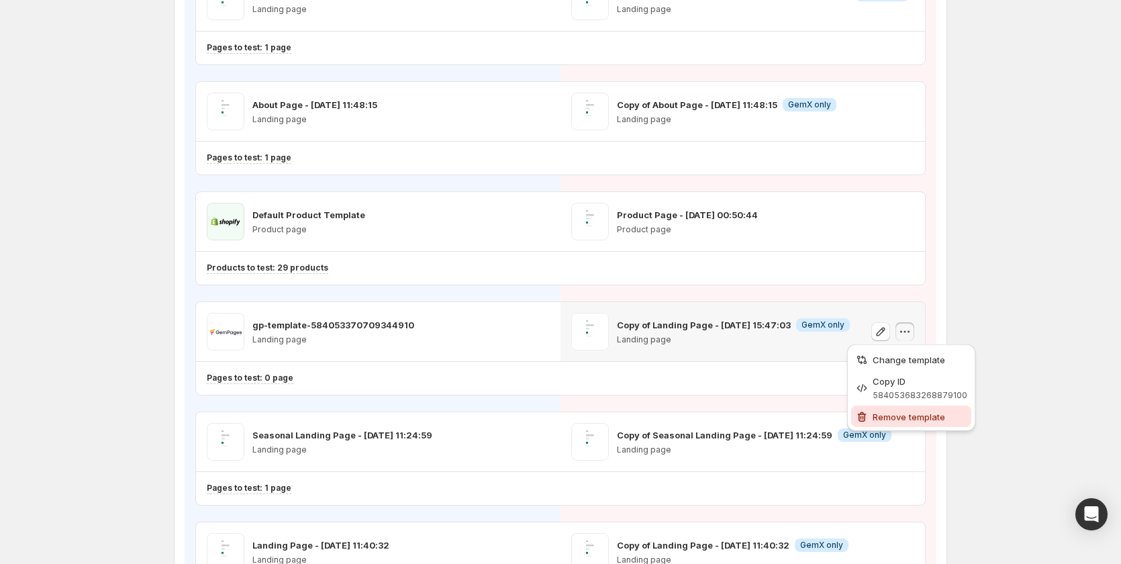
click at [887, 412] on span "Remove template" at bounding box center [909, 417] width 73 height 11
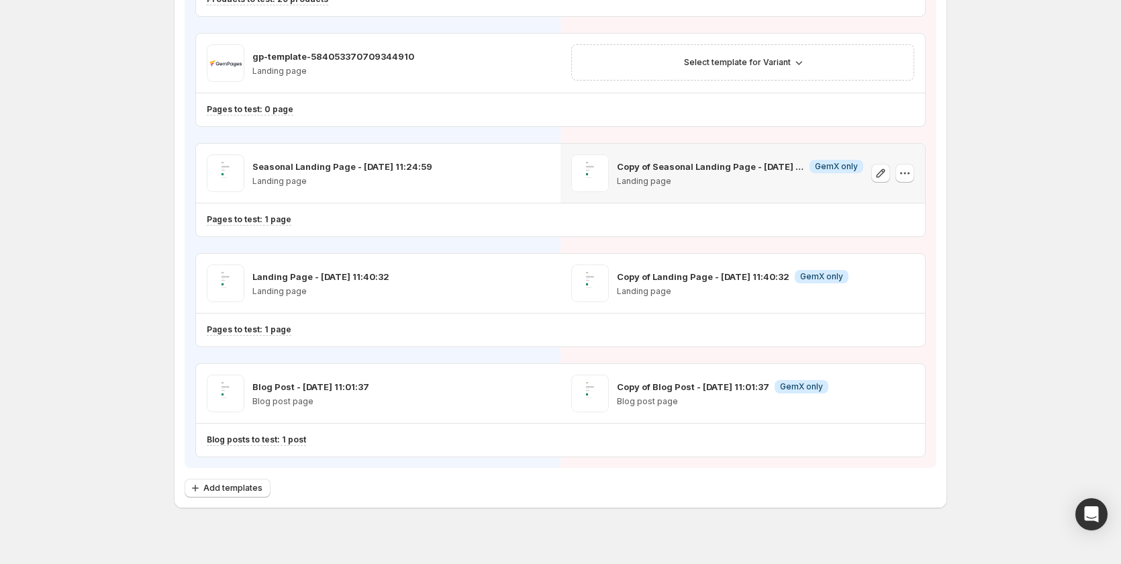
scroll to position [1007, 0]
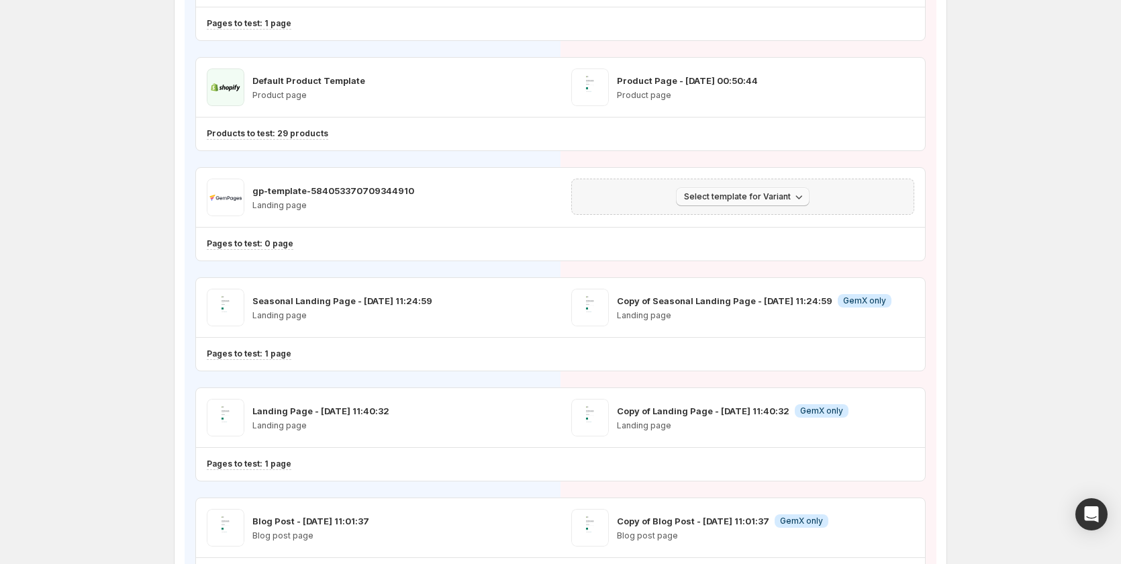
click at [761, 198] on span "Select template for Variant" at bounding box center [737, 196] width 107 height 11
click at [730, 250] on span "Create Variant based on Control" at bounding box center [748, 247] width 137 height 11
click at [783, 202] on button "Select template for Variant" at bounding box center [743, 196] width 134 height 19
click at [763, 242] on span "Create Variant based on Control" at bounding box center [748, 247] width 137 height 11
click at [765, 195] on span "Select template for Variant" at bounding box center [737, 196] width 107 height 11
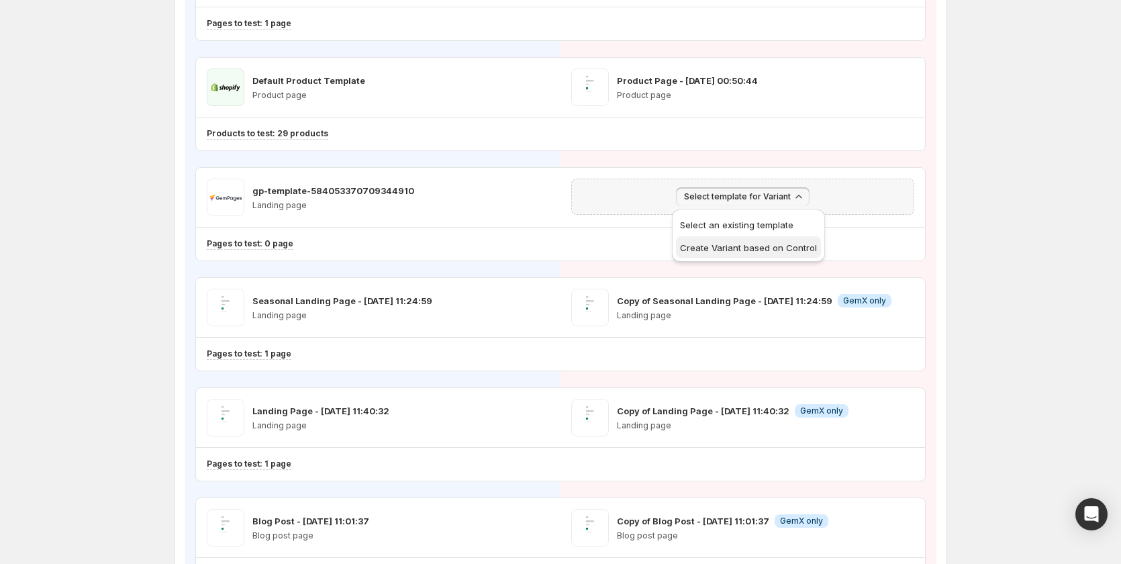
click at [767, 242] on span "Create Variant based on Control" at bounding box center [748, 247] width 137 height 11
click at [753, 190] on button "Select template for Variant" at bounding box center [743, 196] width 134 height 19
click at [516, 197] on icon "button" at bounding box center [516, 197] width 13 height 13
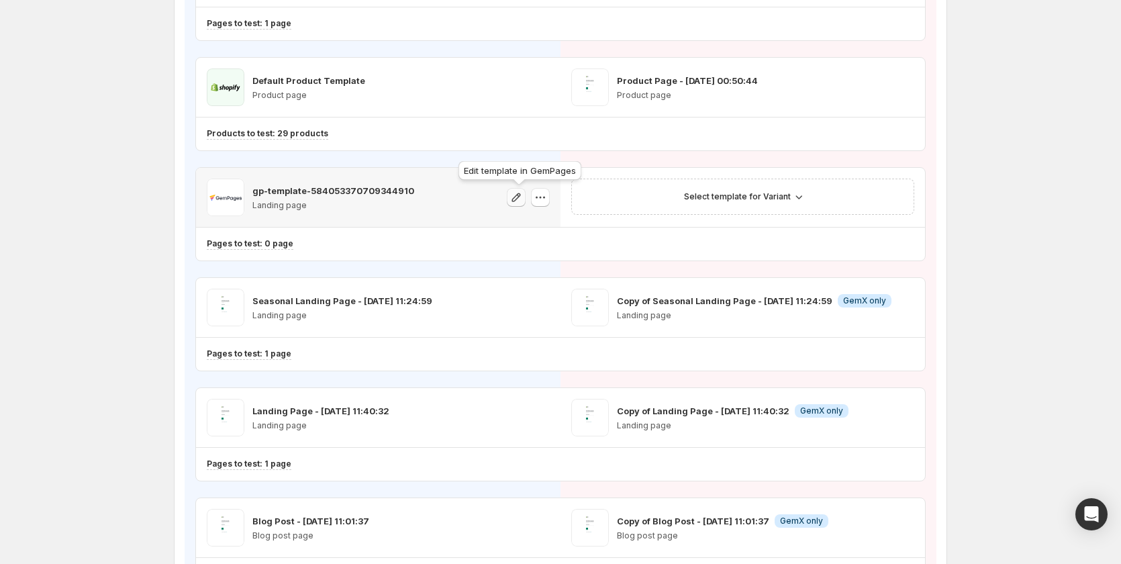
click at [523, 200] on icon "button" at bounding box center [516, 197] width 13 height 13
click at [545, 200] on icon "button" at bounding box center [540, 197] width 13 height 13
click at [549, 224] on span "Change template" at bounding box center [544, 225] width 73 height 11
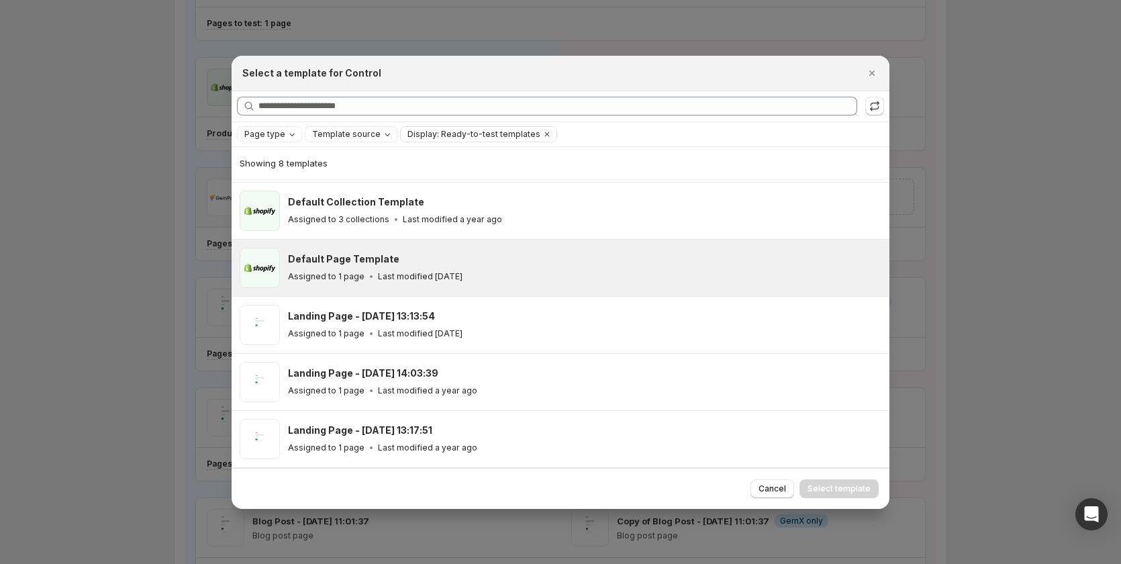
scroll to position [169, 0]
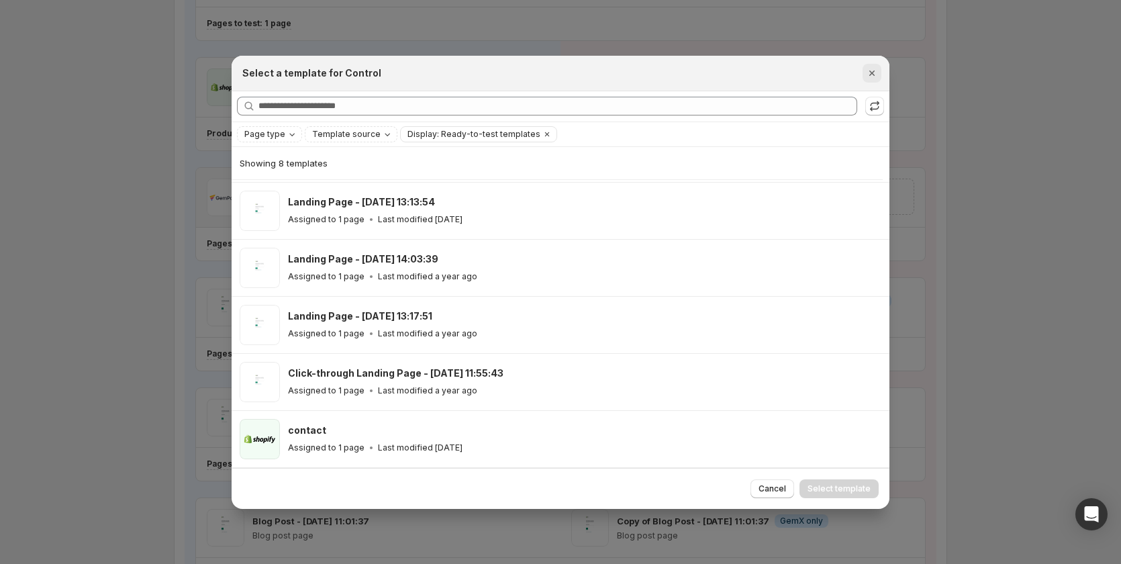
click at [878, 73] on icon "Close" at bounding box center [872, 72] width 13 height 13
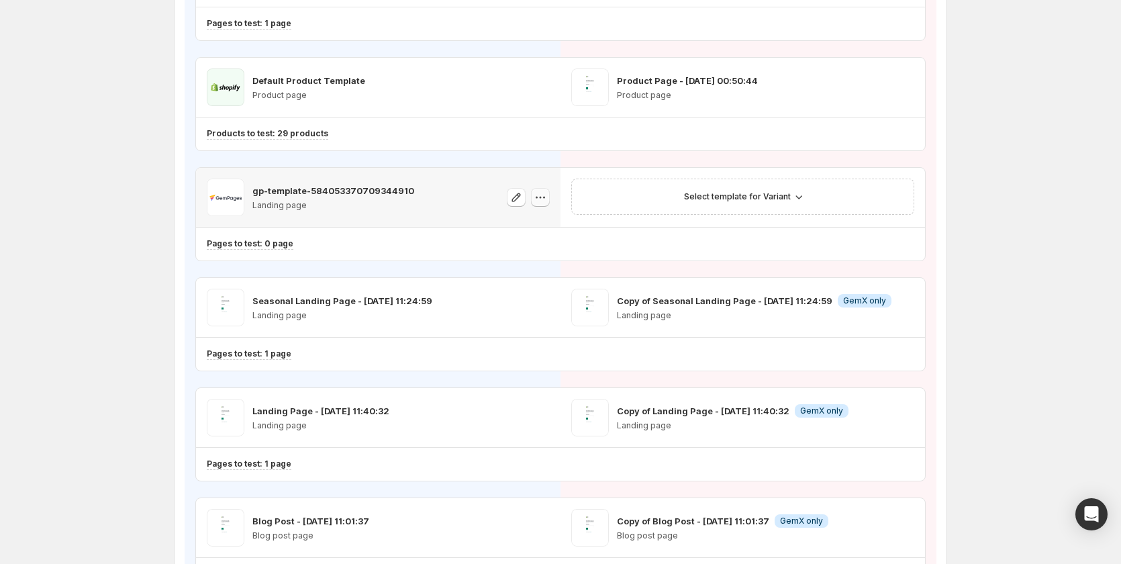
click at [540, 197] on icon "button" at bounding box center [540, 197] width 13 height 13
click at [543, 197] on icon "button" at bounding box center [540, 197] width 13 height 13
click at [516, 201] on icon "button" at bounding box center [516, 197] width 9 height 9
click at [732, 199] on span "Select template for Variant" at bounding box center [737, 196] width 107 height 11
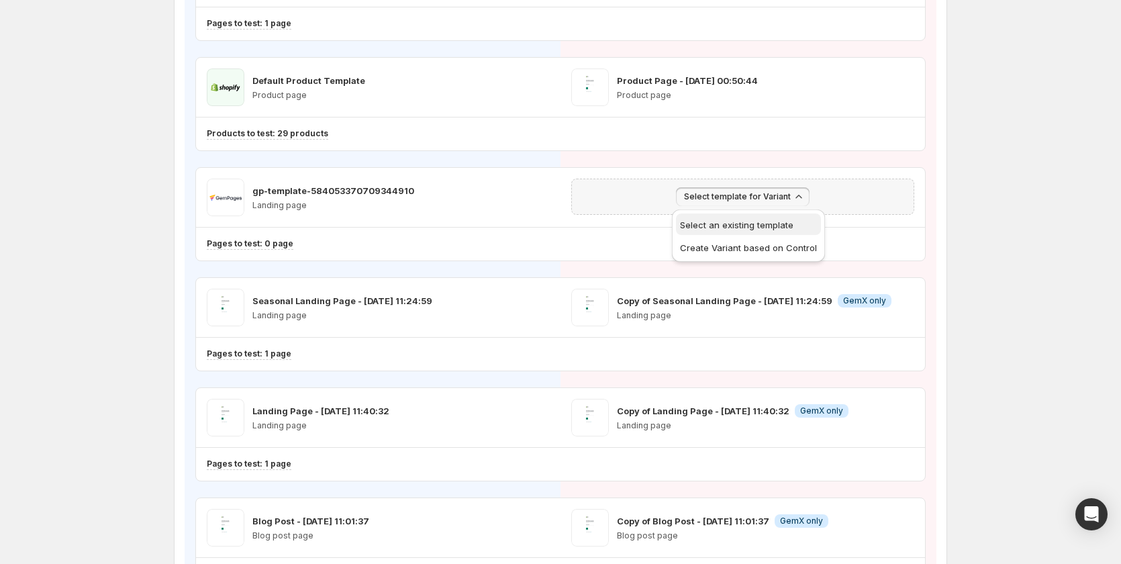
click at [732, 224] on span "Select an existing template" at bounding box center [736, 225] width 113 height 11
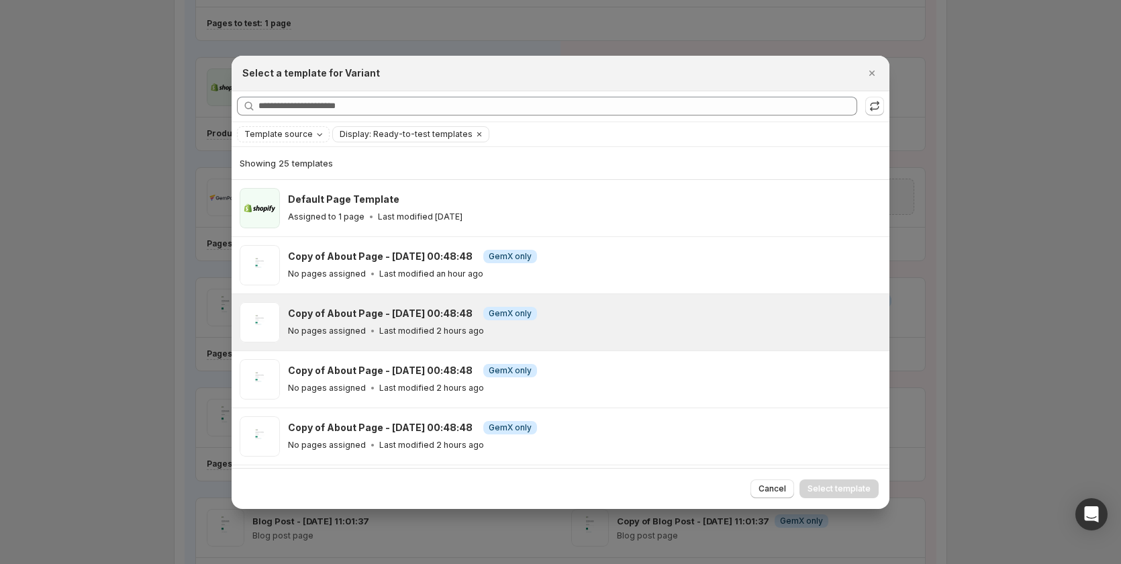
click at [581, 331] on div "No pages assigned Last modified 2 hours ago" at bounding box center [583, 330] width 590 height 13
click at [821, 489] on span "Select template" at bounding box center [839, 488] width 63 height 11
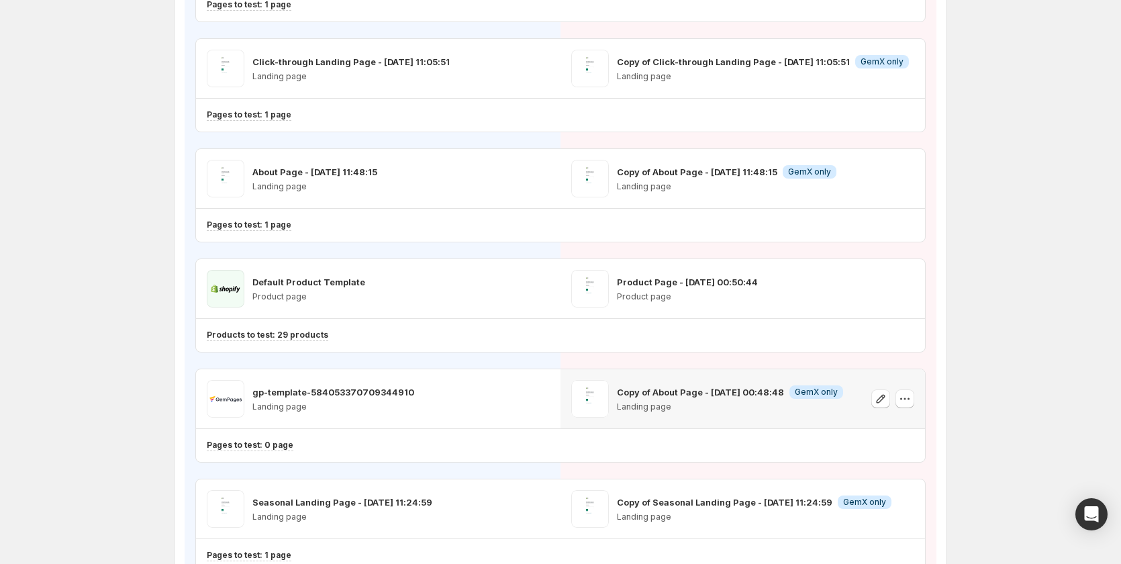
scroll to position [873, 0]
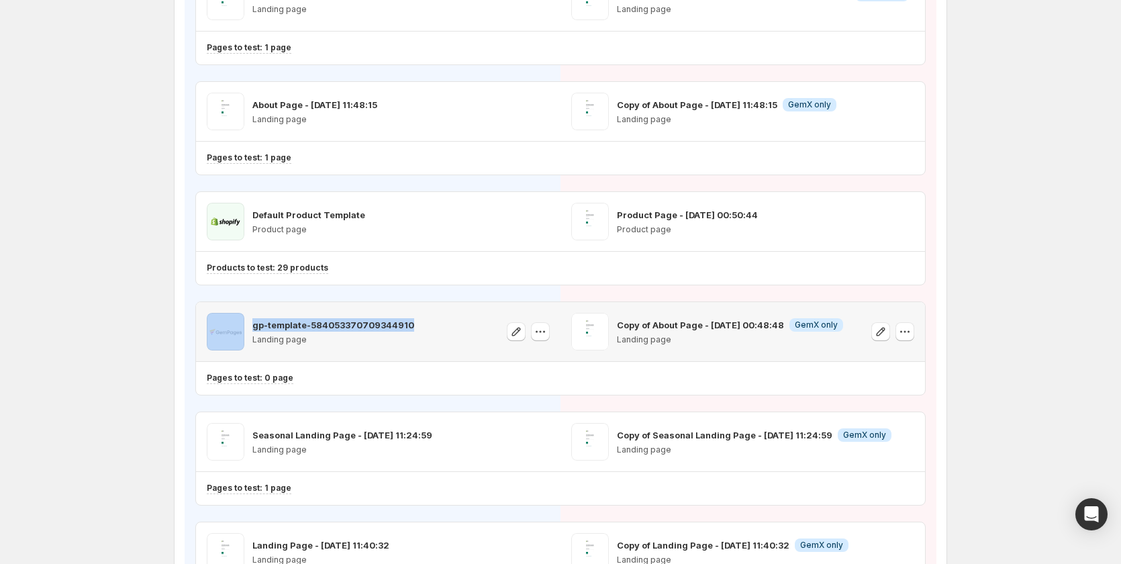
drag, startPoint x: 425, startPoint y: 324, endPoint x: 243, endPoint y: 327, distance: 182.0
click at [243, 327] on div "gp-template-584053370709344910 Landing page" at bounding box center [378, 332] width 343 height 38
copy div "gp-template-584053370709344910"
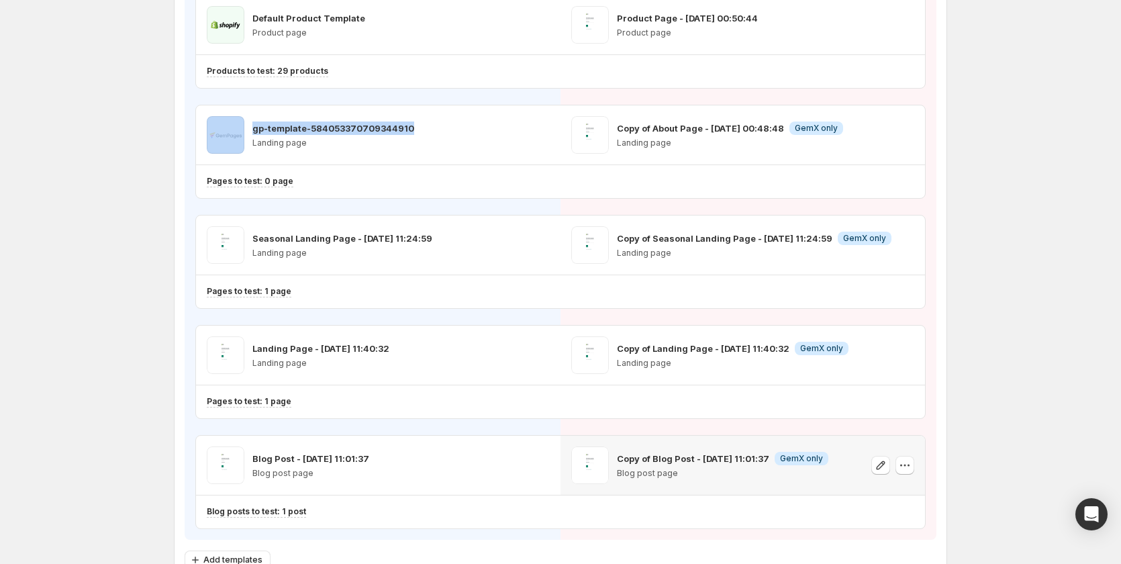
scroll to position [940, 0]
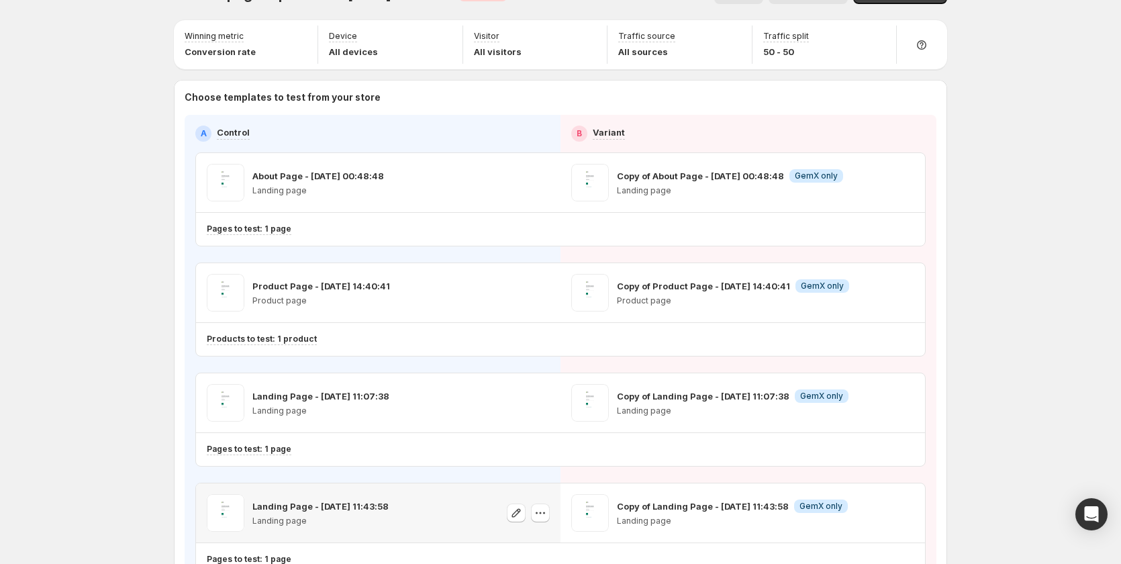
scroll to position [0, 0]
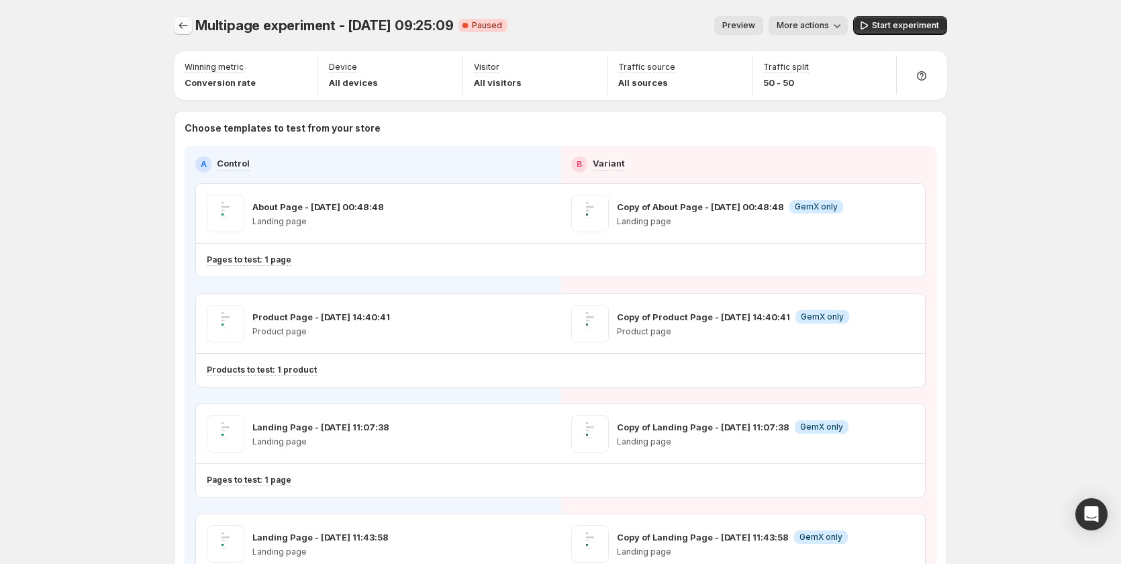
click at [189, 28] on icon "Experiments" at bounding box center [183, 25] width 13 height 13
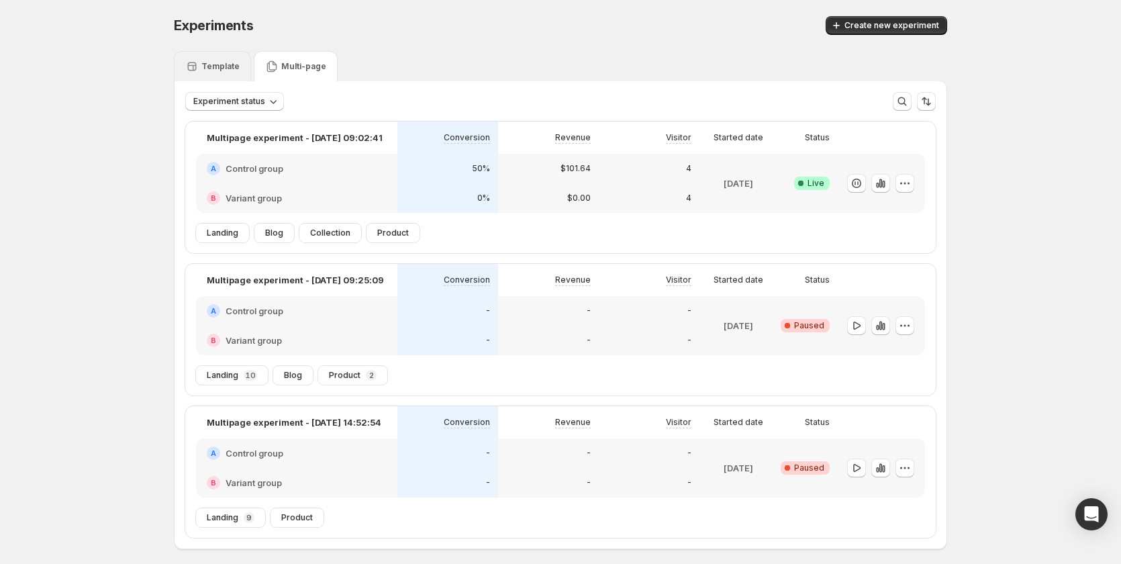
click at [232, 63] on p "Template" at bounding box center [220, 66] width 38 height 11
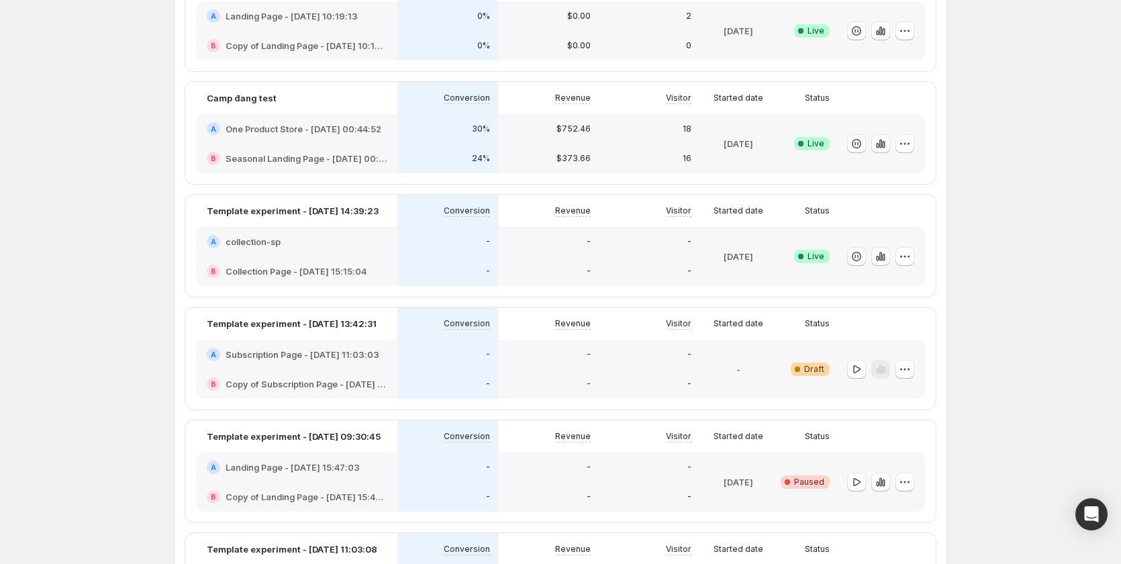
scroll to position [269, 0]
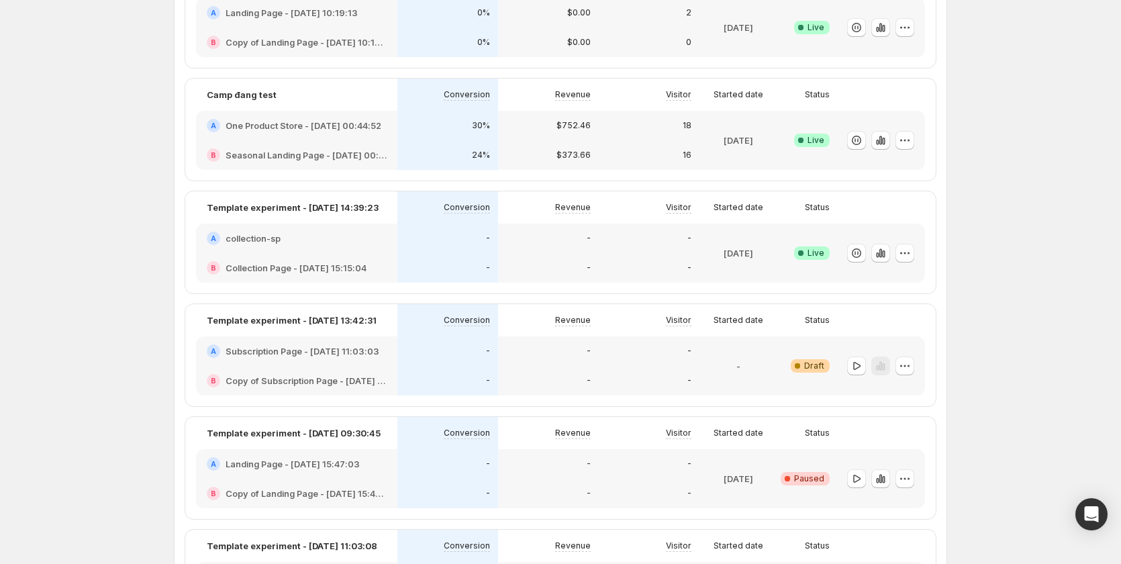
click at [351, 242] on div "A collection-sp" at bounding box center [297, 238] width 180 height 13
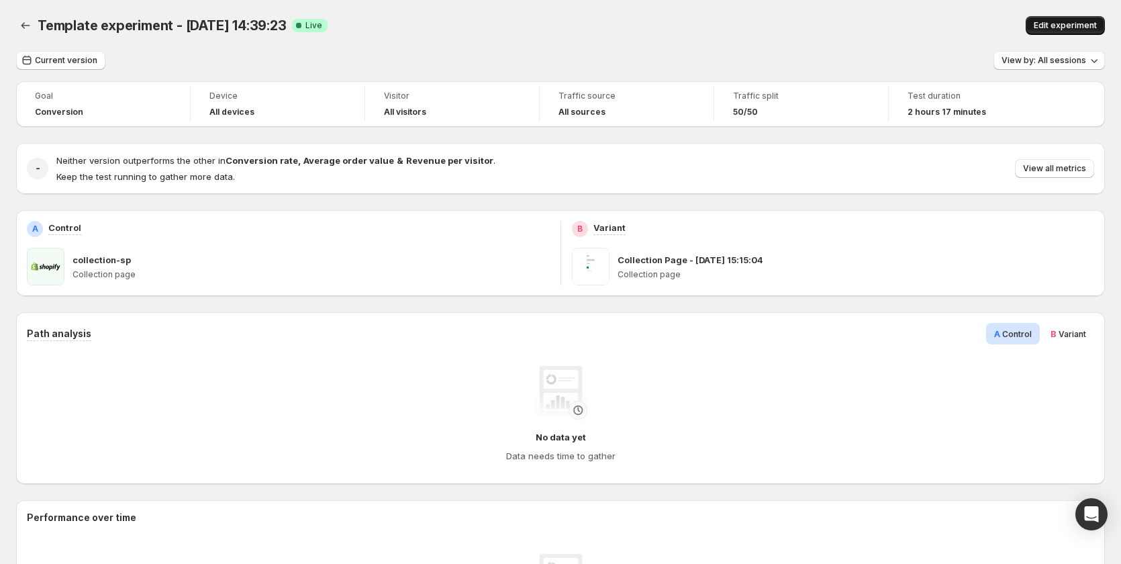
click at [1041, 24] on button "Edit experiment" at bounding box center [1065, 25] width 79 height 19
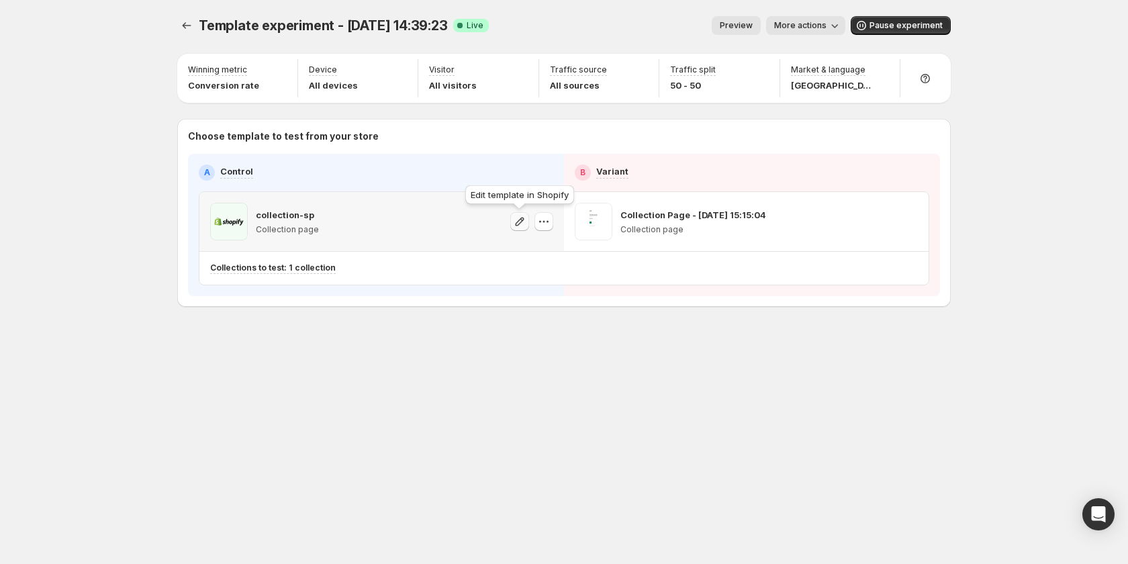
click at [516, 222] on icon "button" at bounding box center [519, 221] width 13 height 13
click at [547, 219] on icon "button" at bounding box center [543, 221] width 13 height 13
click at [440, 189] on div "A Control B Variant collection-sp Collection page Collection Page - May 2, 15:1…" at bounding box center [564, 225] width 731 height 121
click at [181, 25] on icon "Experiments" at bounding box center [186, 25] width 13 height 13
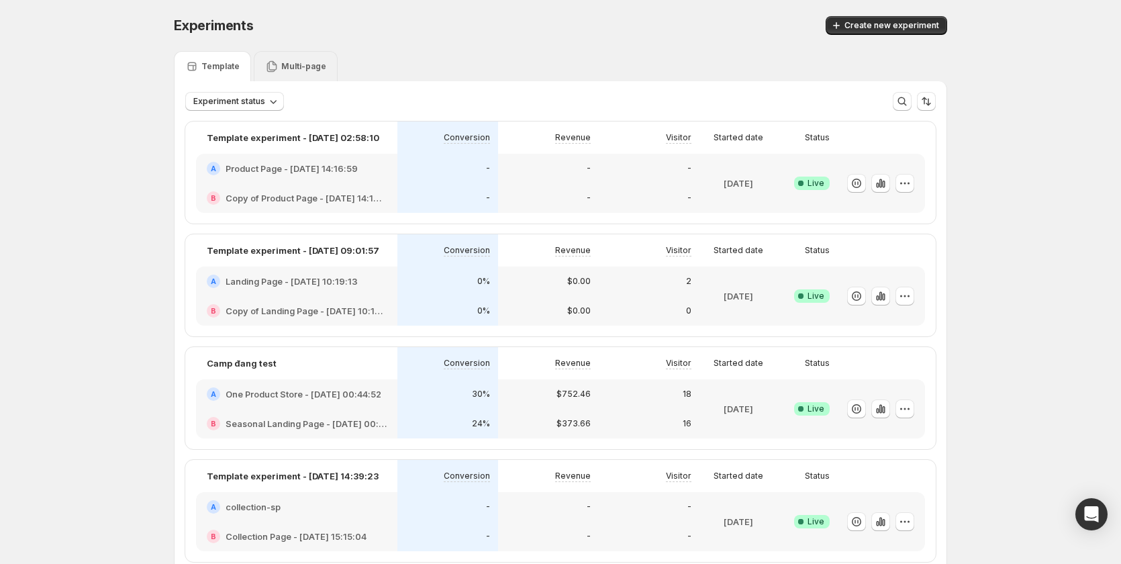
click at [312, 62] on p "Multi-page" at bounding box center [303, 66] width 45 height 11
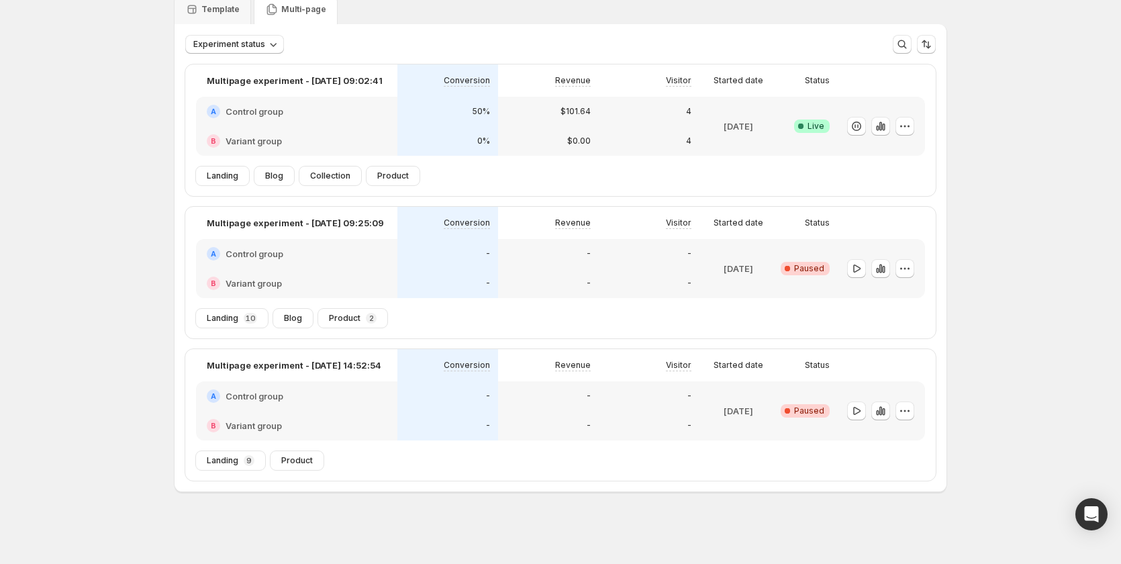
scroll to position [58, 0]
click at [539, 263] on div "-" at bounding box center [548, 253] width 101 height 30
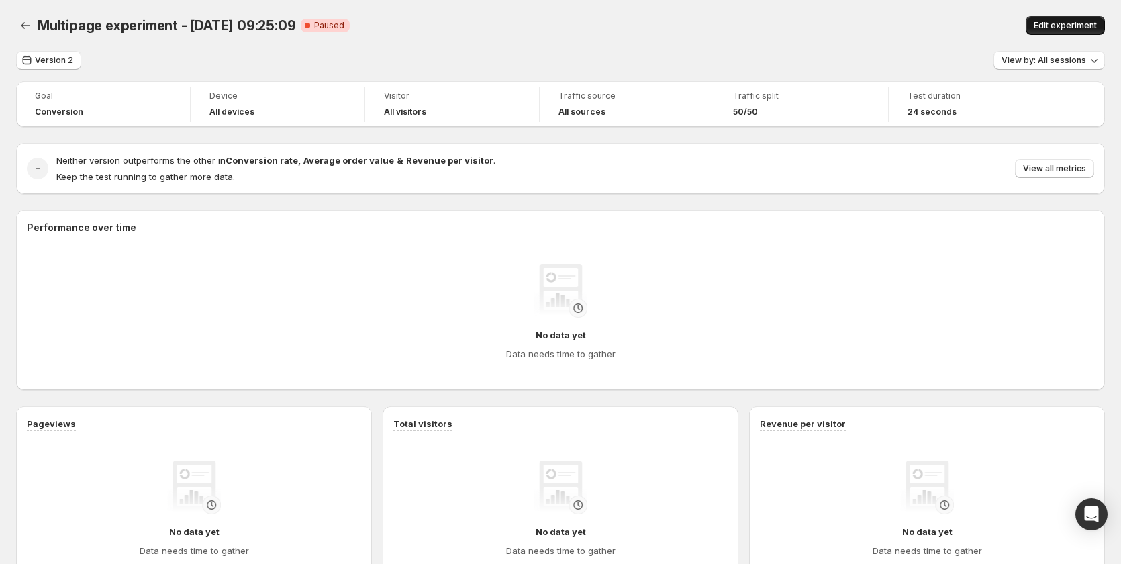
click at [1061, 27] on span "Edit experiment" at bounding box center [1065, 25] width 63 height 11
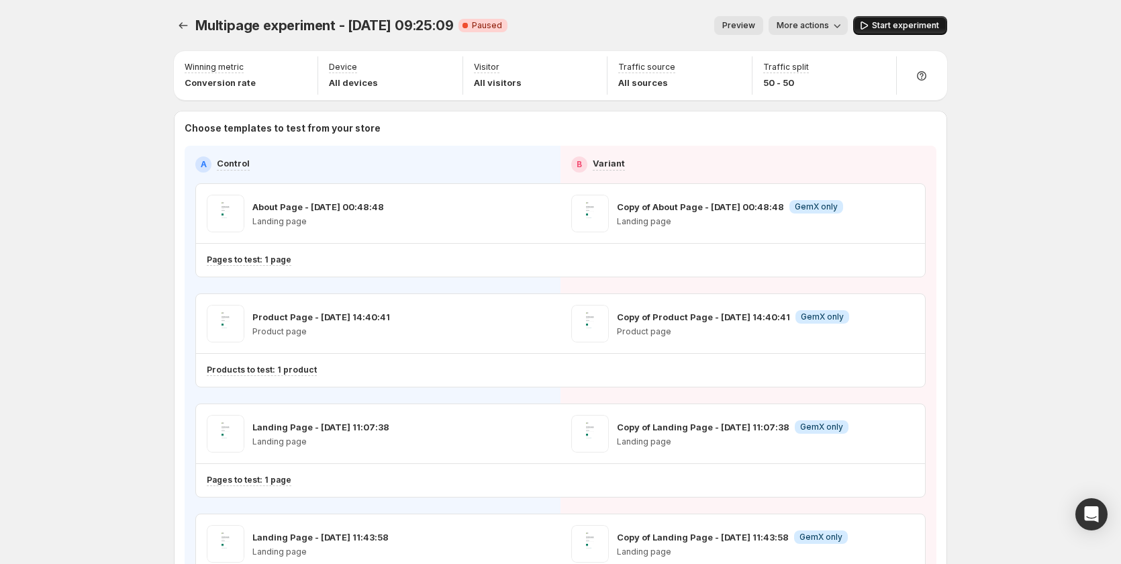
click at [894, 26] on span "Start experiment" at bounding box center [905, 25] width 67 height 11
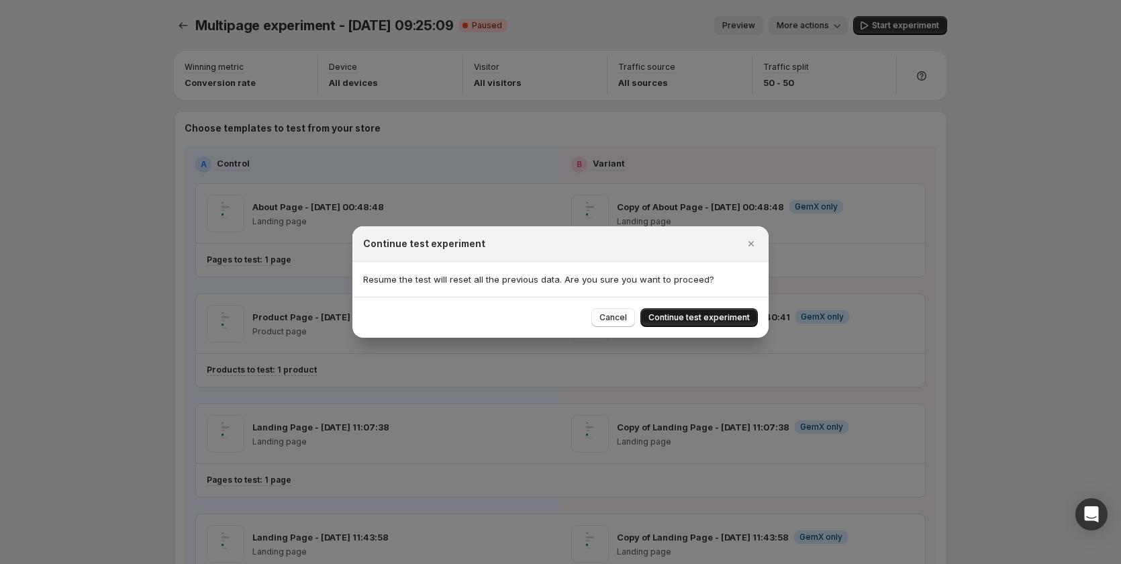
click at [700, 316] on span "Continue test experiment" at bounding box center [699, 317] width 101 height 11
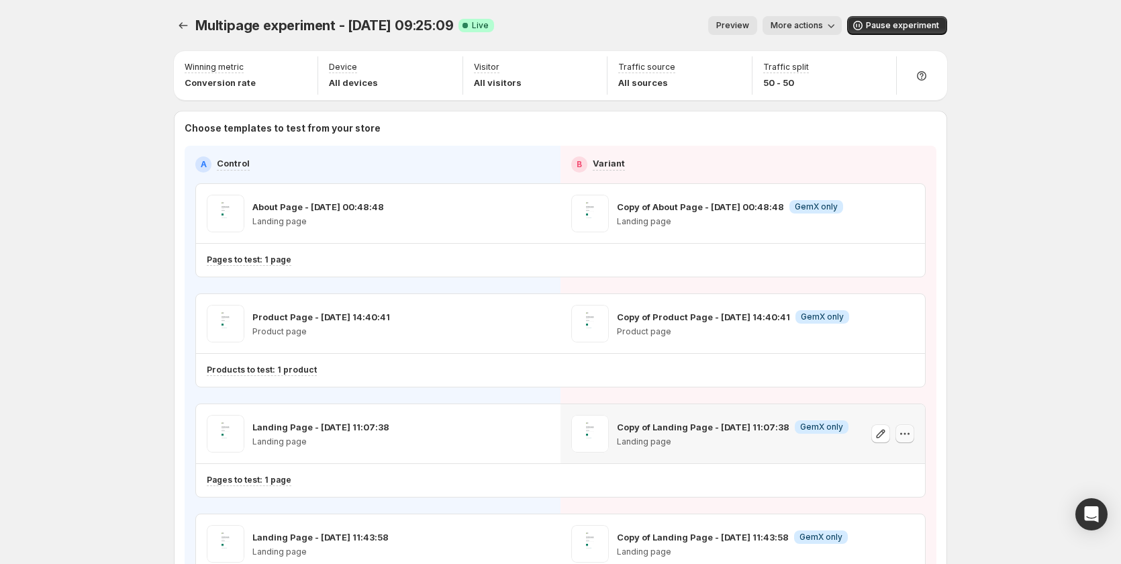
click at [911, 434] on icon "button" at bounding box center [904, 433] width 13 height 13
drag, startPoint x: 982, startPoint y: 338, endPoint x: 958, endPoint y: 146, distance: 193.0
click at [889, 28] on span "Pause experiment" at bounding box center [902, 25] width 73 height 11
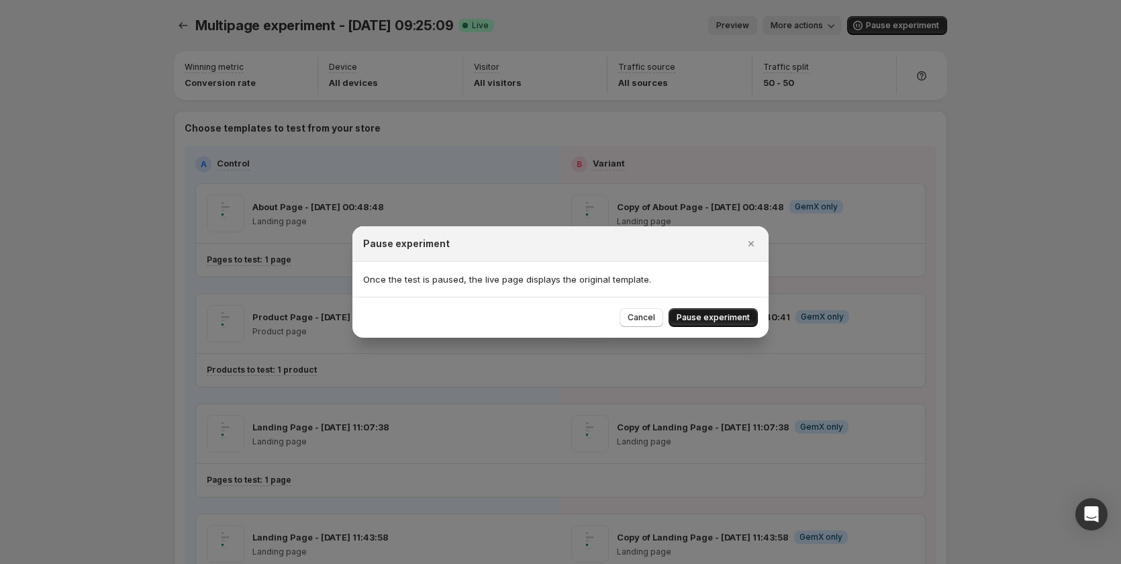
click at [712, 317] on span "Pause experiment" at bounding box center [713, 317] width 73 height 11
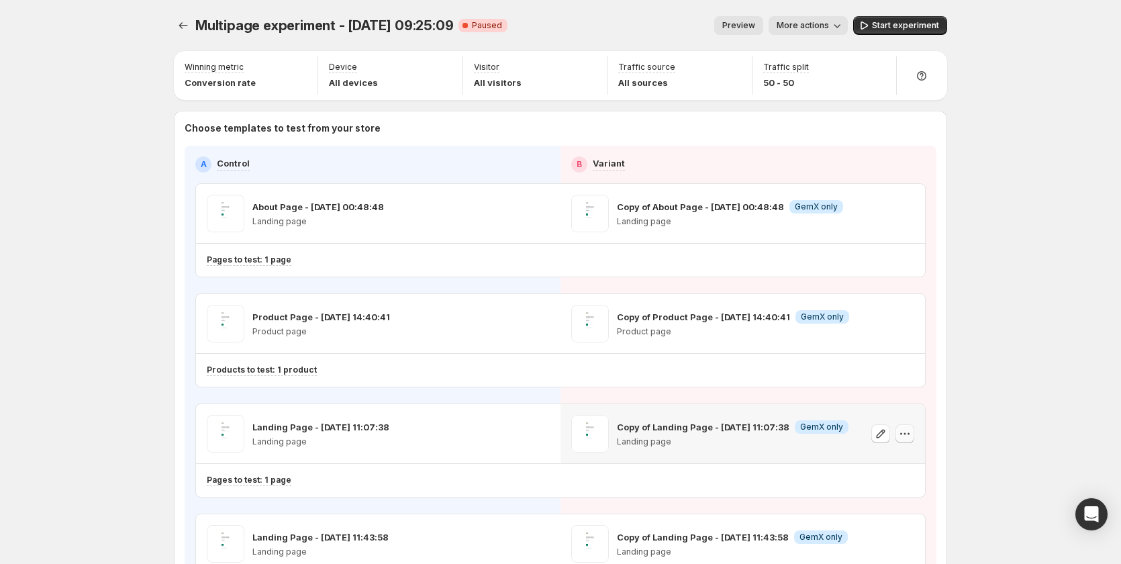
click at [910, 434] on icon "button" at bounding box center [909, 434] width 2 height 2
click at [879, 511] on button "Remove template" at bounding box center [911, 518] width 114 height 21
click at [757, 431] on span "Select template for Variant" at bounding box center [737, 433] width 107 height 11
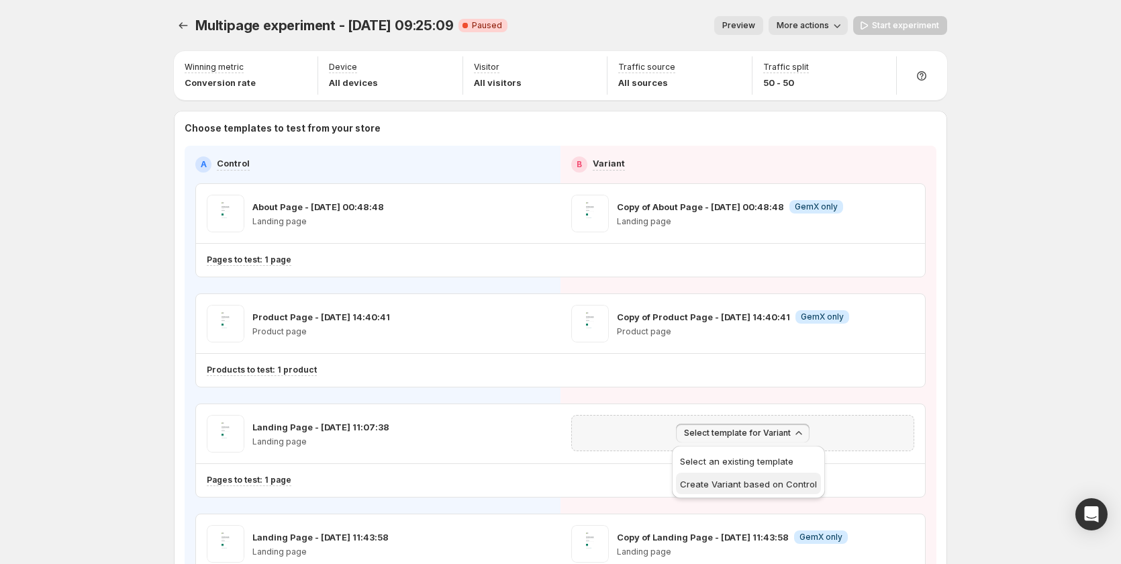
click at [756, 476] on button "Create Variant based on Control" at bounding box center [748, 483] width 145 height 21
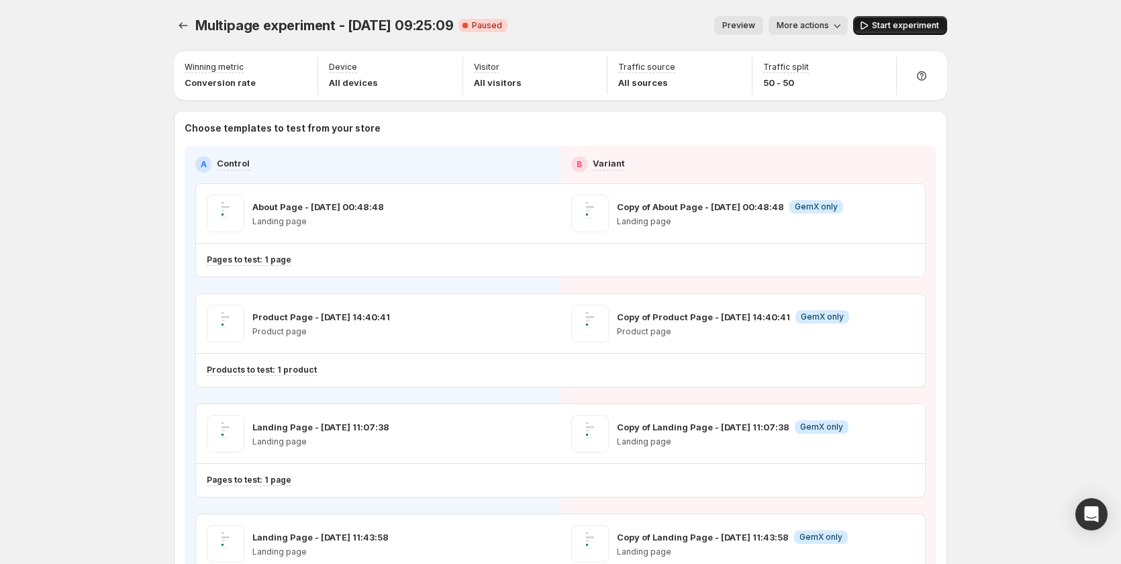
click at [880, 17] on button "Start experiment" at bounding box center [900, 25] width 94 height 19
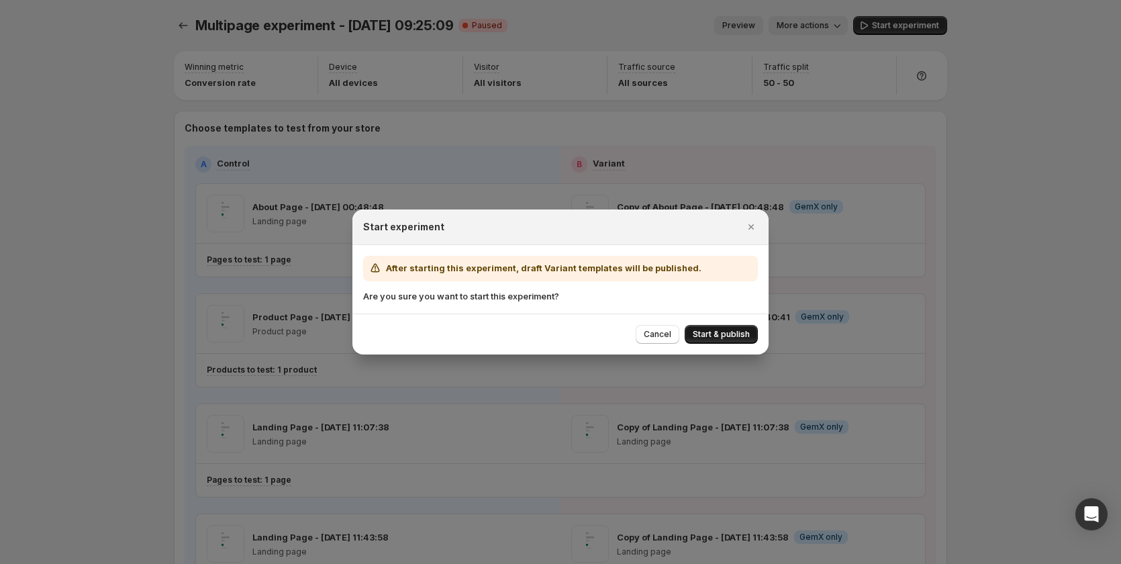
click at [712, 329] on button "Start & publish" at bounding box center [721, 334] width 73 height 19
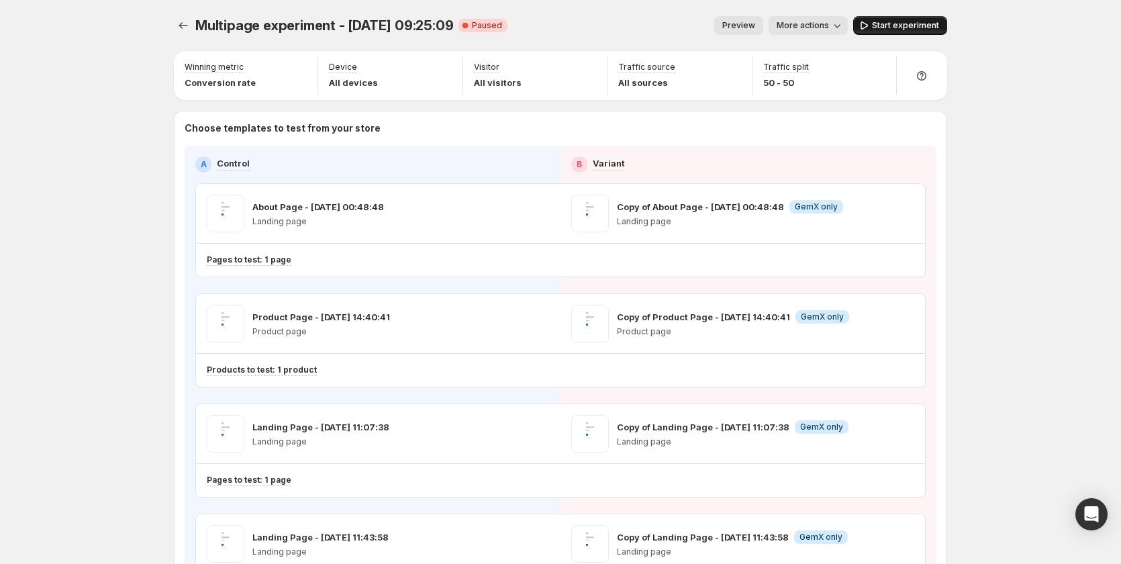
click at [898, 19] on button "Start experiment" at bounding box center [900, 25] width 94 height 19
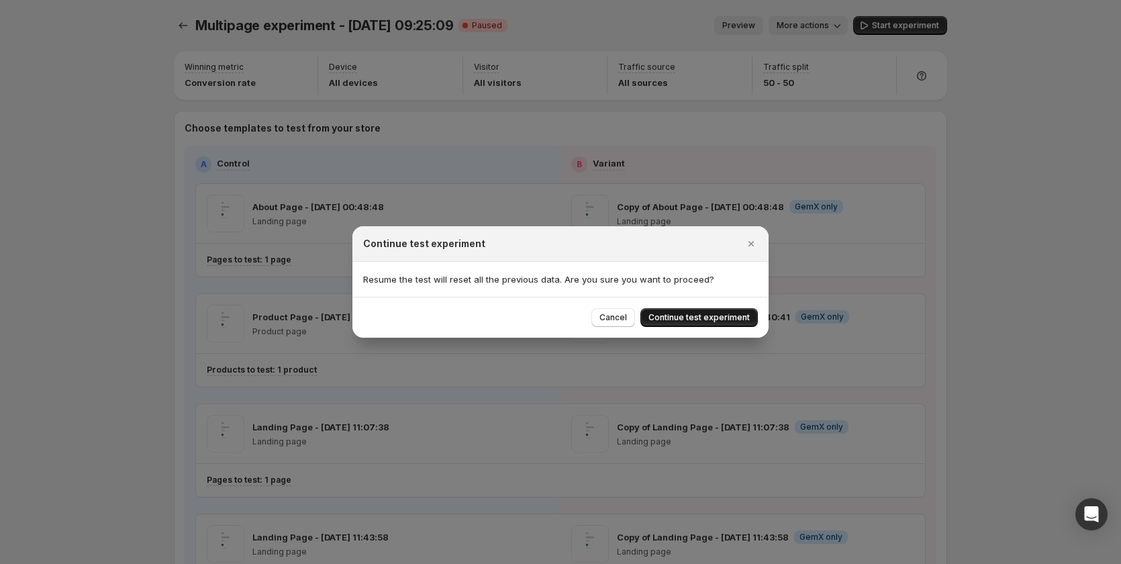
click at [692, 314] on span "Continue test experiment" at bounding box center [699, 317] width 101 height 11
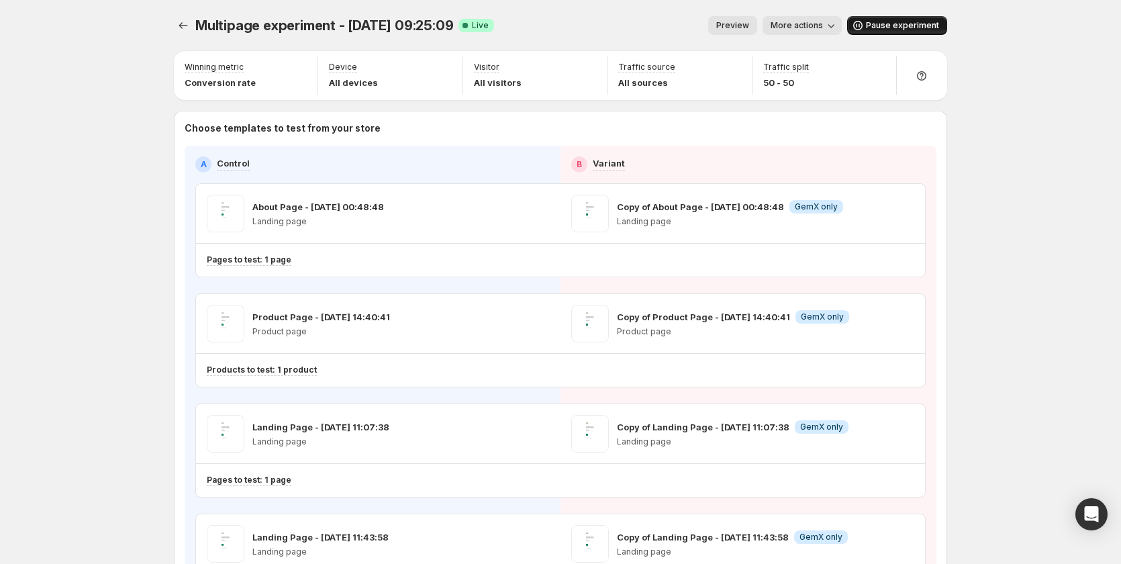
click at [896, 25] on span "Pause experiment" at bounding box center [902, 25] width 73 height 11
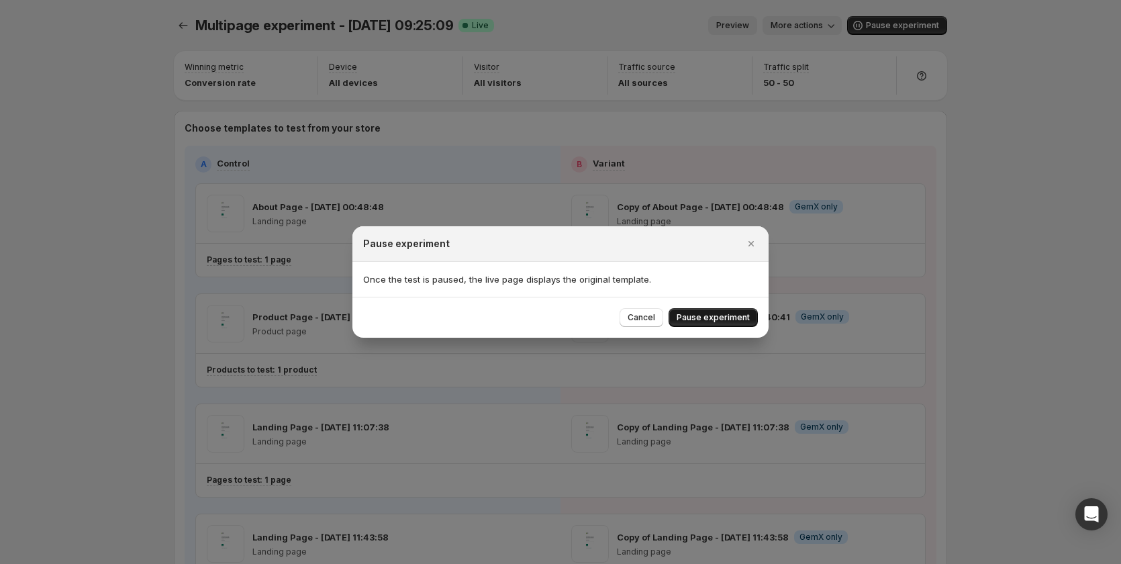
click at [749, 310] on button "Pause experiment" at bounding box center [713, 317] width 89 height 19
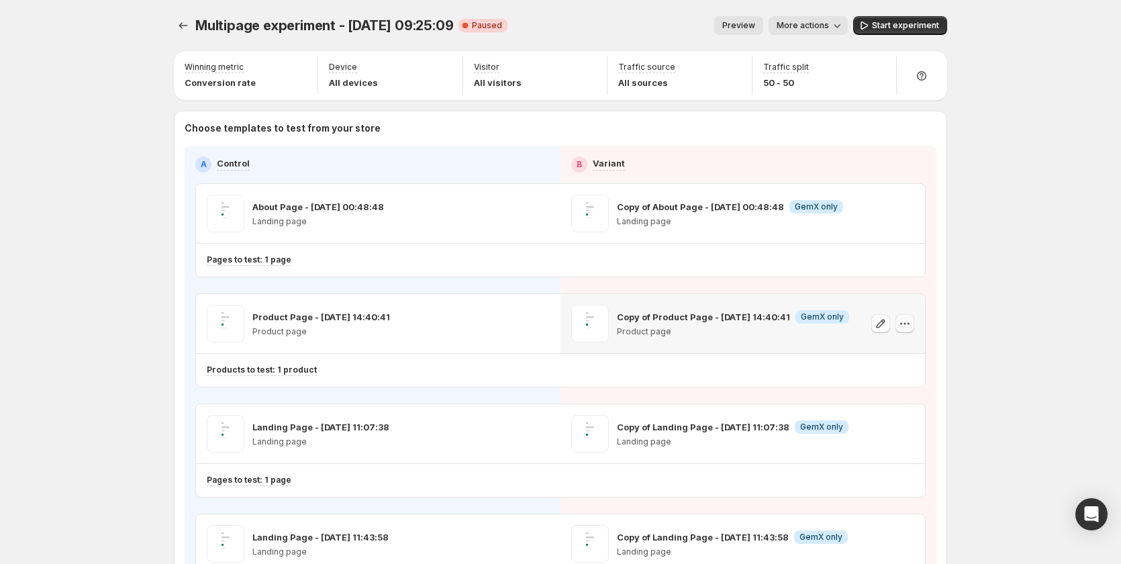
click at [912, 324] on icon "button" at bounding box center [904, 323] width 13 height 13
click at [913, 405] on span "Remove template" at bounding box center [909, 409] width 73 height 11
click at [717, 320] on span "Select template for Variant" at bounding box center [737, 323] width 107 height 11
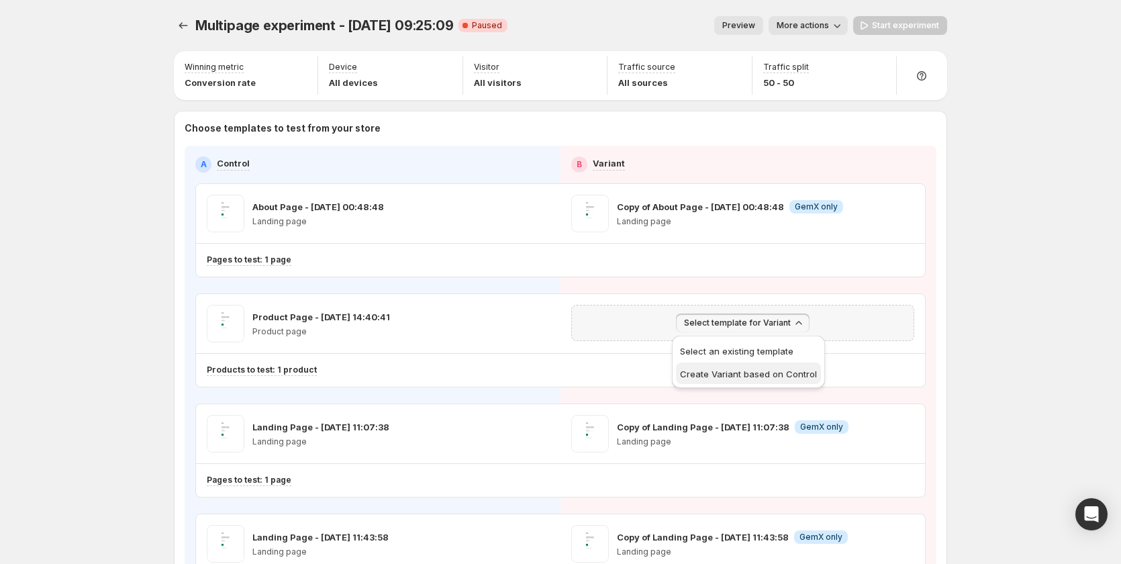
click at [733, 373] on span "Create Variant based on Control" at bounding box center [748, 374] width 137 height 11
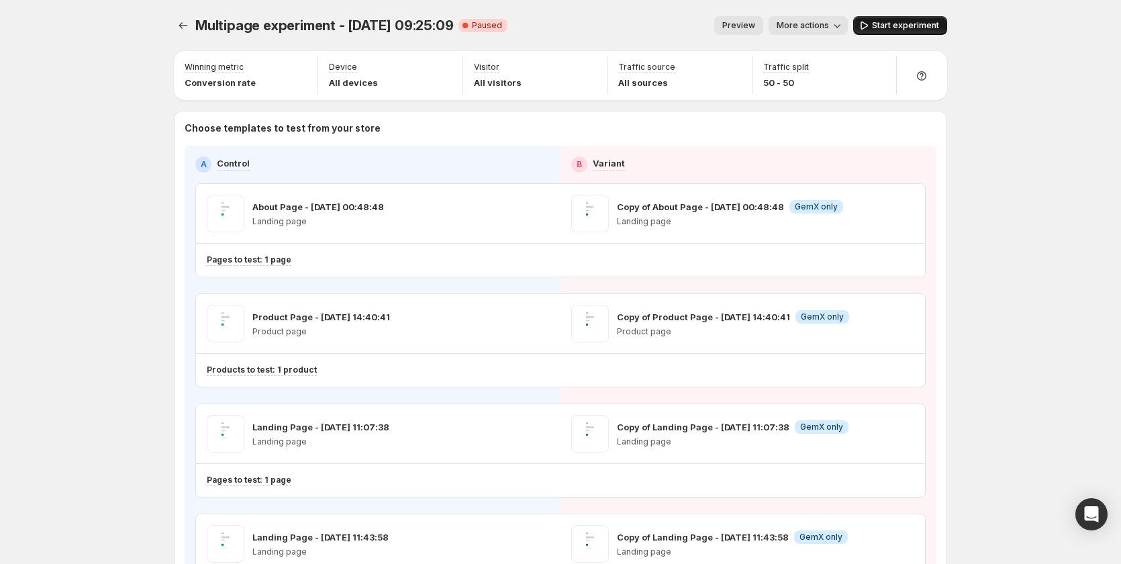
click at [898, 19] on button "Start experiment" at bounding box center [900, 25] width 94 height 19
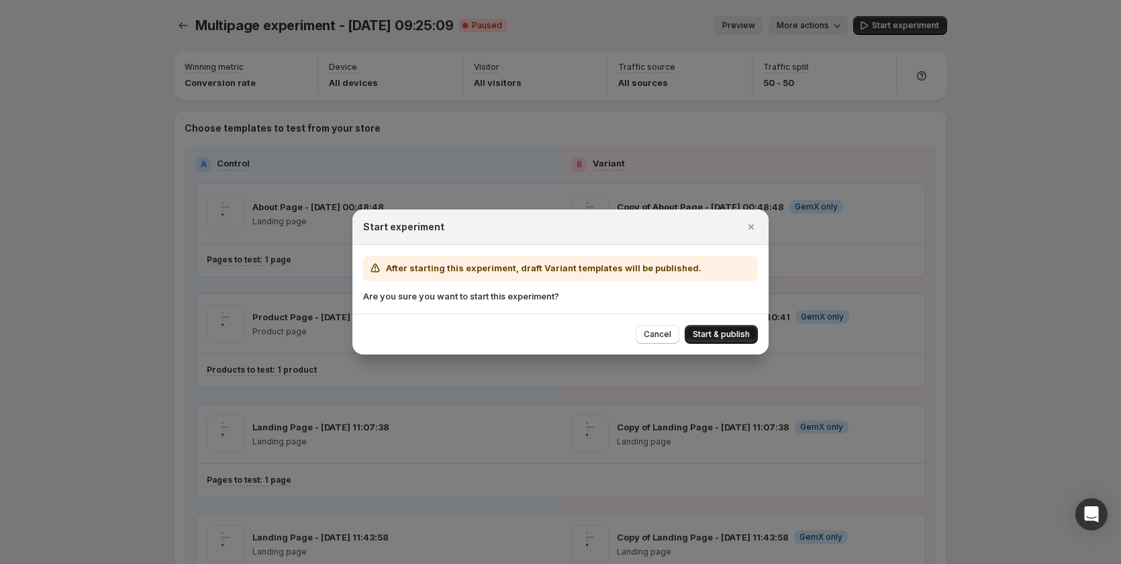
click at [720, 332] on span "Start & publish" at bounding box center [721, 334] width 57 height 11
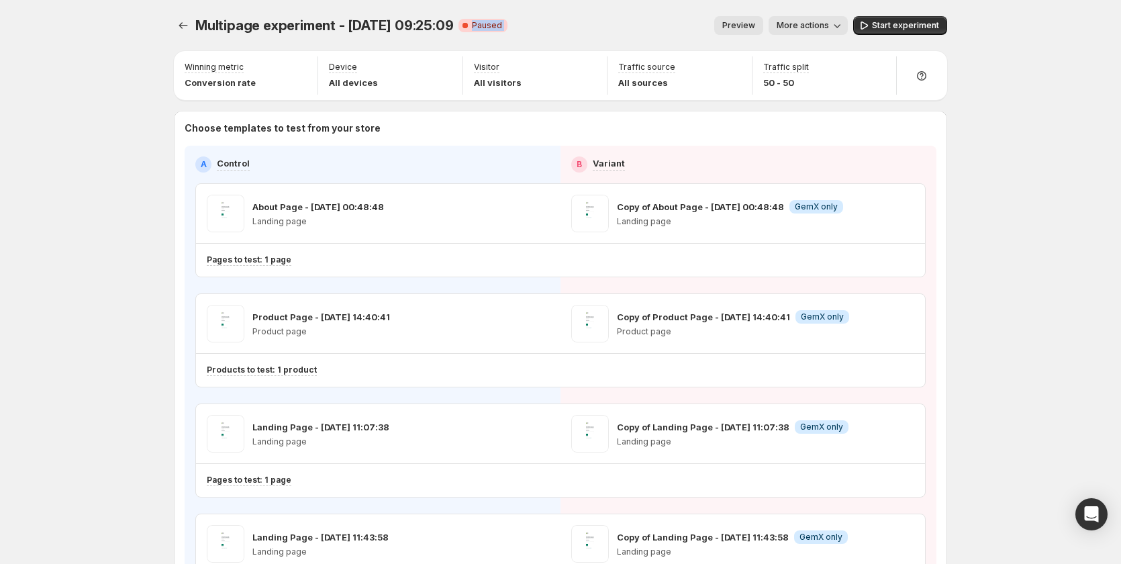
drag, startPoint x: 469, startPoint y: 25, endPoint x: 522, endPoint y: 25, distance: 53.0
click at [522, 25] on div "Multipage experiment - Sep 12, 09:25:09 Critical Complete Paused Preview More a…" at bounding box center [561, 25] width 774 height 19
click at [906, 30] on span "Start experiment" at bounding box center [905, 25] width 67 height 11
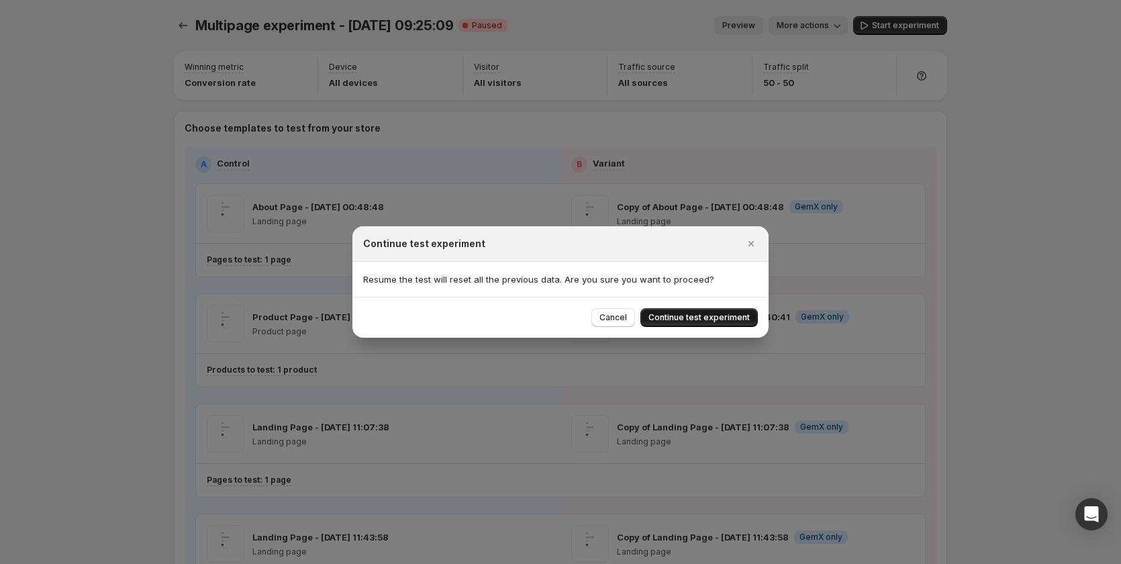
click at [700, 315] on span "Continue test experiment" at bounding box center [699, 317] width 101 height 11
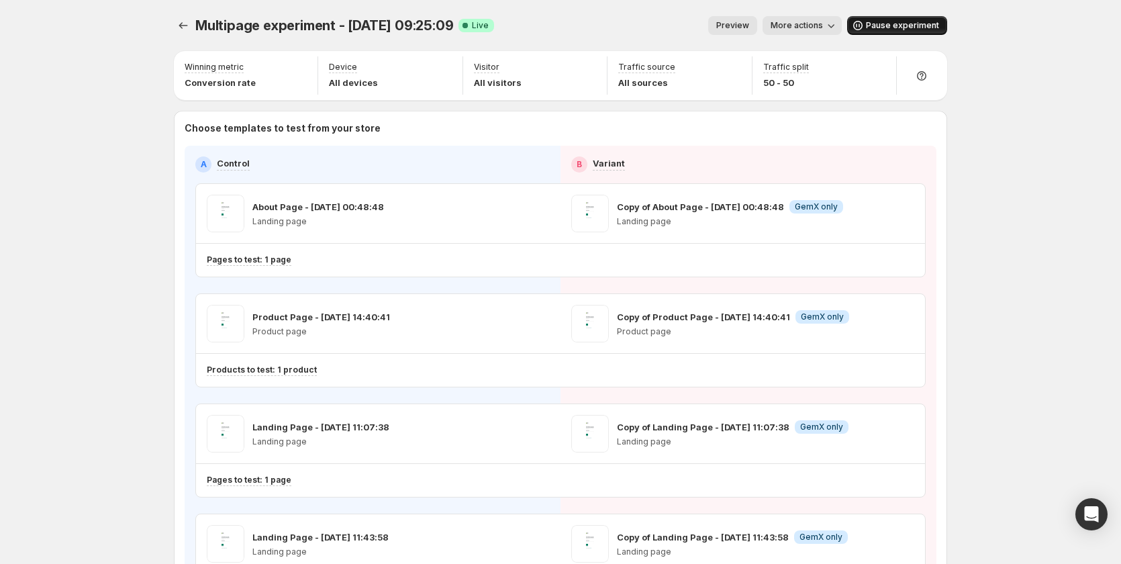
click at [898, 24] on span "Pause experiment" at bounding box center [902, 25] width 73 height 11
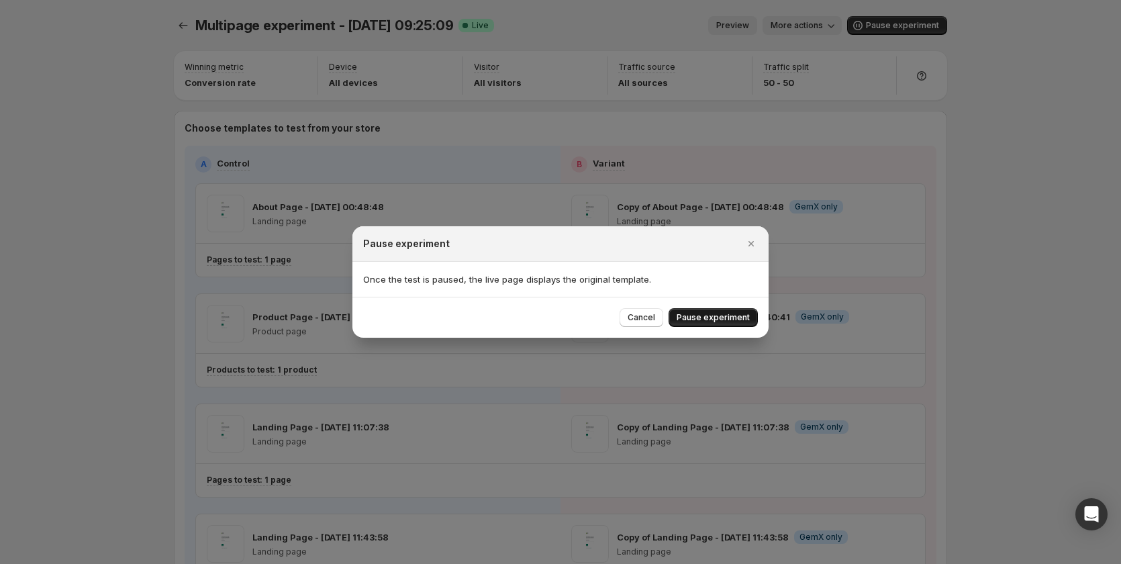
click at [721, 320] on span "Pause experiment" at bounding box center [713, 317] width 73 height 11
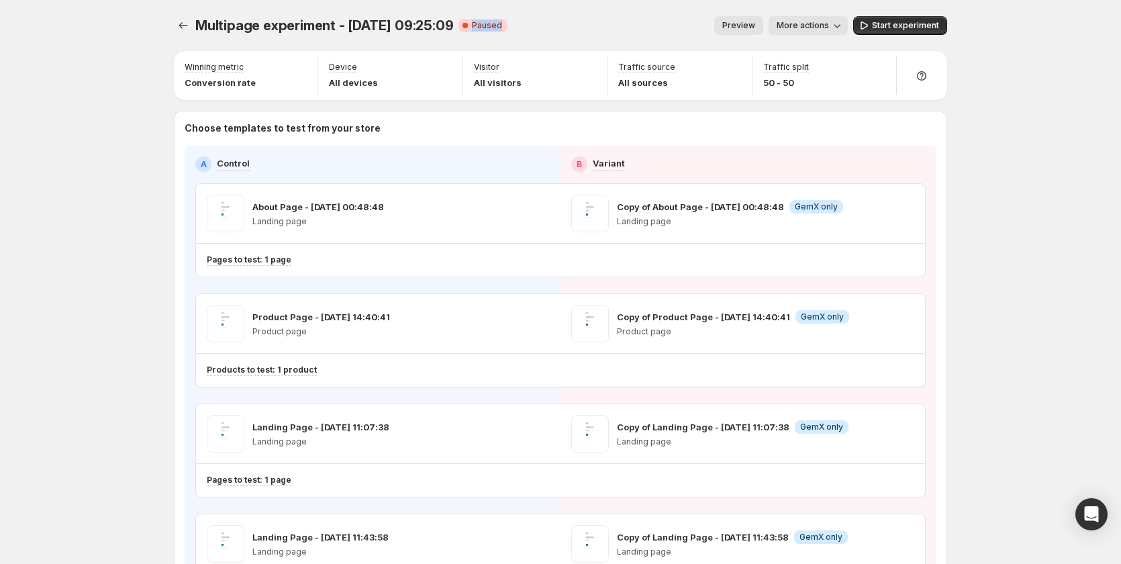
drag, startPoint x: 509, startPoint y: 22, endPoint x: 459, endPoint y: 28, distance: 50.6
click at [459, 28] on div "Multipage experiment - Sep 12, 09:25:09 Critical Complete Paused Preview More a…" at bounding box center [561, 25] width 774 height 19
click at [909, 326] on icon "button" at bounding box center [904, 323] width 13 height 13
click at [908, 405] on span "Remove template" at bounding box center [909, 409] width 73 height 11
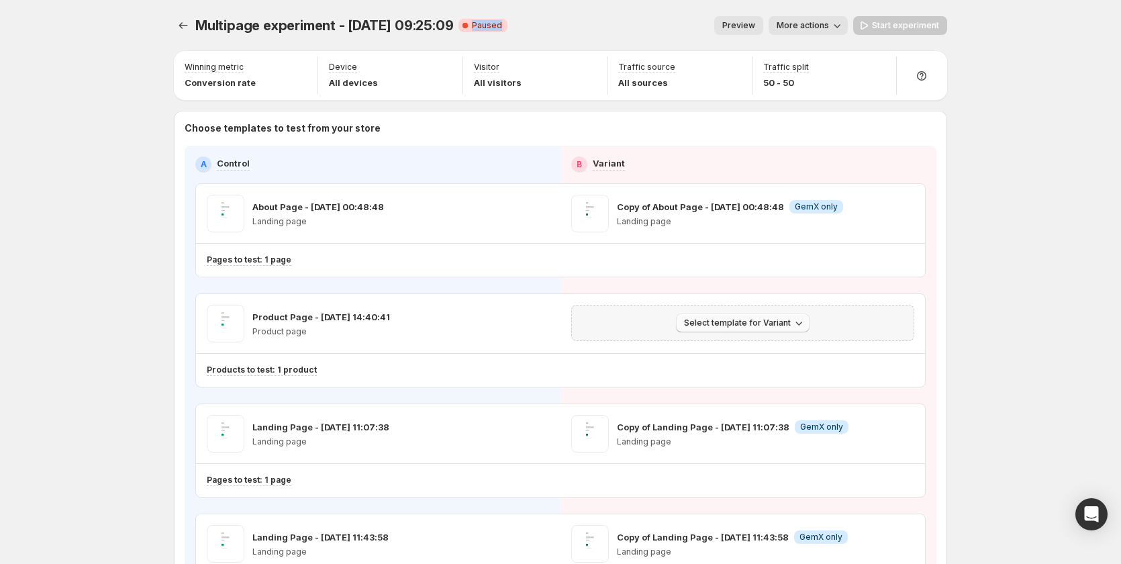
click at [708, 321] on span "Select template for Variant" at bounding box center [737, 323] width 107 height 11
click at [714, 376] on span "Create Variant based on Control" at bounding box center [748, 374] width 137 height 11
click at [894, 21] on span "Start experiment" at bounding box center [905, 25] width 67 height 11
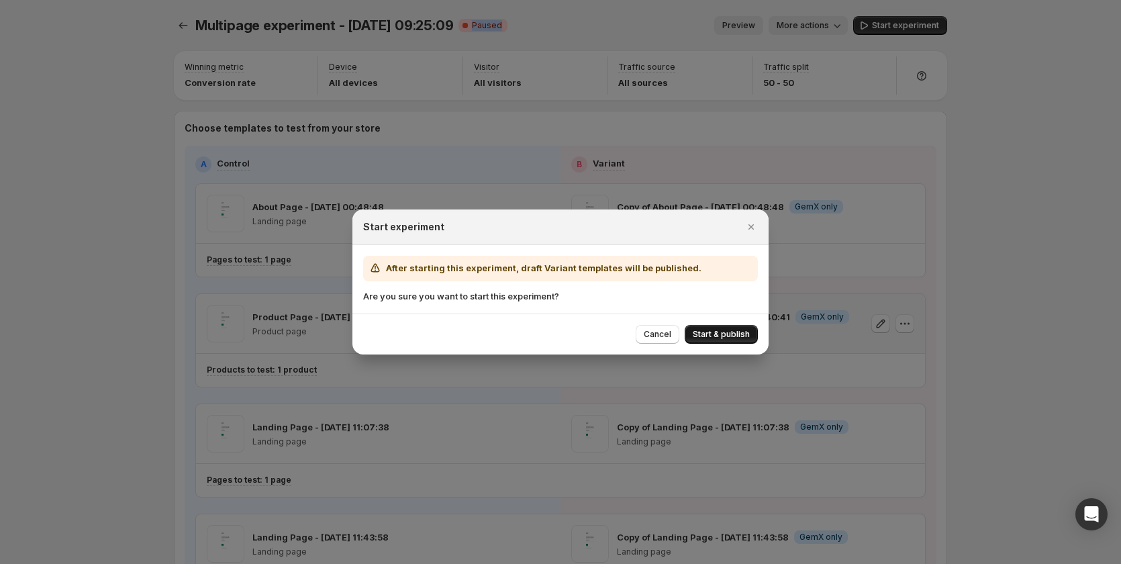
click at [725, 332] on span "Start & publish" at bounding box center [721, 334] width 57 height 11
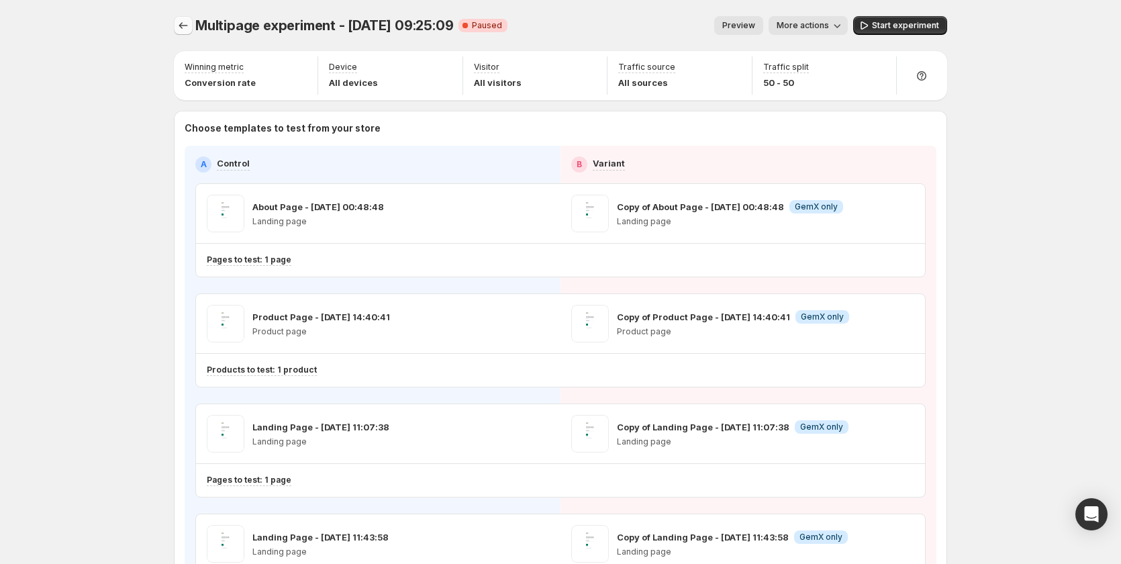
click at [187, 28] on icon "Experiments" at bounding box center [183, 25] width 13 height 13
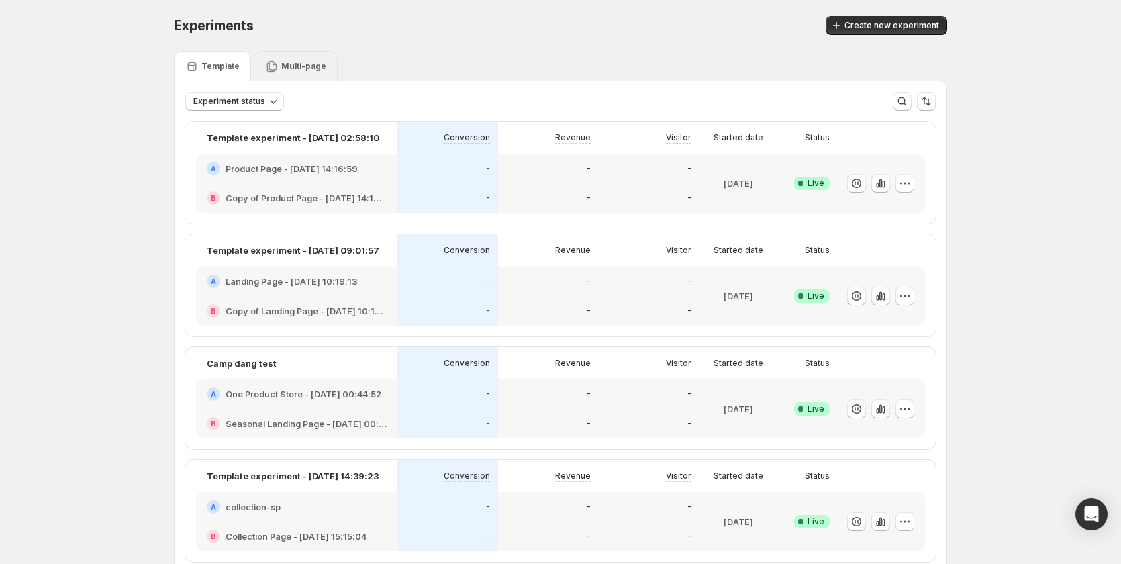
click at [283, 61] on p "Multi-page" at bounding box center [303, 66] width 45 height 11
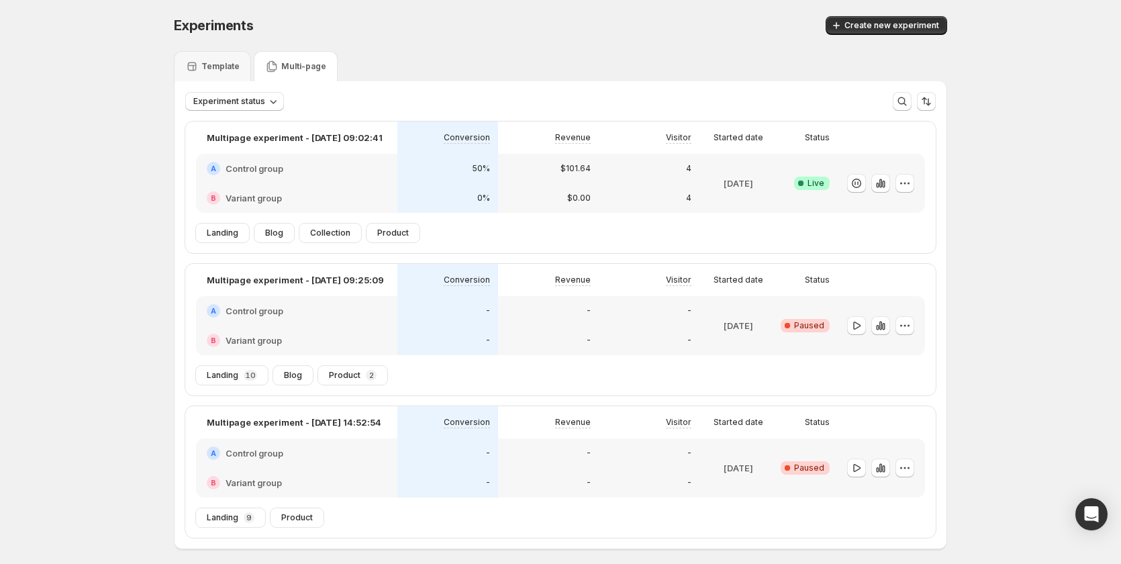
click at [346, 182] on div "A Control group" at bounding box center [296, 169] width 201 height 30
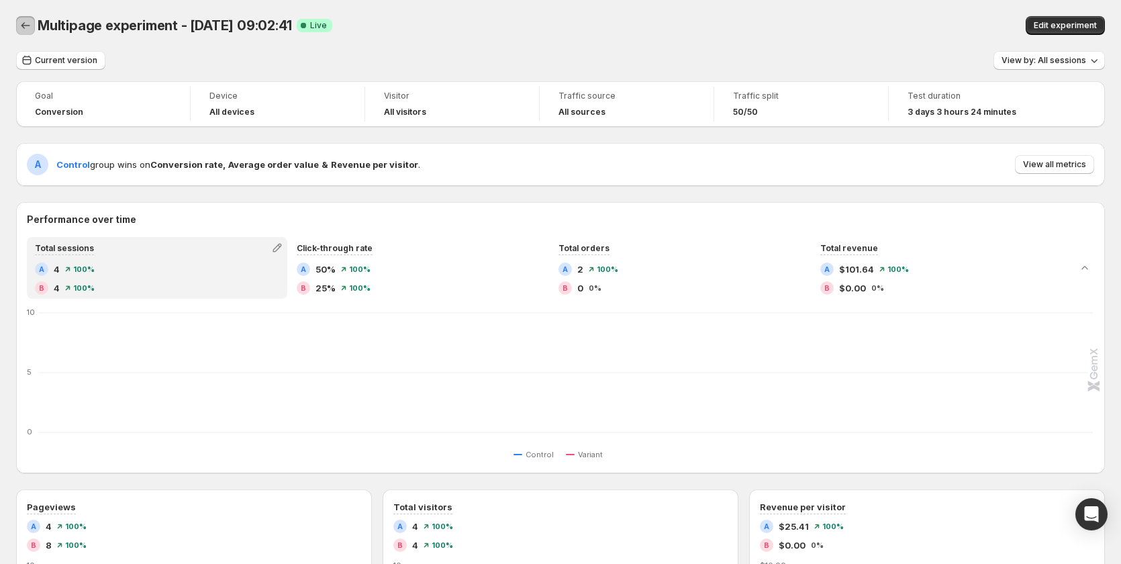
click at [18, 28] on button "Back" at bounding box center [25, 25] width 19 height 19
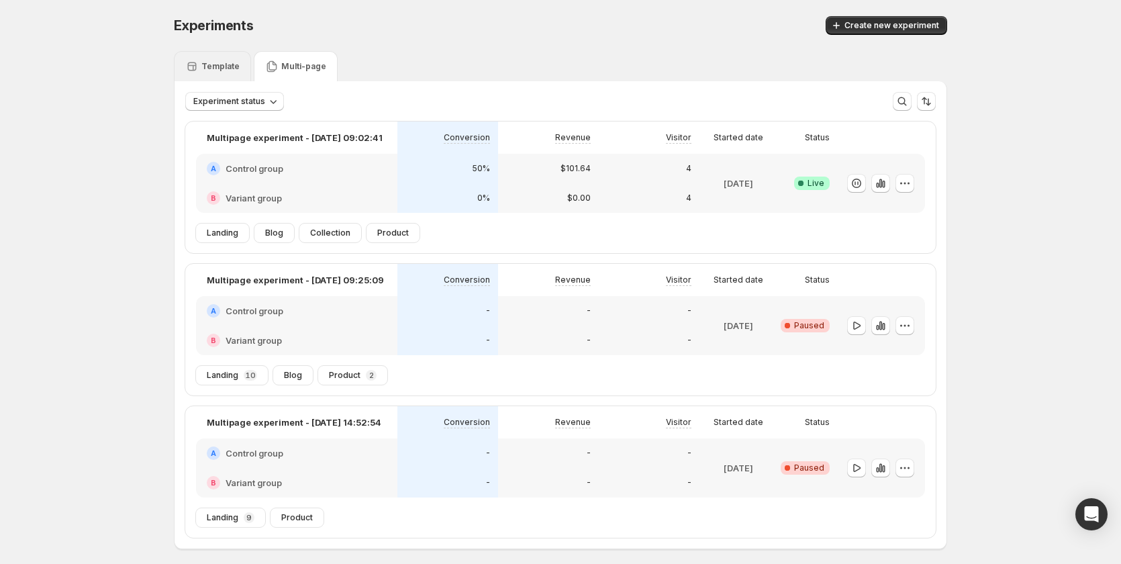
click at [225, 60] on div "Template" at bounding box center [212, 66] width 54 height 13
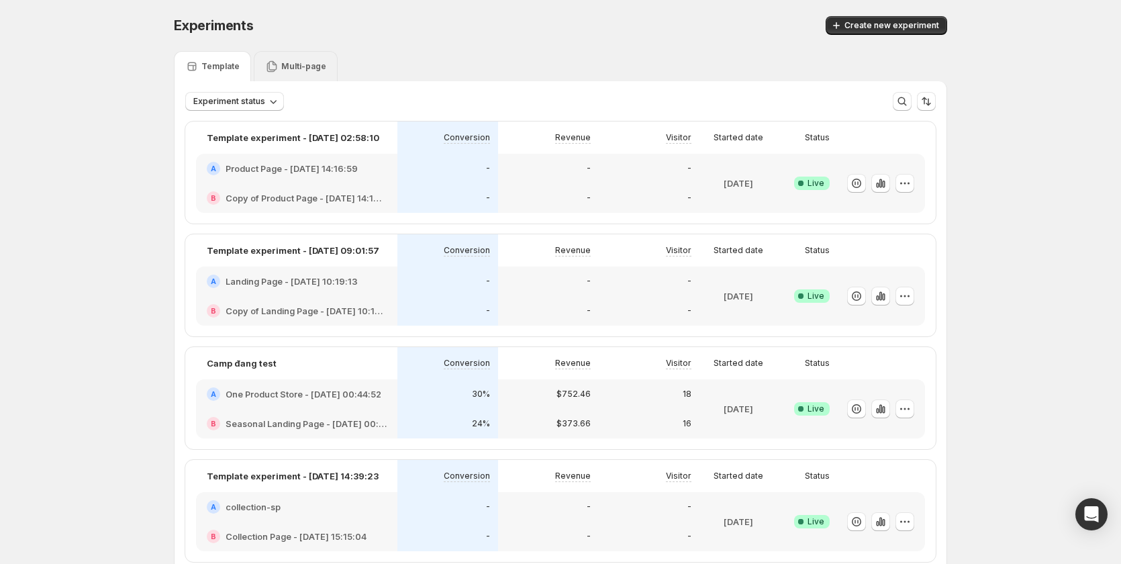
click at [288, 60] on div "Multi-page" at bounding box center [295, 66] width 61 height 13
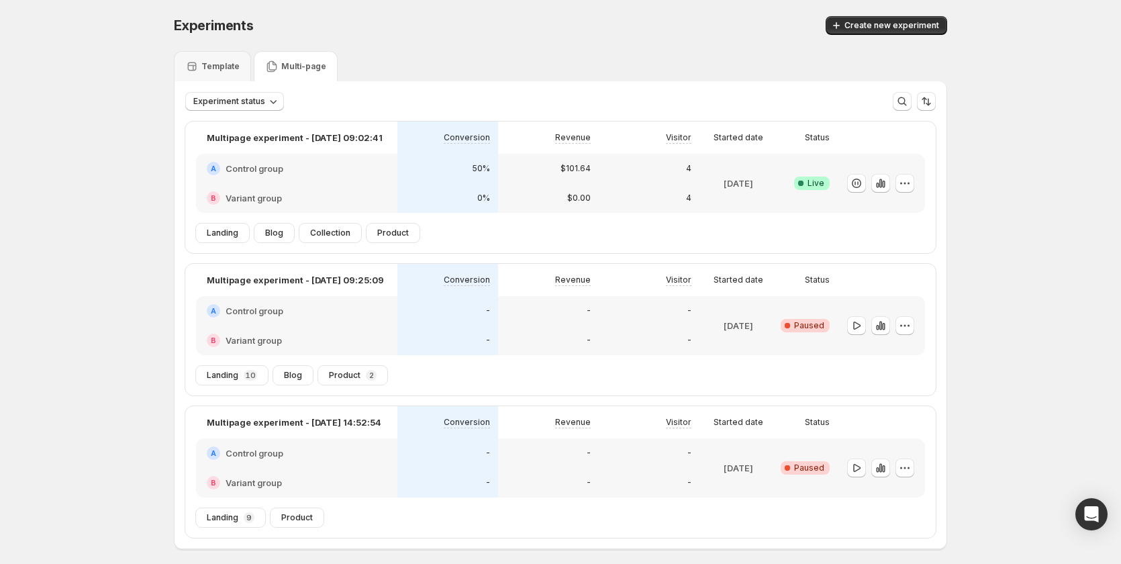
click at [396, 334] on div "B Variant group" at bounding box center [296, 341] width 201 height 30
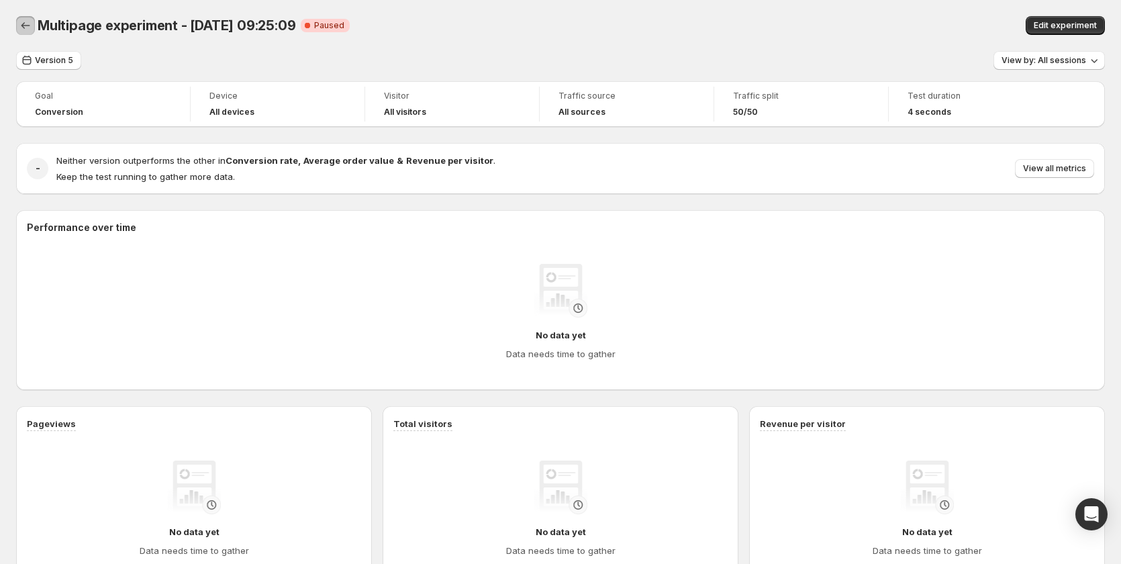
click at [26, 25] on icon "Back" at bounding box center [25, 25] width 13 height 13
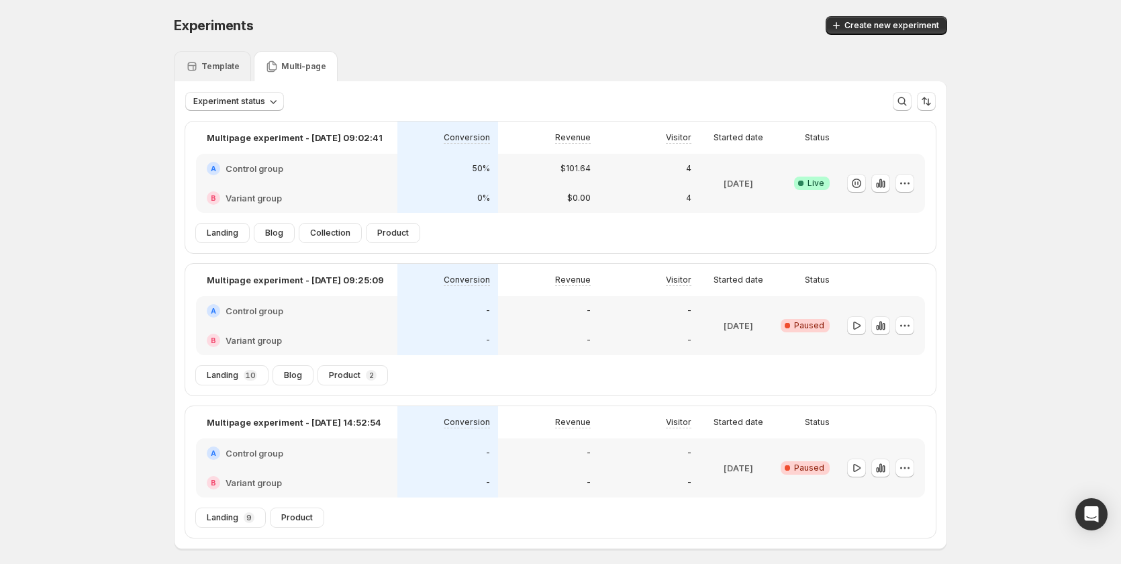
click at [210, 52] on div "Template" at bounding box center [212, 66] width 77 height 30
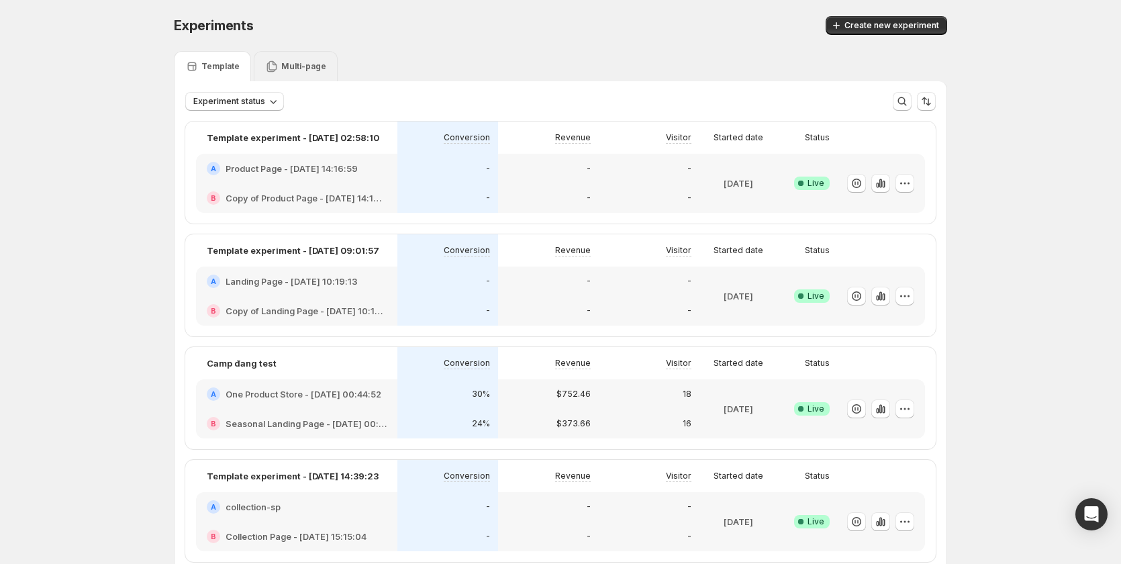
click at [276, 58] on div "Multi-page" at bounding box center [296, 66] width 84 height 30
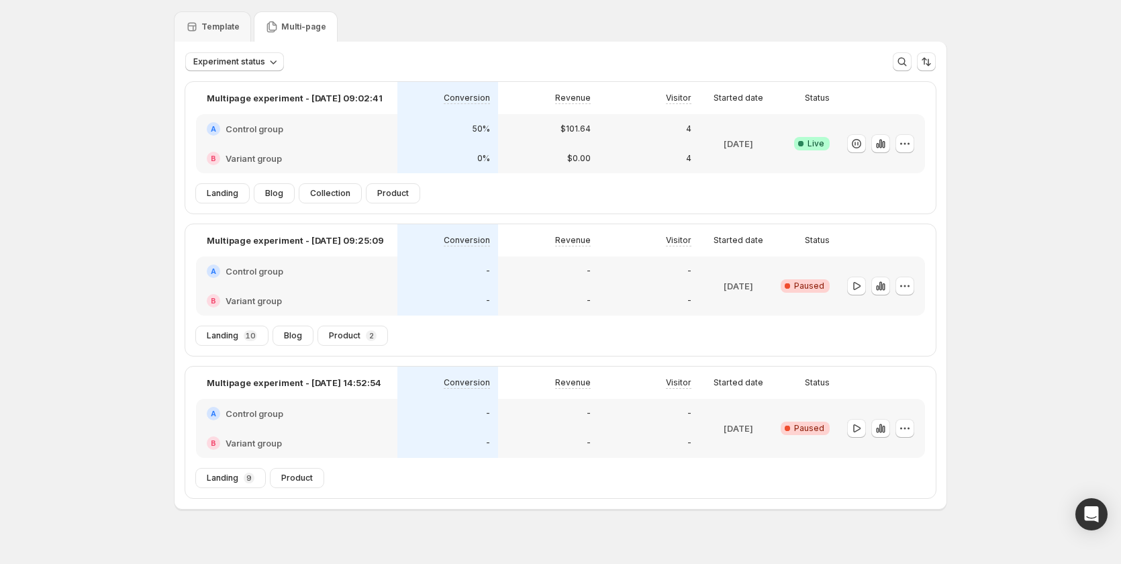
scroll to position [58, 0]
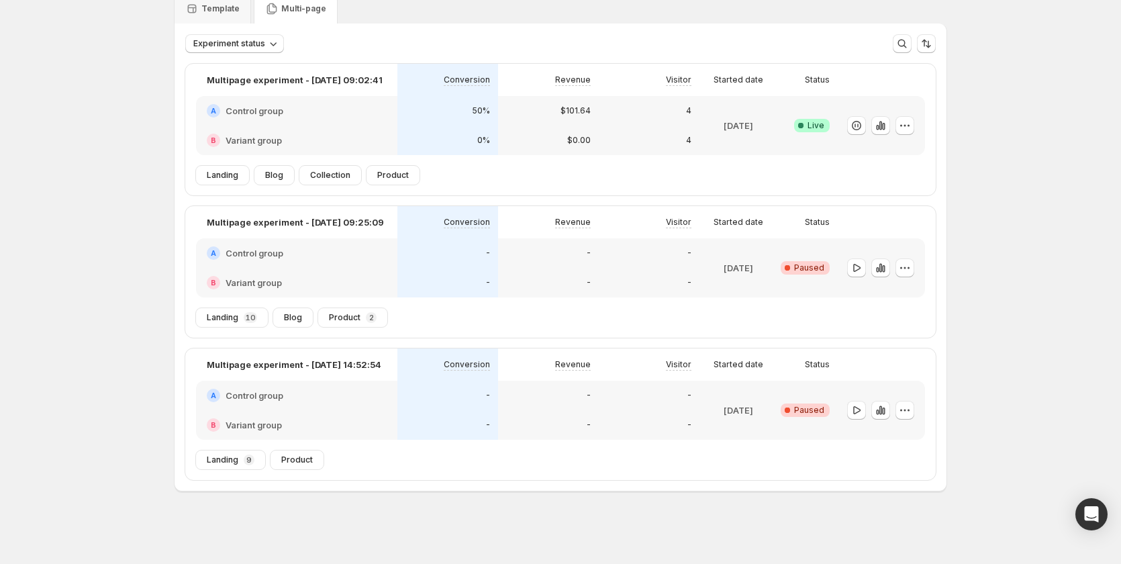
click at [438, 410] on div "-" at bounding box center [448, 396] width 101 height 30
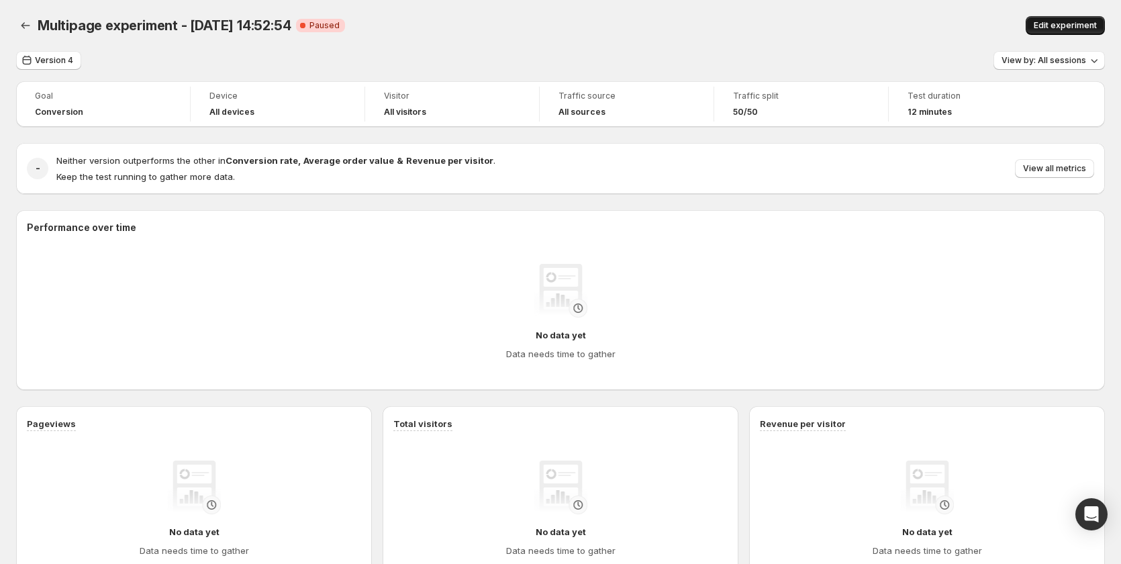
click at [1066, 22] on span "Edit experiment" at bounding box center [1065, 25] width 63 height 11
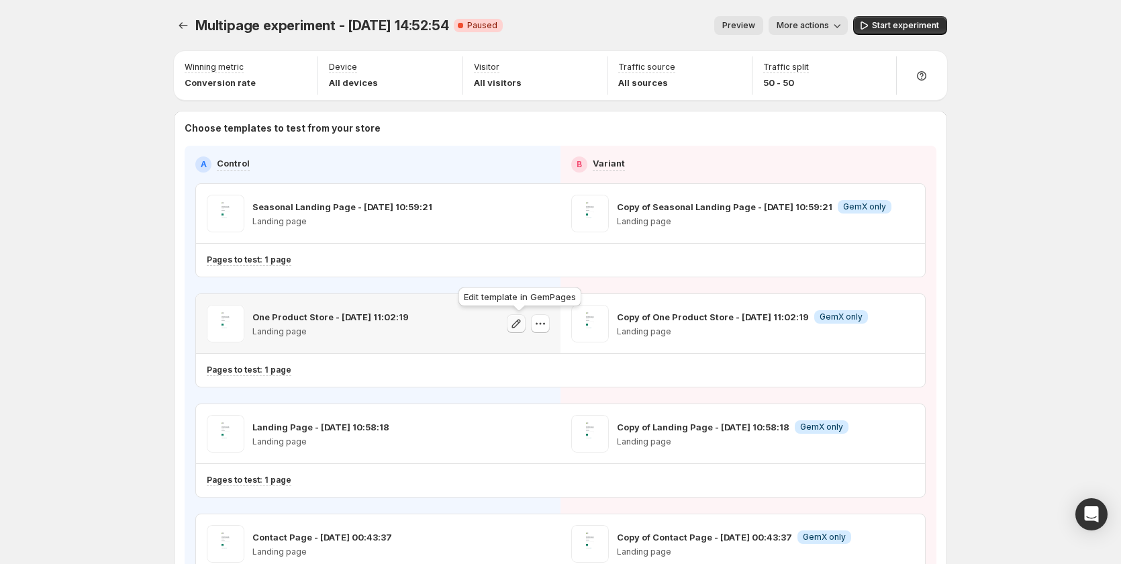
click at [516, 322] on icon "button" at bounding box center [516, 323] width 13 height 13
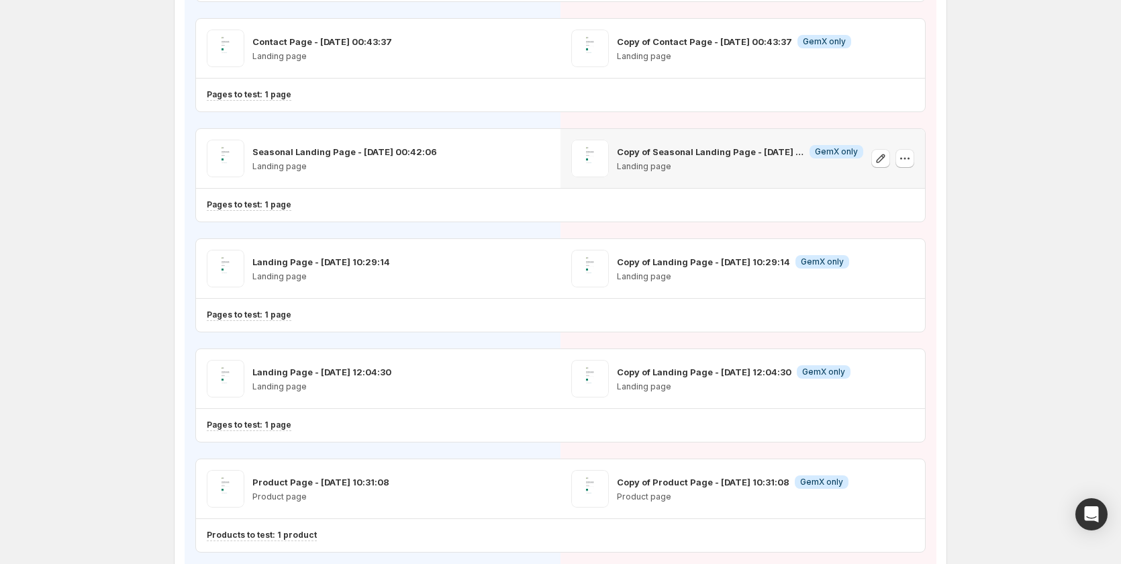
scroll to position [403, 0]
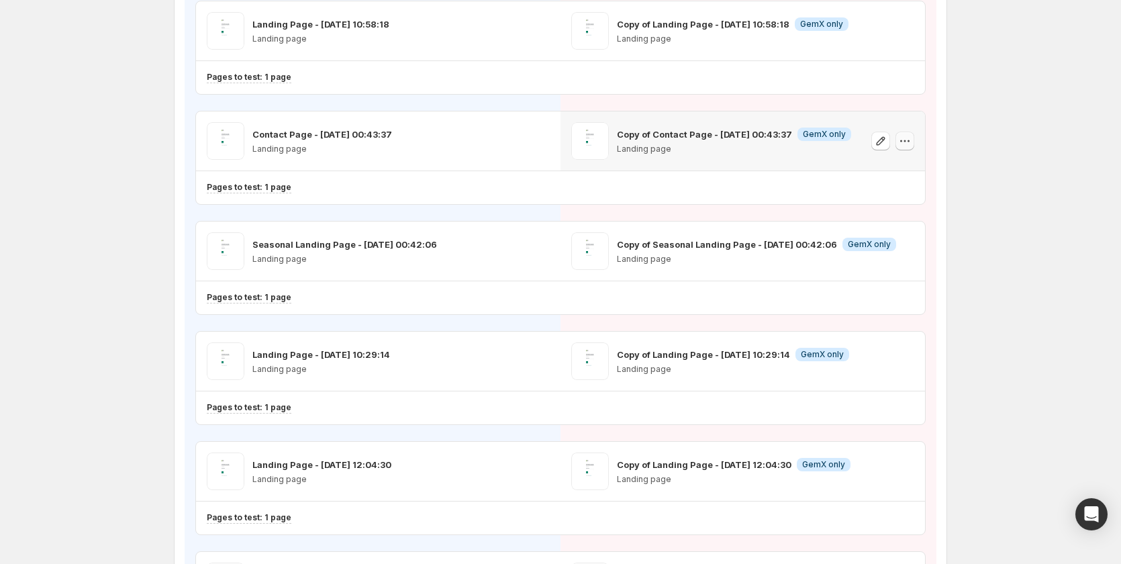
click at [905, 140] on icon "button" at bounding box center [904, 140] width 13 height 13
click at [886, 225] on span "Remove template" at bounding box center [908, 226] width 73 height 11
click at [778, 143] on span "Select template for Variant" at bounding box center [737, 140] width 107 height 11
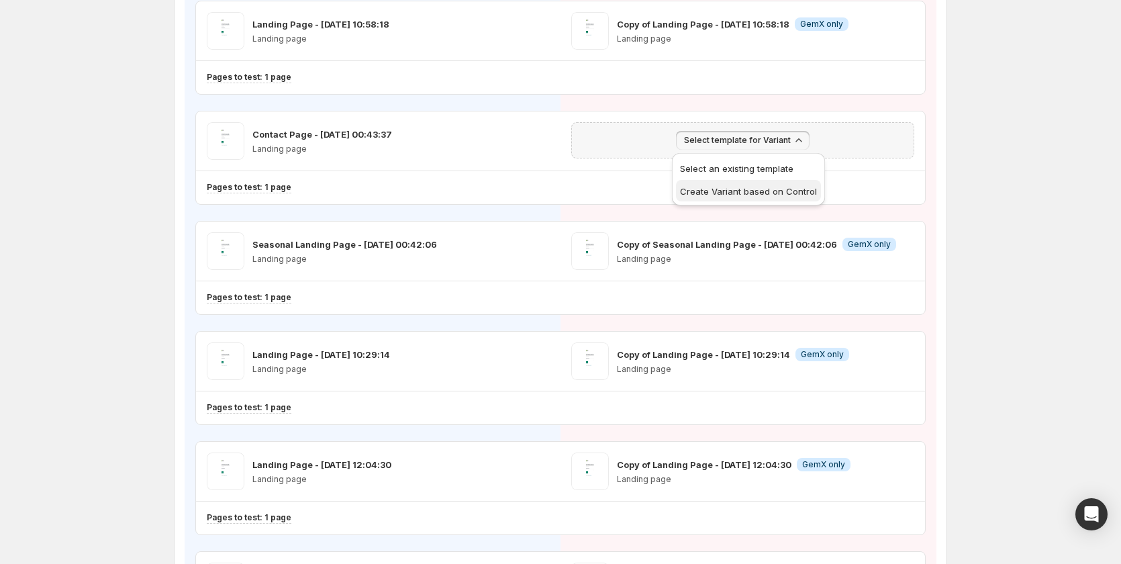
click at [783, 191] on span "Create Variant based on Control" at bounding box center [748, 191] width 137 height 11
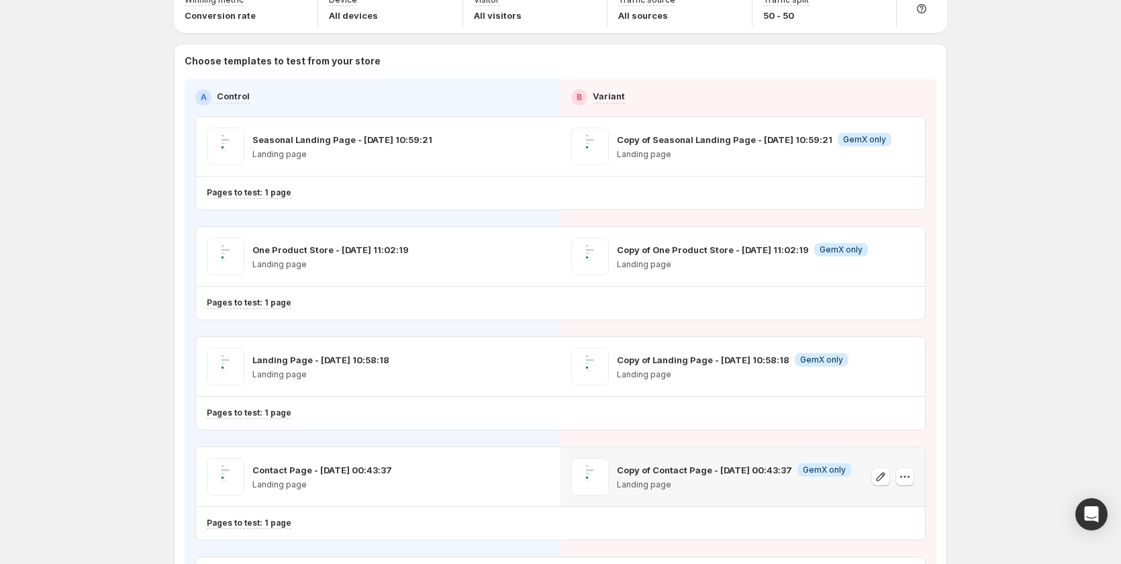
scroll to position [0, 0]
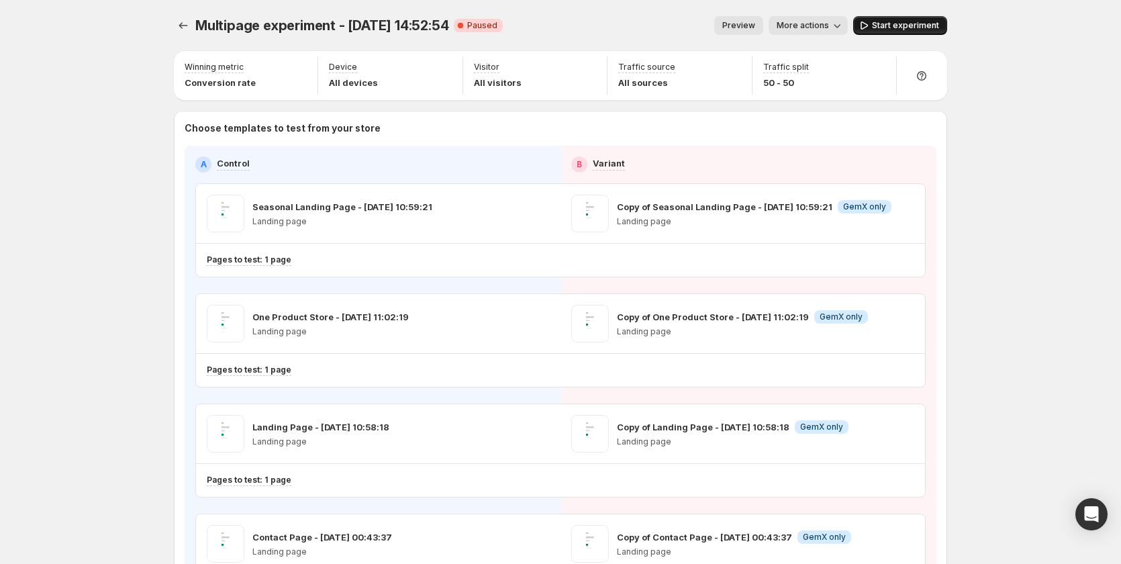
click at [878, 18] on button "Start experiment" at bounding box center [900, 25] width 94 height 19
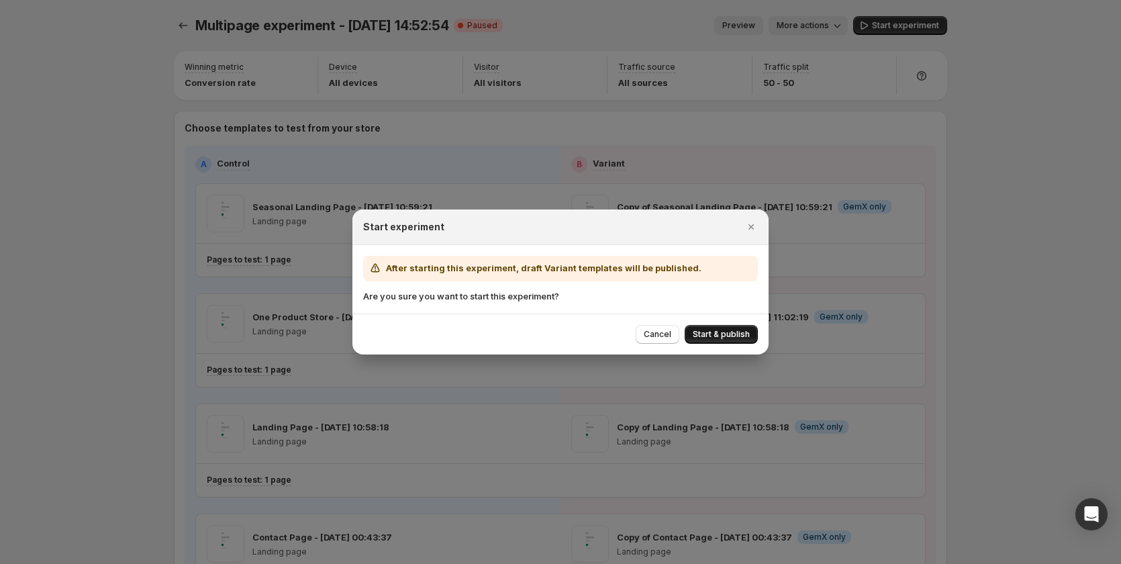
click at [717, 332] on span "Start & publish" at bounding box center [721, 334] width 57 height 11
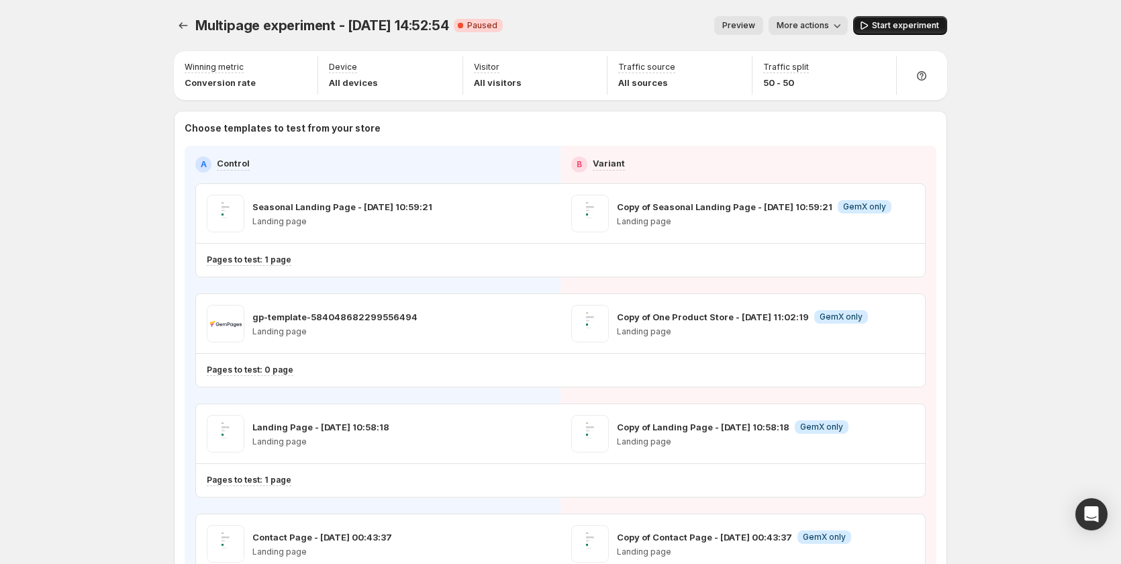
click at [871, 24] on icon "button" at bounding box center [863, 25] width 13 height 13
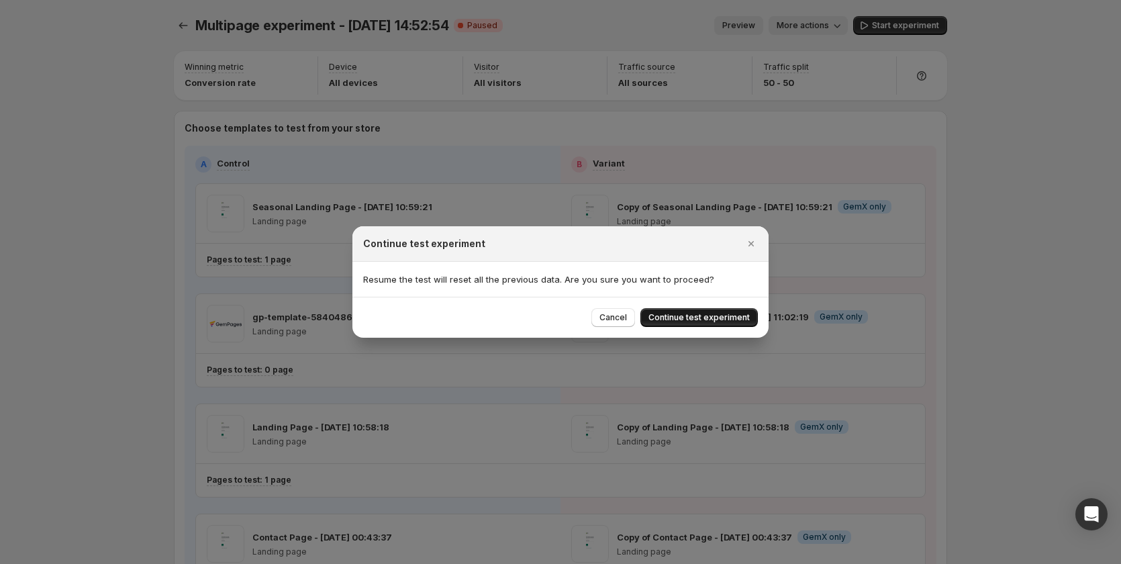
click at [725, 316] on span "Continue test experiment" at bounding box center [699, 317] width 101 height 11
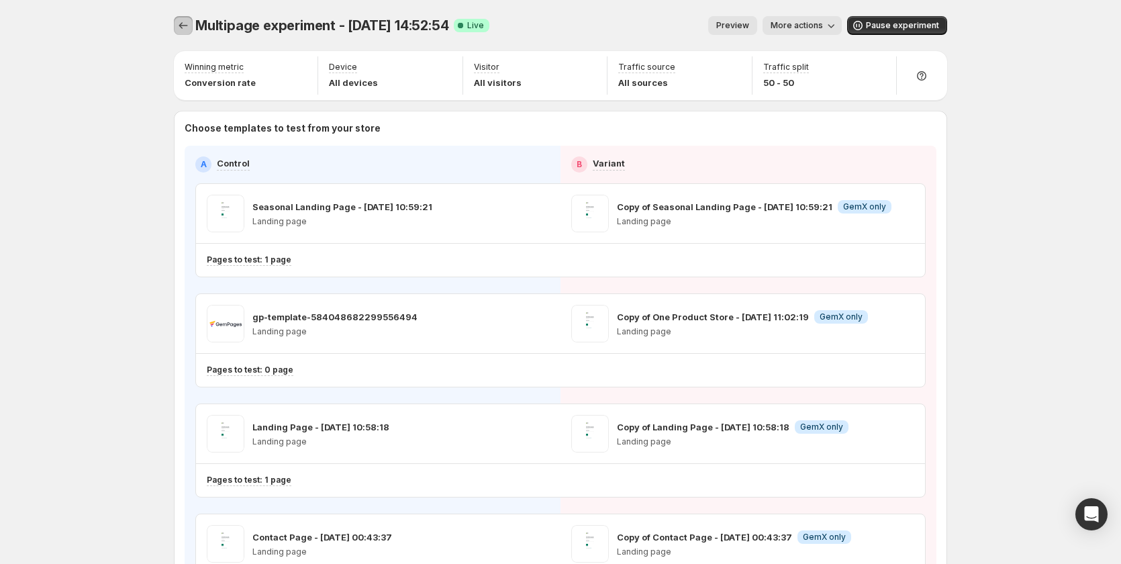
drag, startPoint x: 191, startPoint y: 28, endPoint x: 195, endPoint y: 320, distance: 292.1
click at [907, 324] on icon "button" at bounding box center [906, 324] width 2 height 2
click at [481, 363] on div "Pages to test: 0 page" at bounding box center [495, 370] width 576 height 22
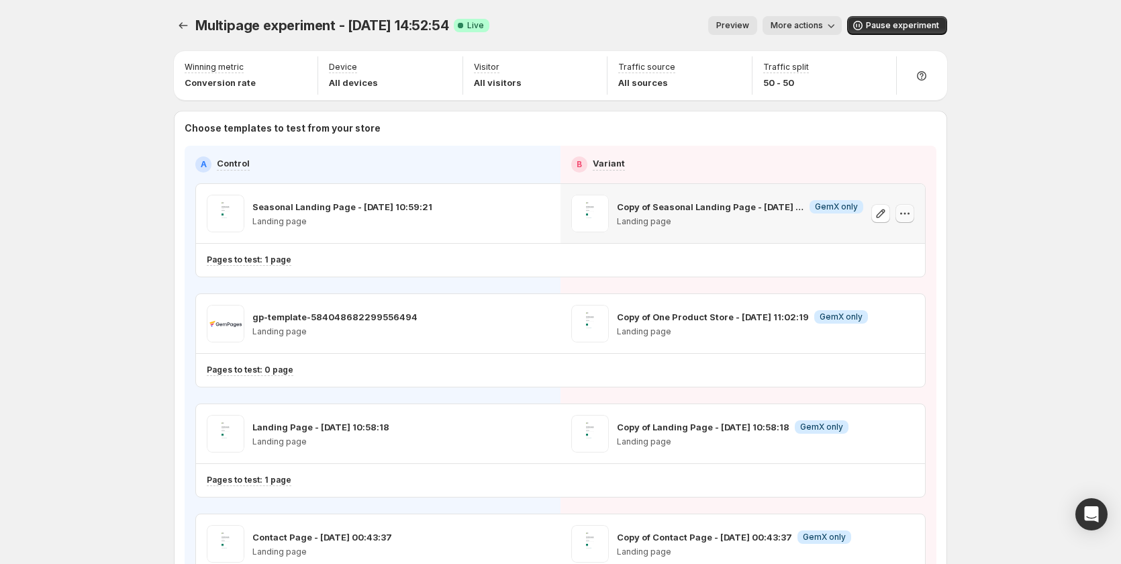
click at [912, 216] on icon "button" at bounding box center [904, 213] width 13 height 13
click at [190, 29] on icon "Experiments" at bounding box center [183, 25] width 13 height 13
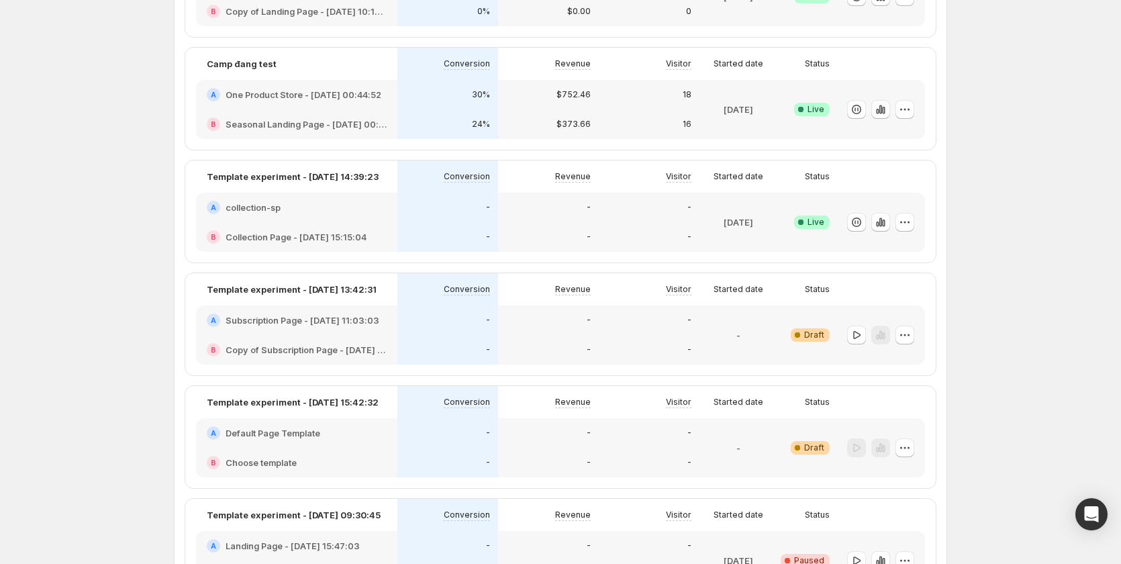
scroll to position [403, 0]
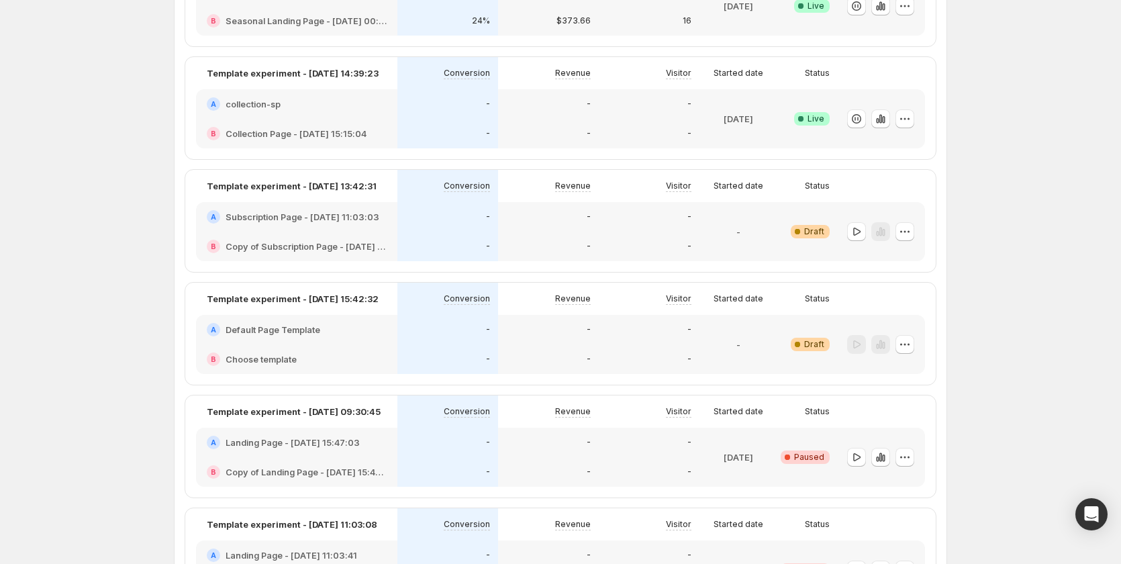
click at [515, 222] on div "-" at bounding box center [548, 216] width 85 height 13
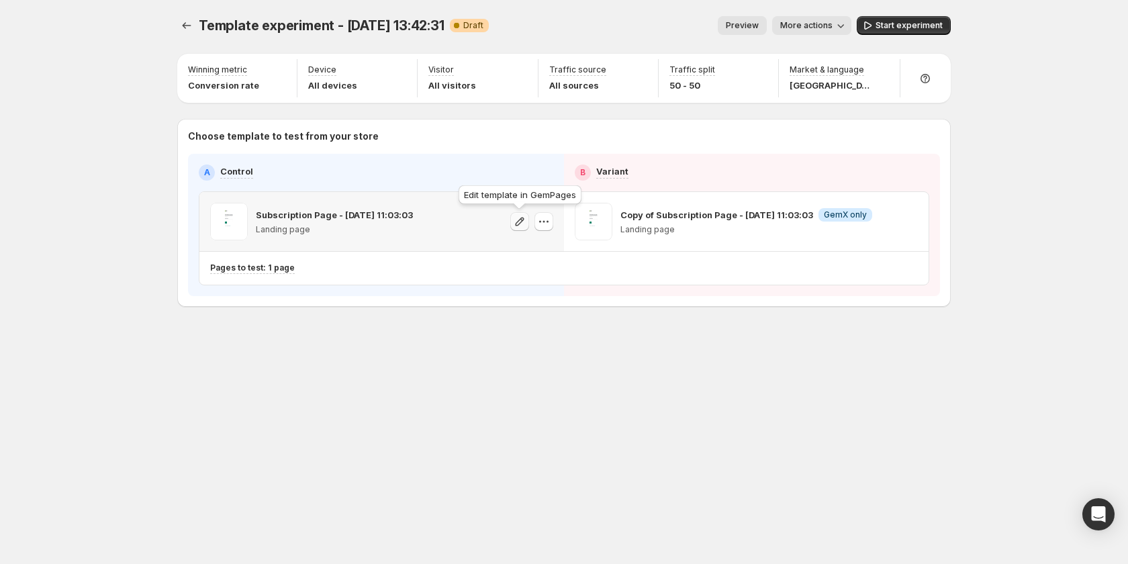
click at [516, 224] on icon "button" at bounding box center [520, 221] width 9 height 9
click at [907, 23] on span "Start experiment" at bounding box center [909, 25] width 67 height 11
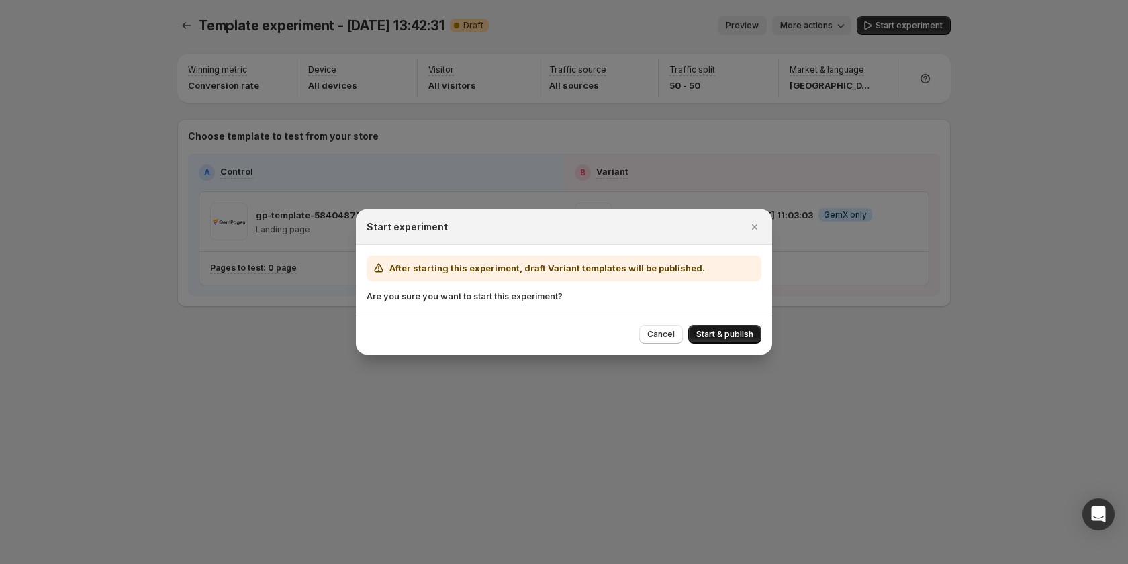
click at [750, 335] on span "Start & publish" at bounding box center [724, 334] width 57 height 11
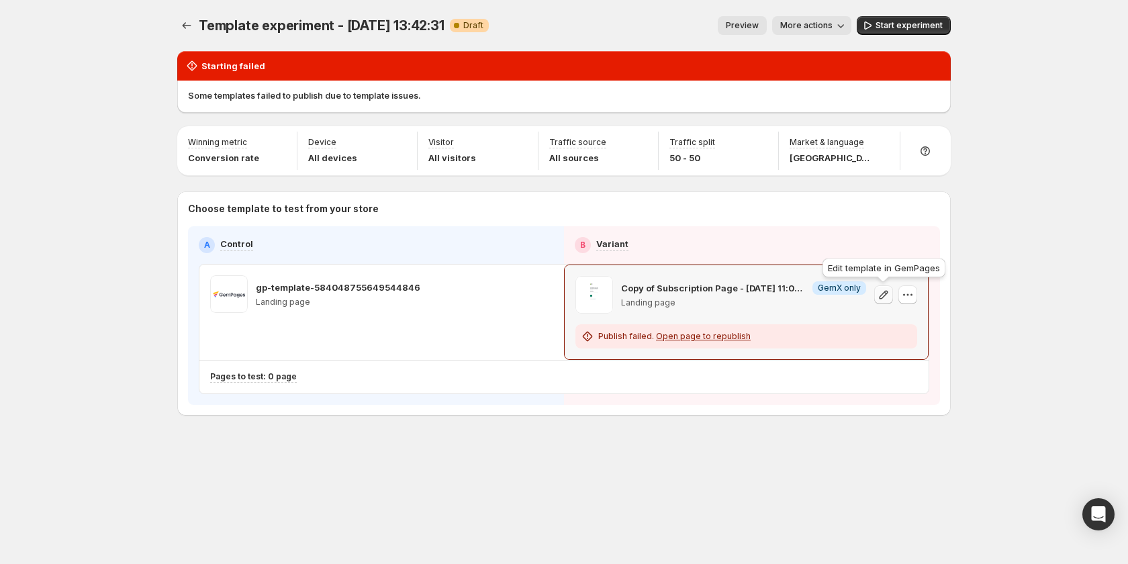
click at [885, 294] on icon "button" at bounding box center [883, 294] width 13 height 13
click at [917, 17] on button "Start experiment" at bounding box center [904, 25] width 94 height 19
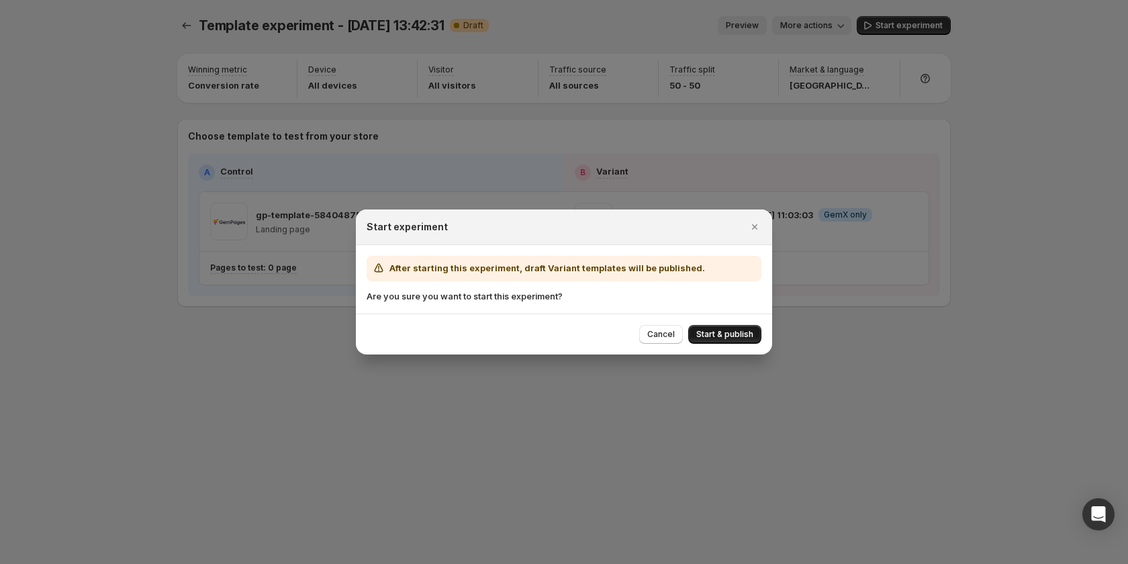
click at [727, 340] on button "Start & publish" at bounding box center [724, 334] width 73 height 19
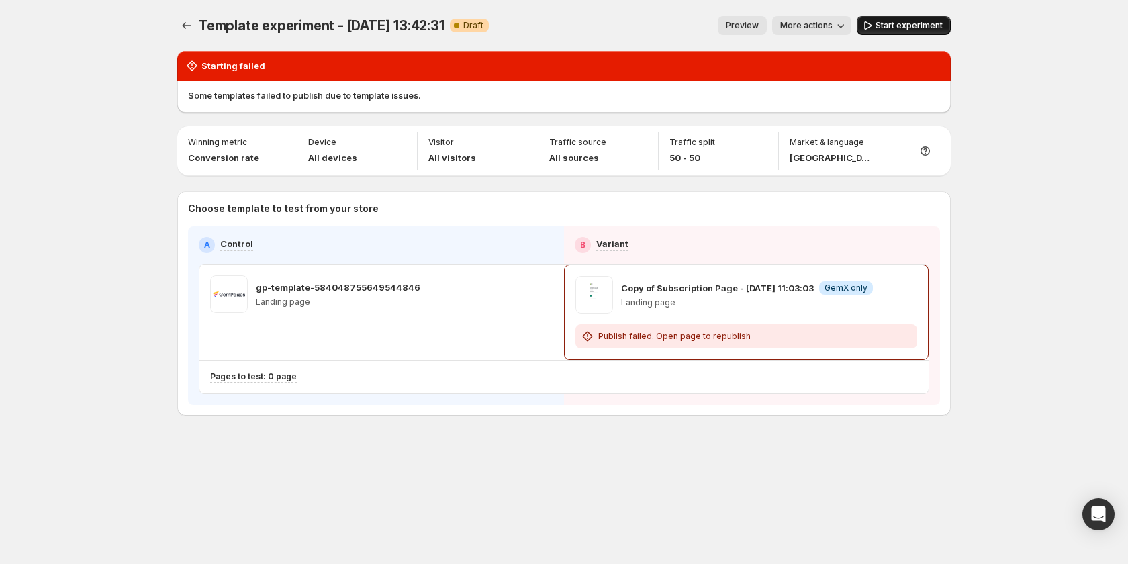
click at [888, 20] on button "Start experiment" at bounding box center [904, 25] width 94 height 19
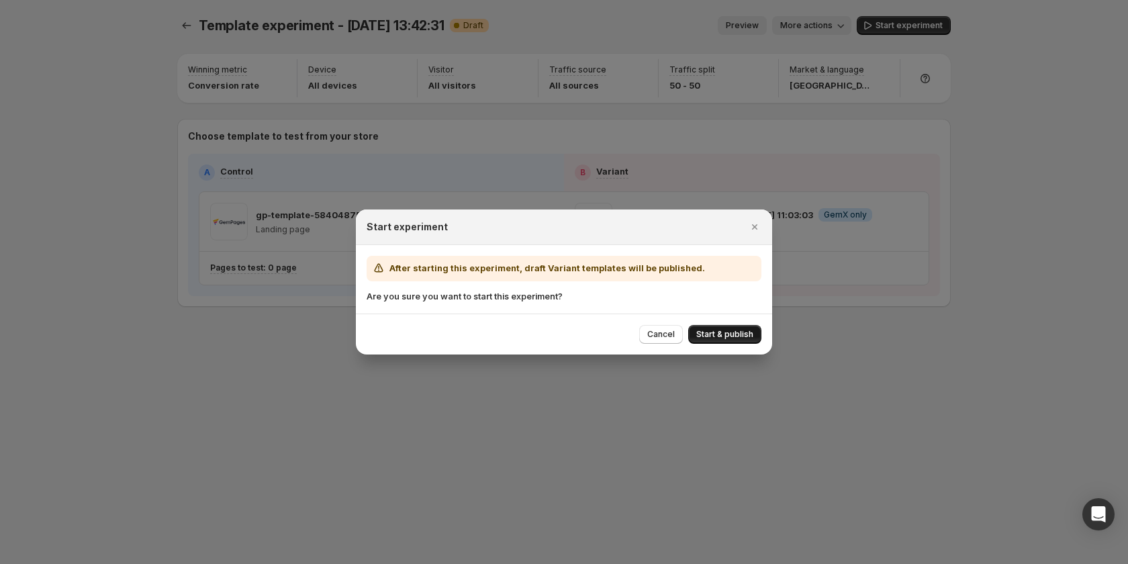
click at [706, 334] on span "Start & publish" at bounding box center [724, 334] width 57 height 11
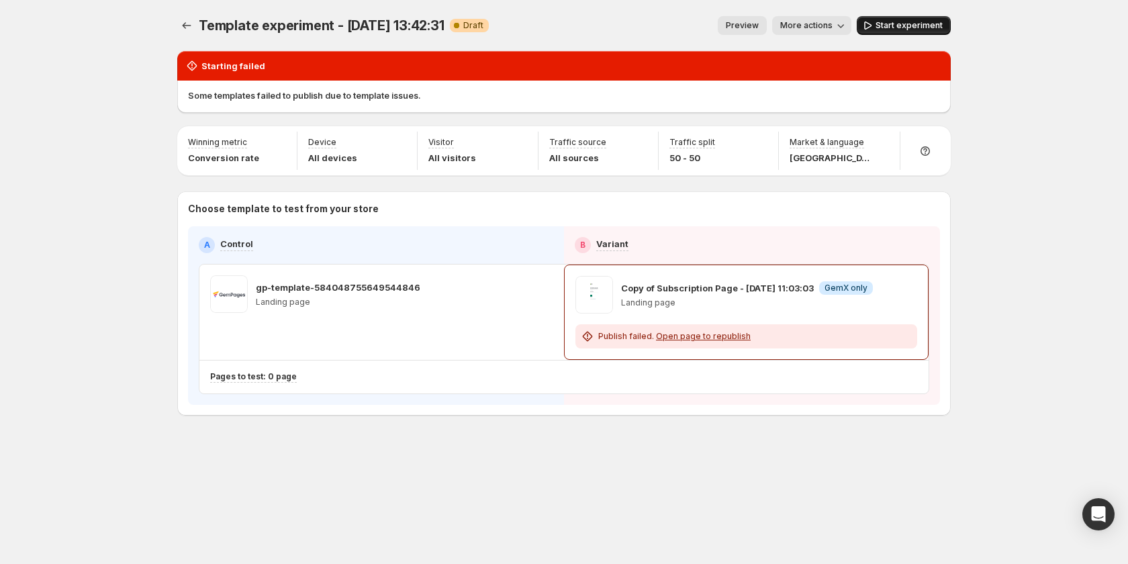
click at [883, 17] on button "Start experiment" at bounding box center [904, 25] width 94 height 19
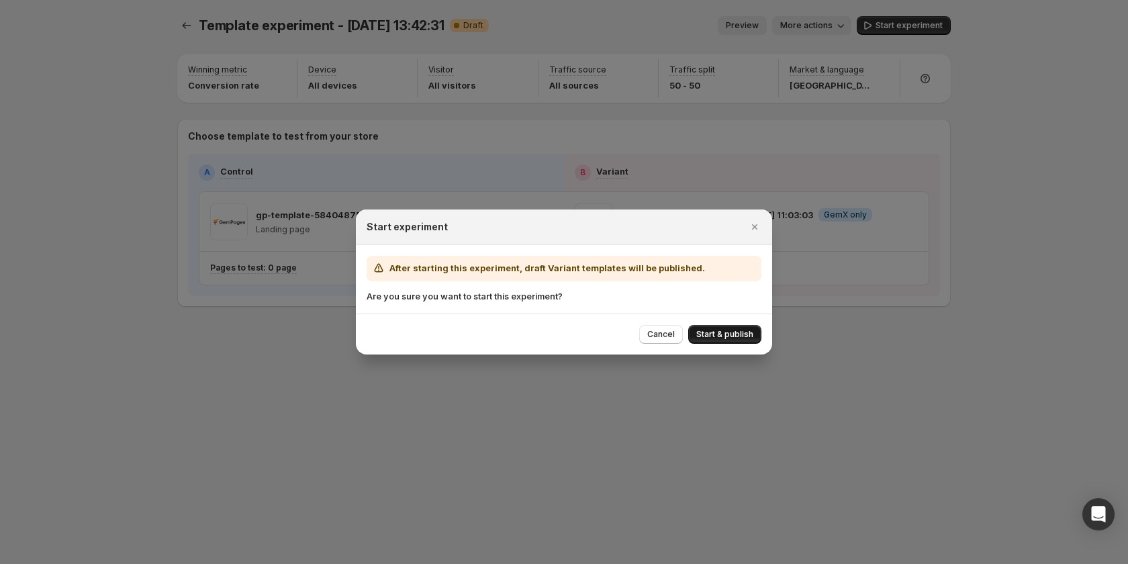
click at [710, 336] on span "Start & publish" at bounding box center [724, 334] width 57 height 11
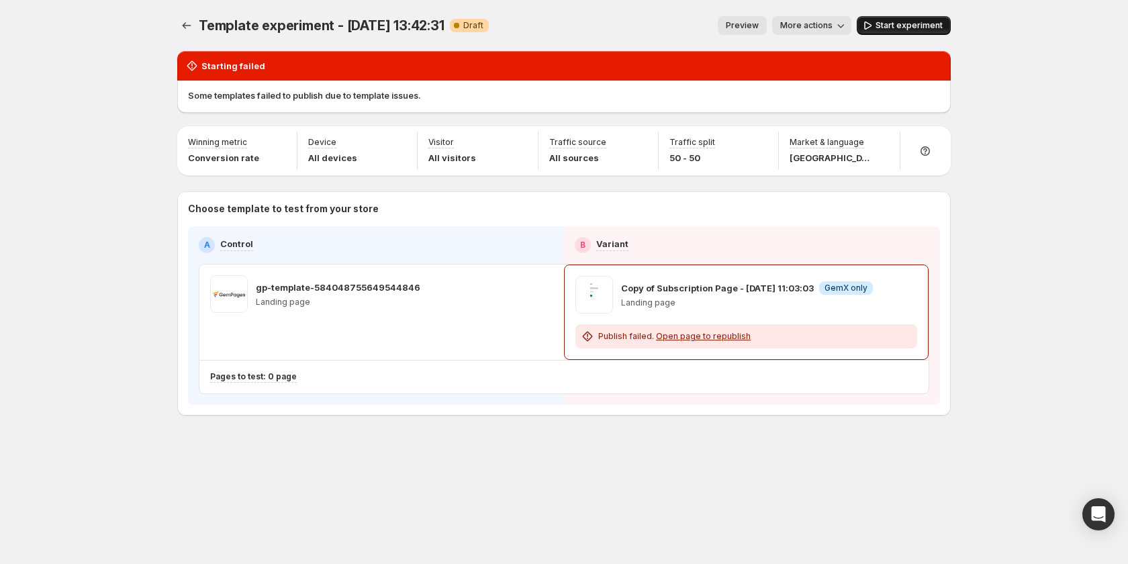
click at [885, 18] on button "Start experiment" at bounding box center [904, 25] width 94 height 19
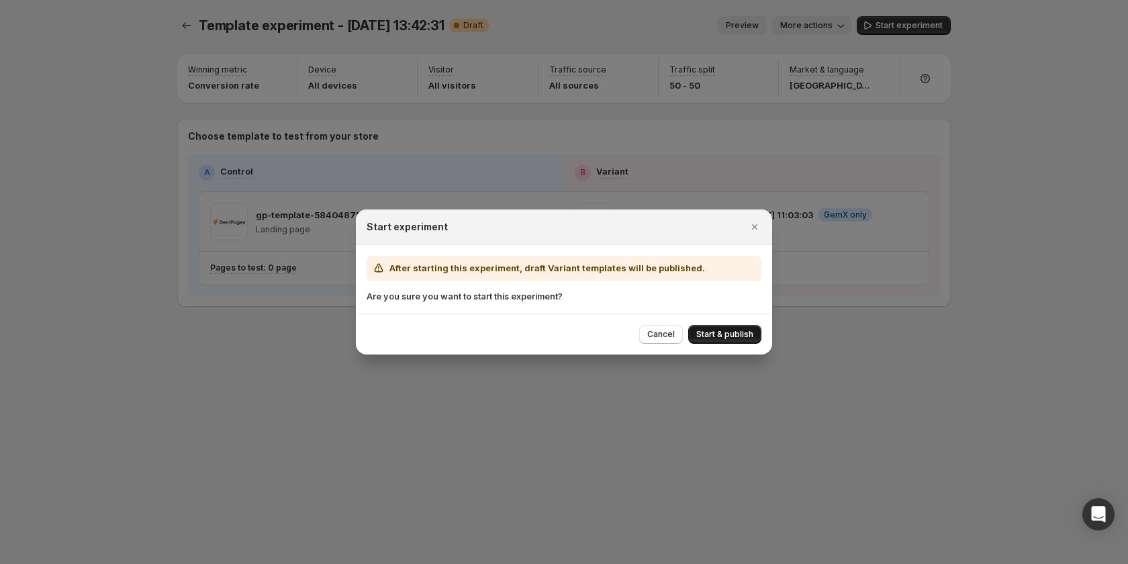
click at [734, 341] on button "Start & publish" at bounding box center [724, 334] width 73 height 19
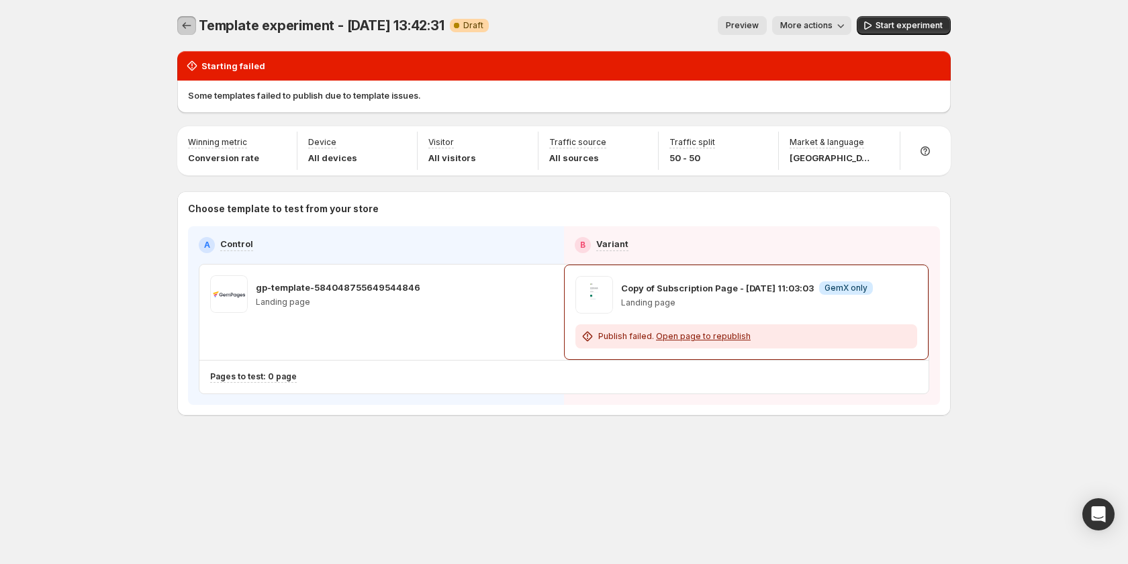
click at [190, 30] on icon "Experiments" at bounding box center [186, 25] width 13 height 13
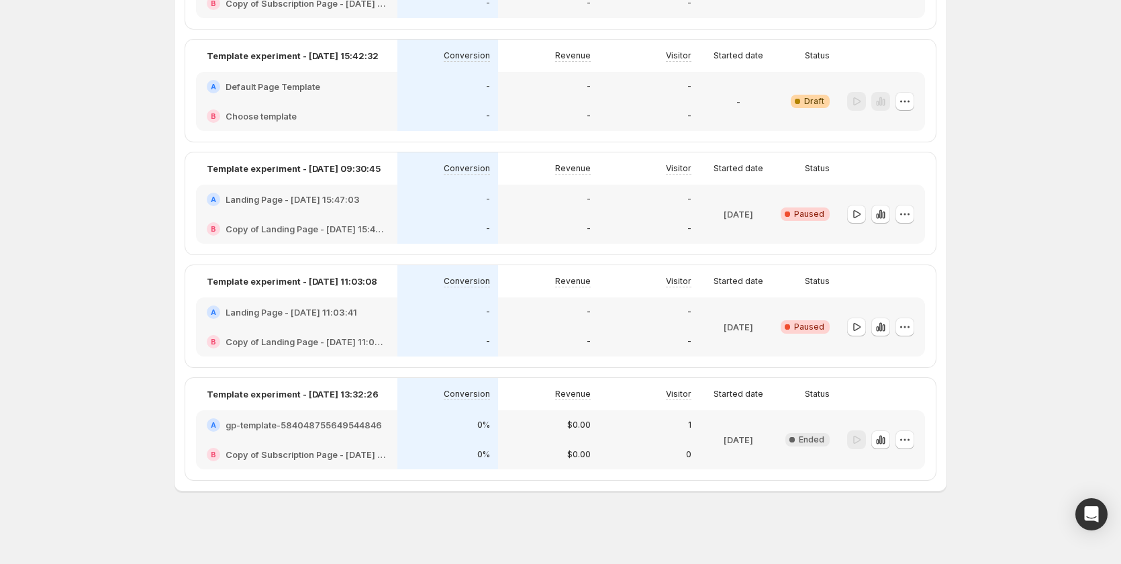
scroll to position [579, 0]
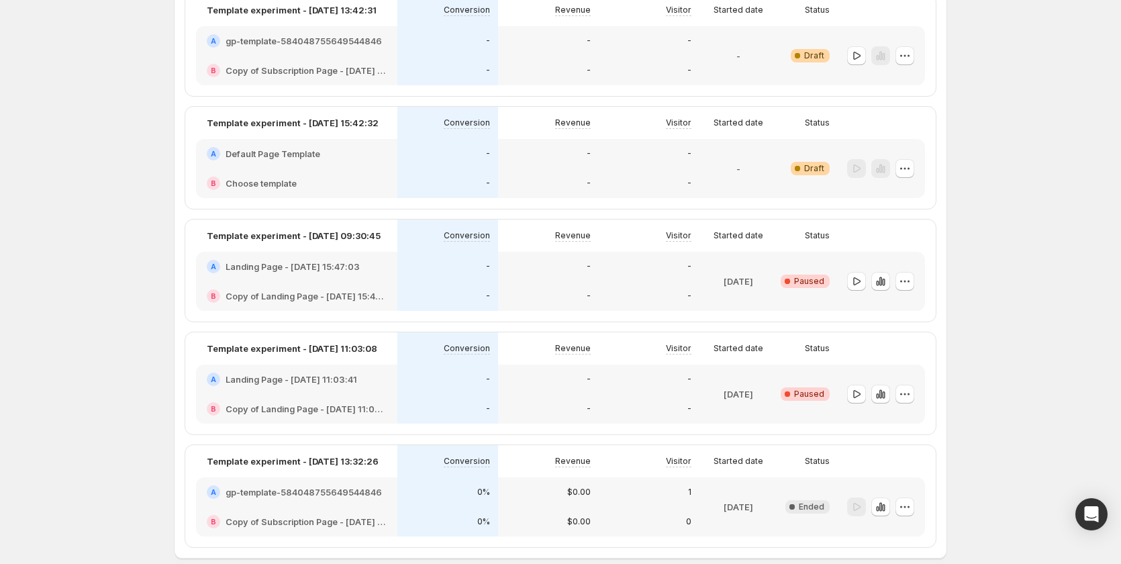
click at [552, 288] on div "-" at bounding box center [548, 296] width 101 height 30
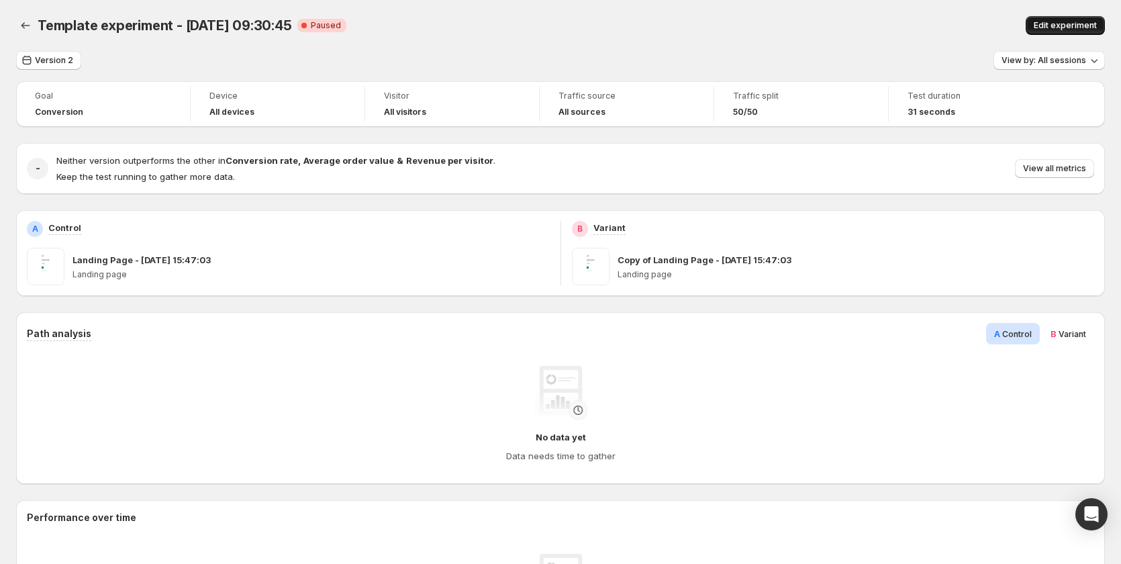
click at [1055, 24] on span "Edit experiment" at bounding box center [1065, 25] width 63 height 11
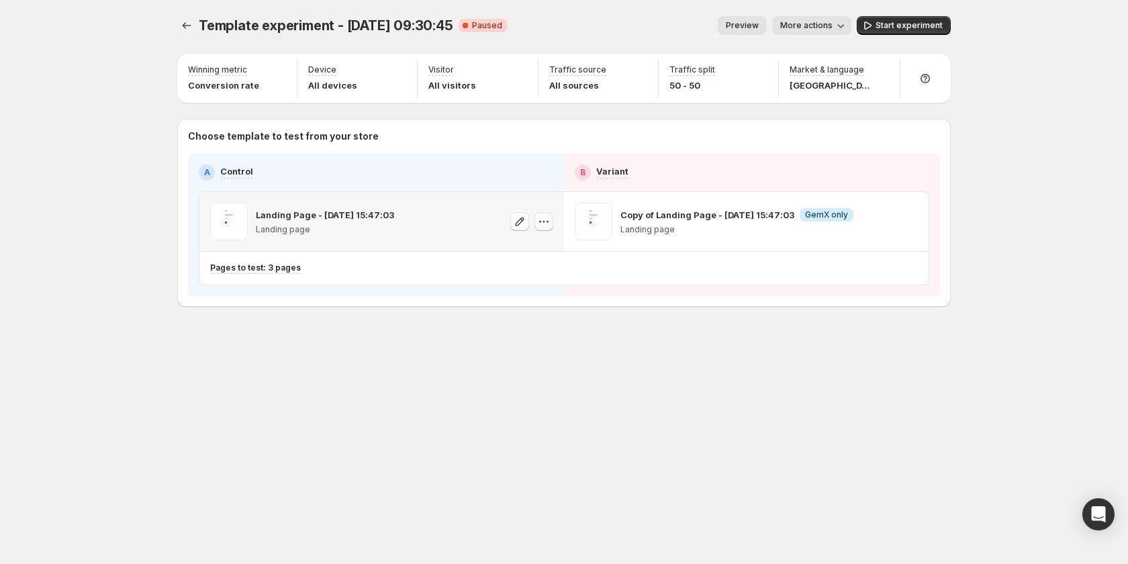
click at [544, 223] on icon "button" at bounding box center [543, 221] width 13 height 13
click at [516, 221] on icon "button" at bounding box center [519, 221] width 13 height 13
click at [261, 401] on div "Template experiment - [DATE] 09:30:45. This page is ready Template experiment -…" at bounding box center [564, 282] width 806 height 564
drag, startPoint x: 1052, startPoint y: 131, endPoint x: 1042, endPoint y: 58, distance: 73.2
click at [1052, 131] on div "Template experiment - [DATE] 09:30:45. This page is ready Template experiment -…" at bounding box center [564, 282] width 1128 height 564
